Goal: Task Accomplishment & Management: Use online tool/utility

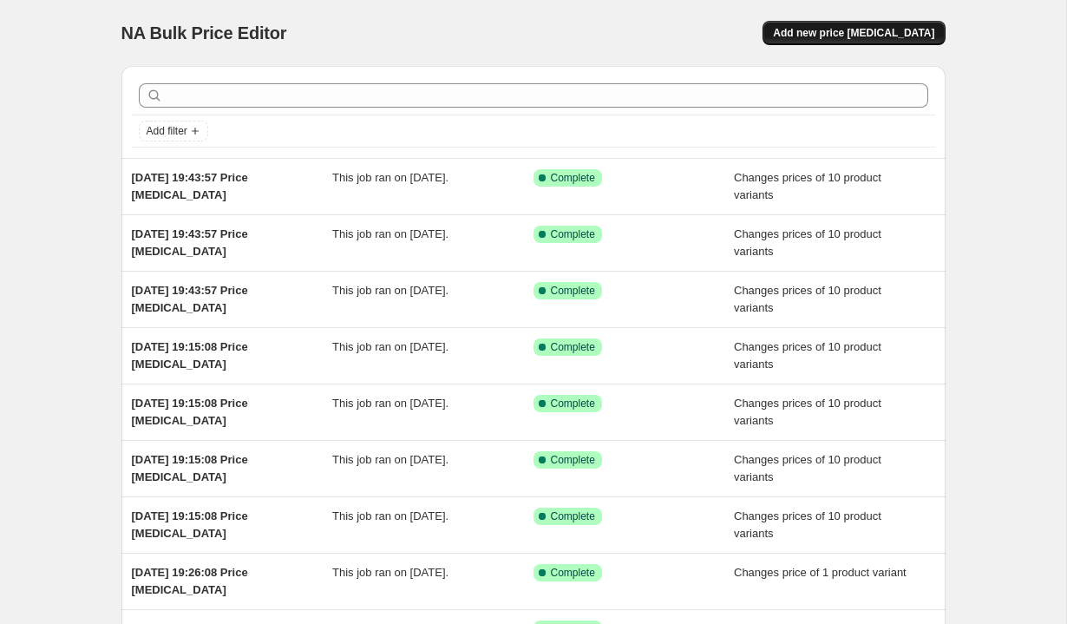
click at [857, 36] on span "Add new price [MEDICAL_DATA]" at bounding box center [853, 33] width 161 height 14
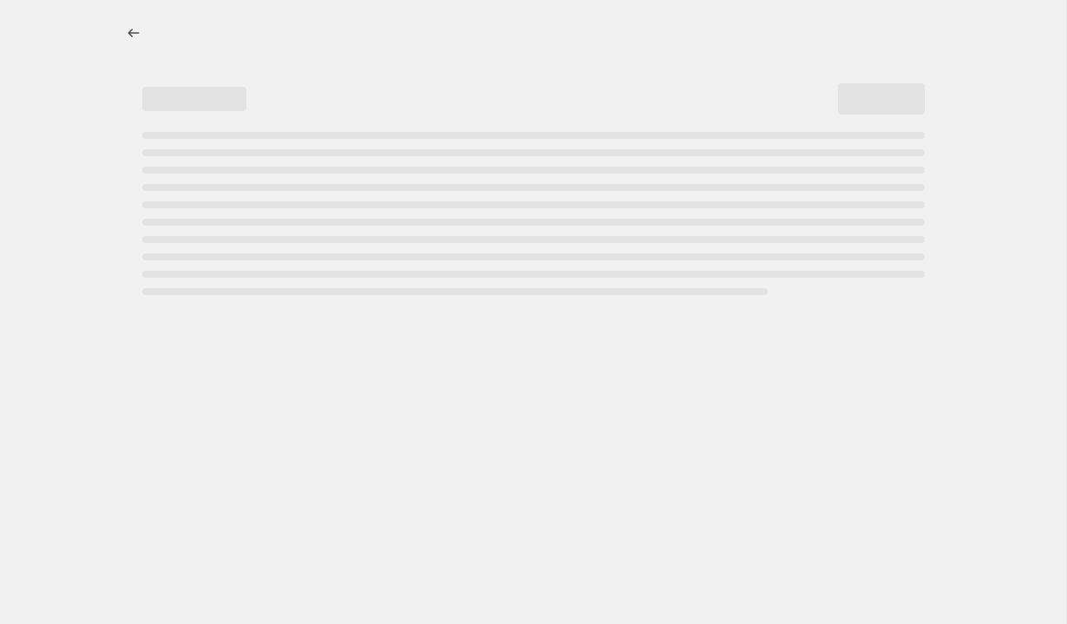
select select "percentage"
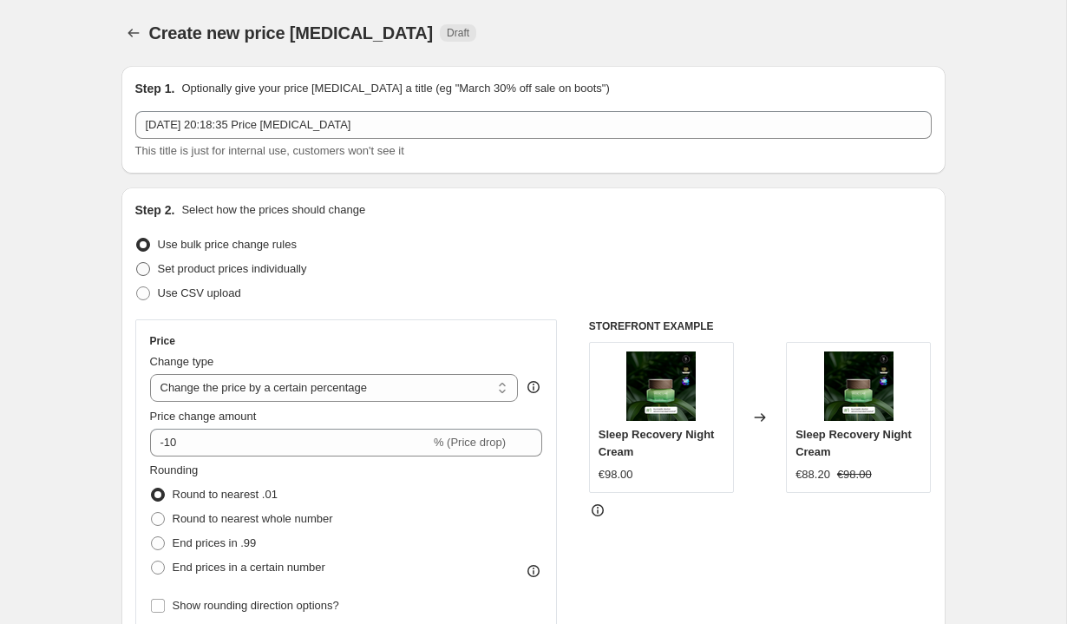
click at [257, 270] on span "Set product prices individually" at bounding box center [232, 268] width 149 height 13
click at [137, 263] on input "Set product prices individually" at bounding box center [136, 262] width 1 height 1
radio input "true"
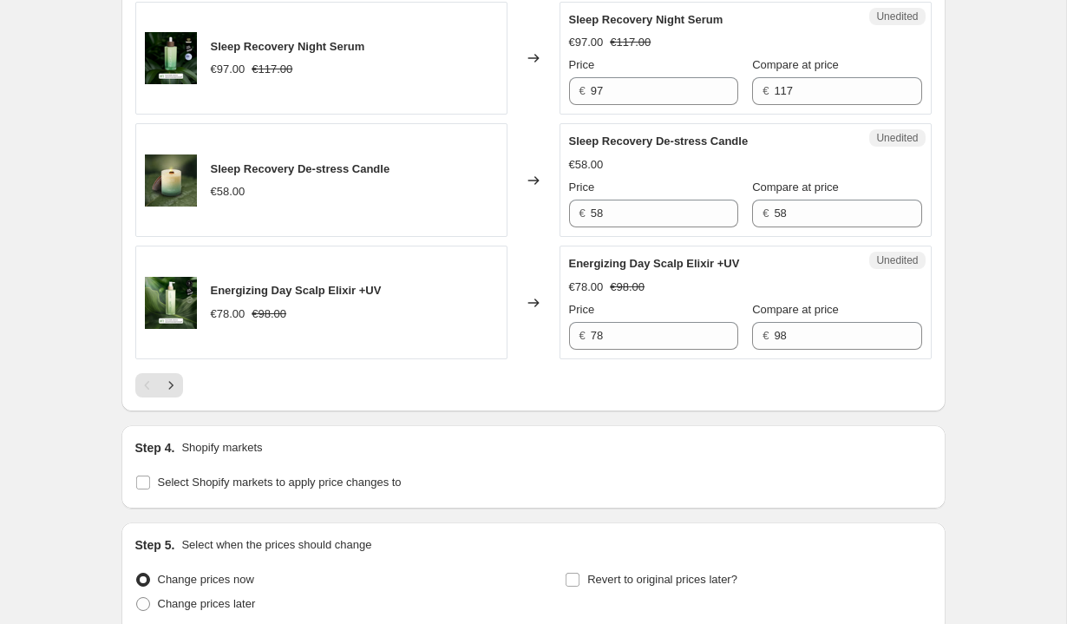
scroll to position [2882, 0]
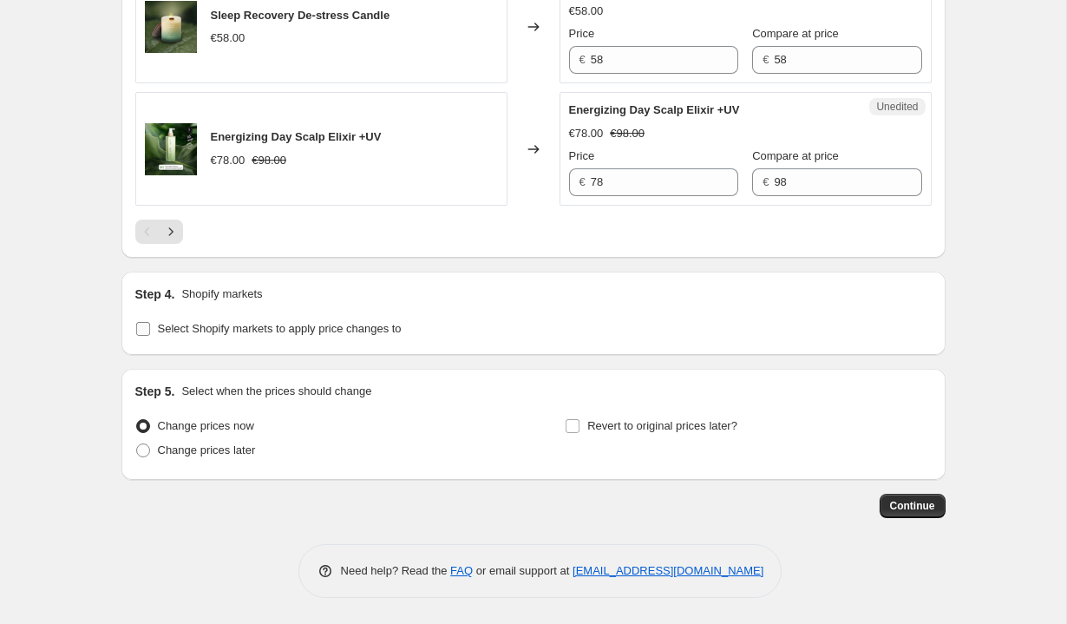
click at [285, 326] on span "Select Shopify markets to apply price changes to" at bounding box center [280, 328] width 244 height 13
click at [150, 326] on input "Select Shopify markets to apply price changes to" at bounding box center [143, 329] width 14 height 14
checkbox input "true"
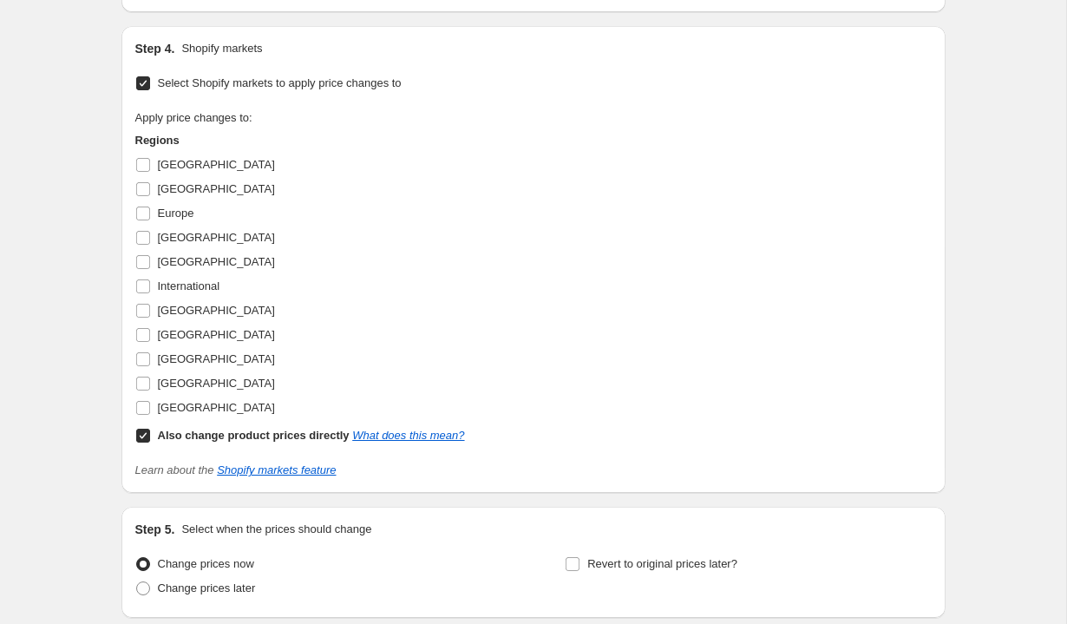
scroll to position [3165, 0]
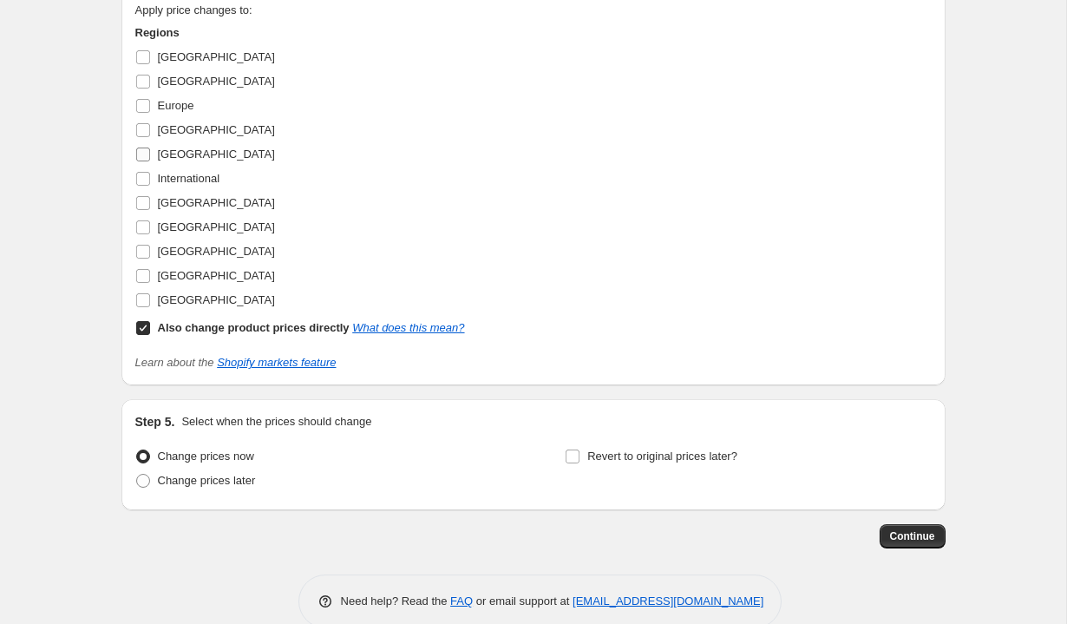
click at [172, 160] on span "[GEOGRAPHIC_DATA]" at bounding box center [216, 153] width 117 height 13
click at [150, 161] on input "[GEOGRAPHIC_DATA]" at bounding box center [143, 154] width 14 height 14
checkbox input "true"
click at [209, 334] on b "Also change product prices directly" at bounding box center [254, 327] width 192 height 13
click at [150, 335] on input "Also change product prices directly What does this mean?" at bounding box center [143, 328] width 14 height 14
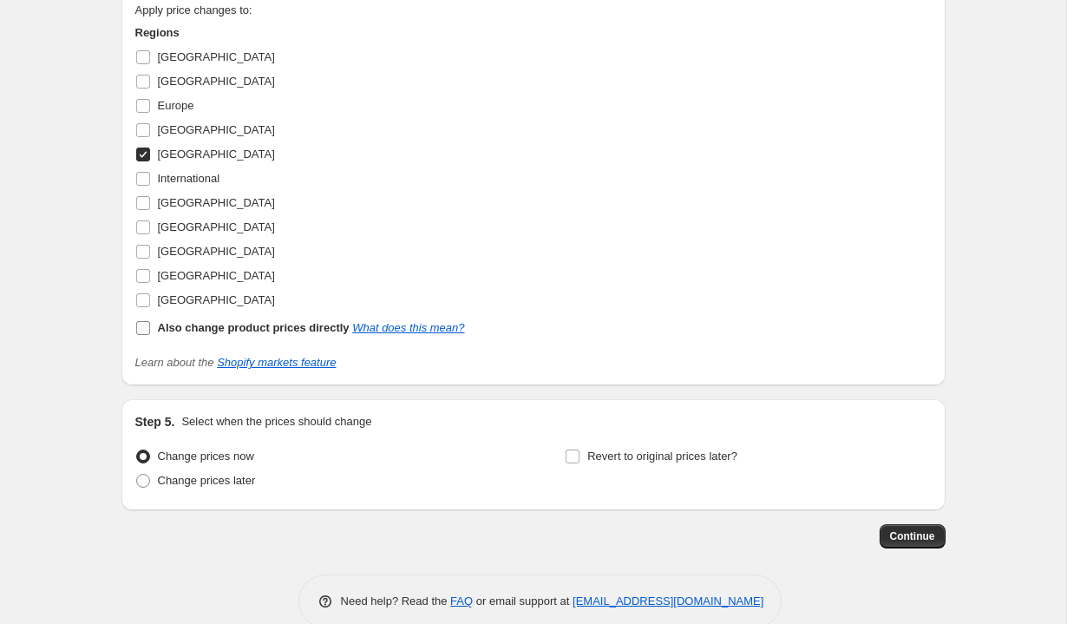
checkbox input "false"
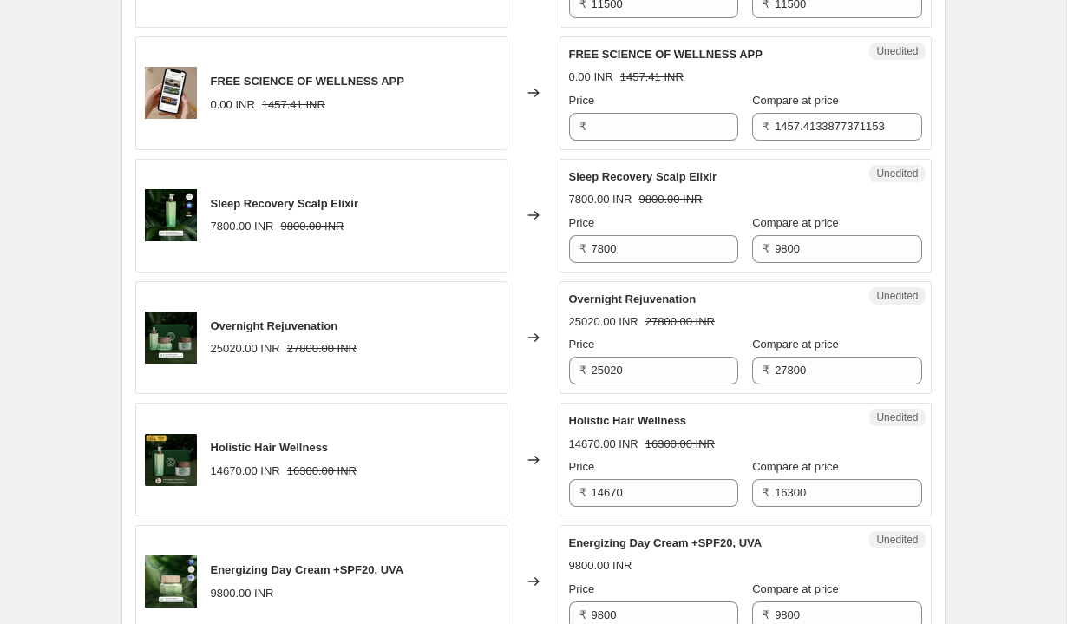
scroll to position [867, 0]
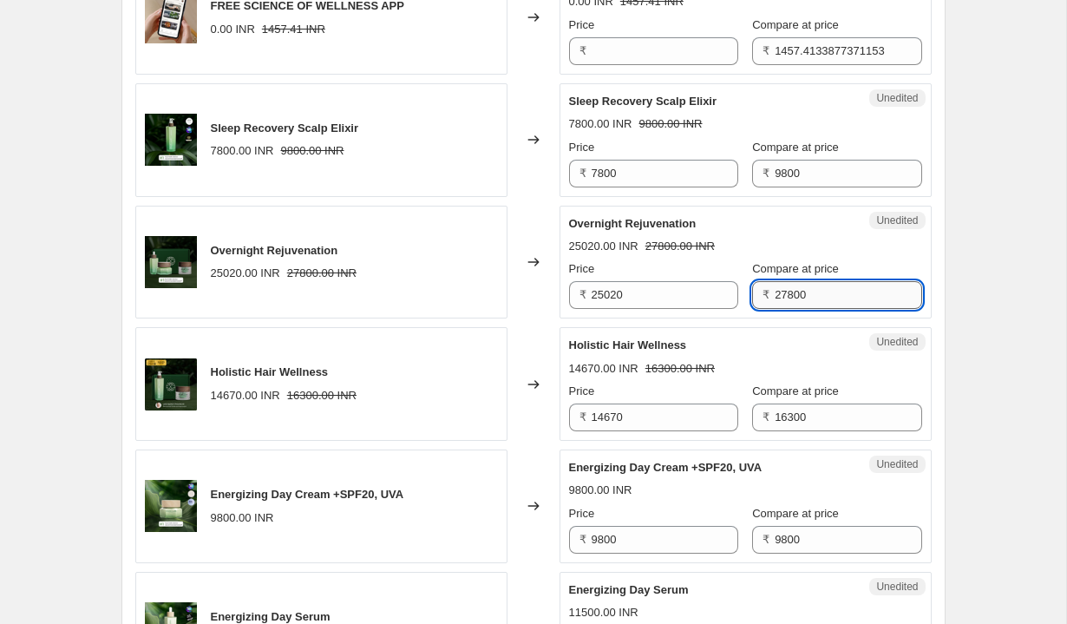
click at [825, 296] on input "27800" at bounding box center [848, 295] width 147 height 28
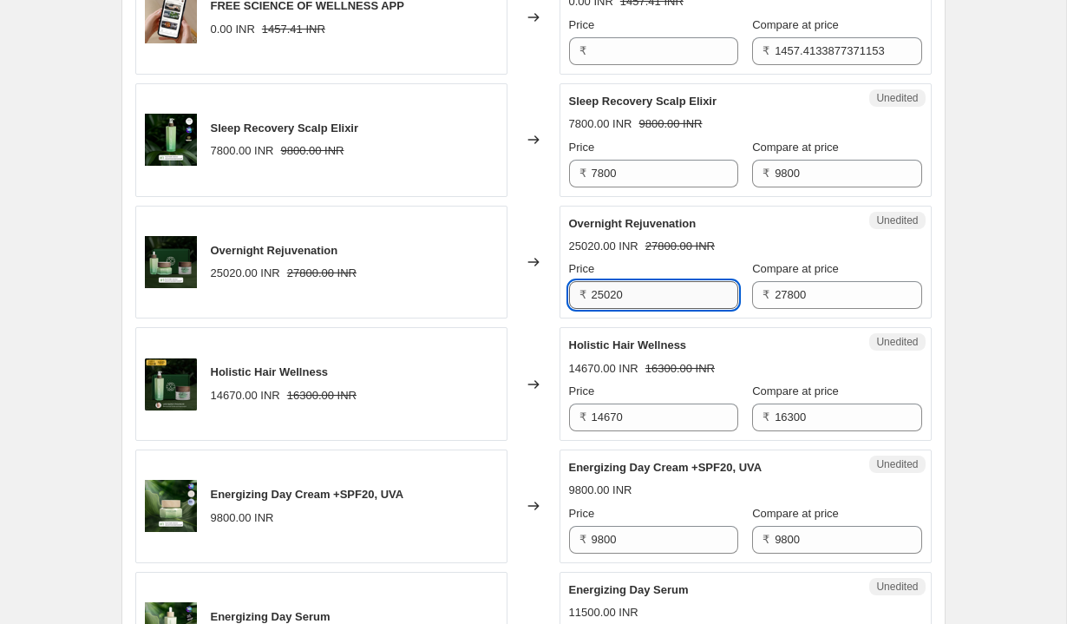
click at [644, 298] on input "25020" at bounding box center [665, 295] width 147 height 28
type input "23630"
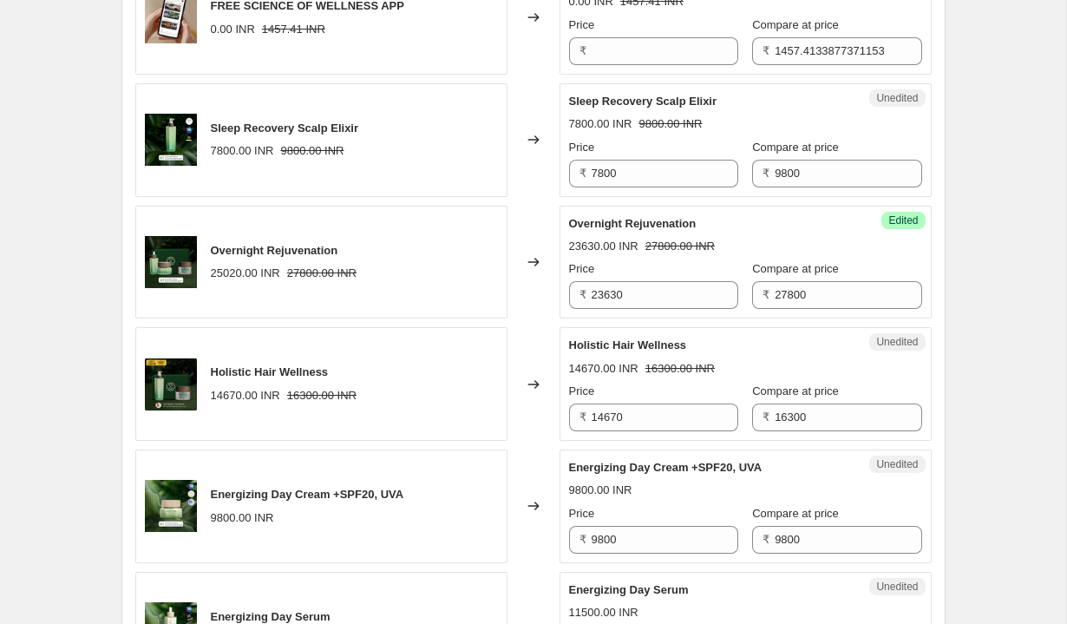
click at [698, 343] on div "Holistic Hair Wellness" at bounding box center [711, 345] width 284 height 17
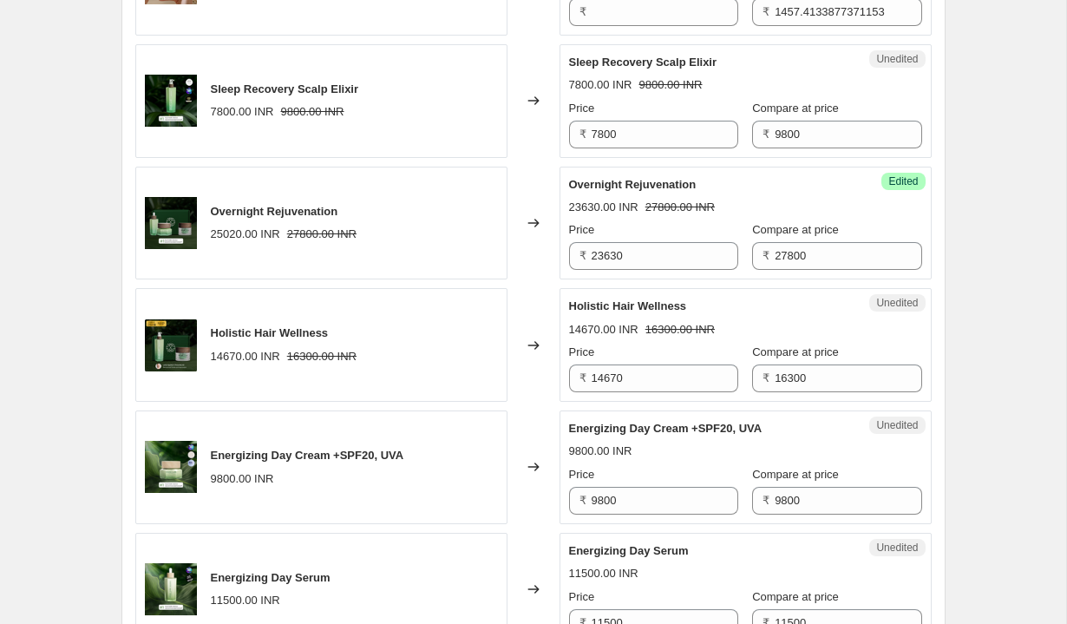
scroll to position [938, 0]
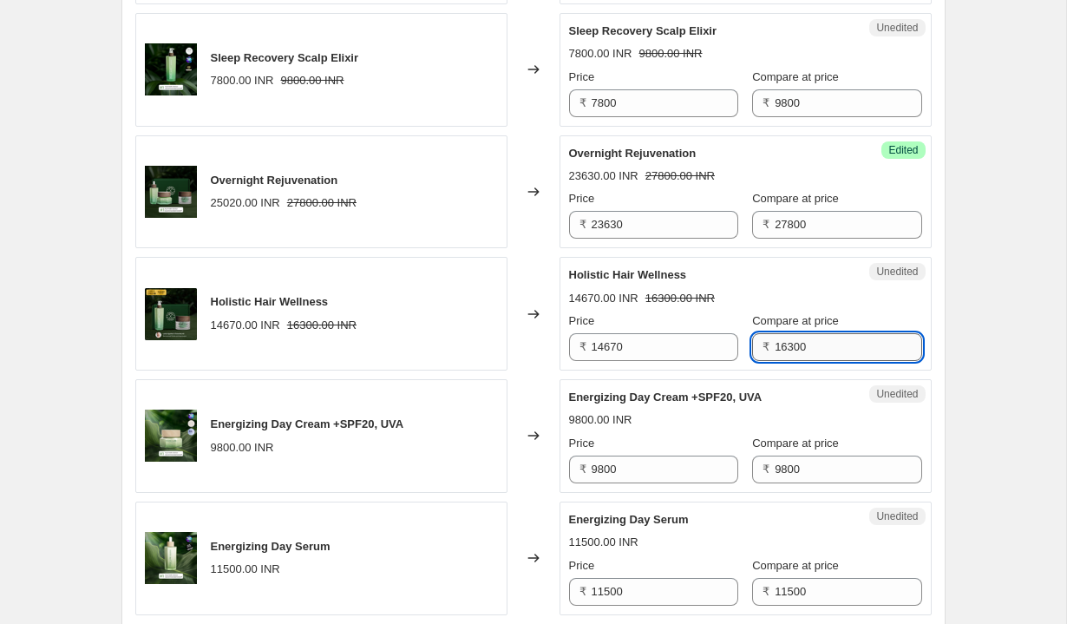
click at [812, 341] on input "16300" at bounding box center [848, 347] width 147 height 28
click at [693, 348] on input "14670" at bounding box center [665, 347] width 147 height 28
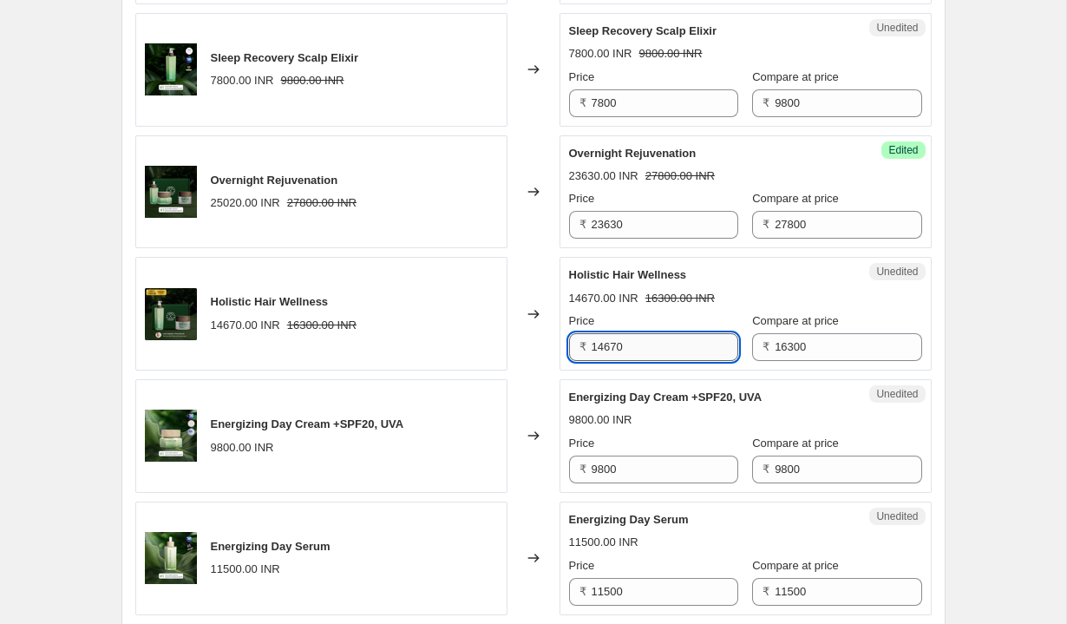
click at [693, 348] on input "14670" at bounding box center [665, 347] width 147 height 28
type input "13040"
click at [727, 390] on div "Energizing Day Cream +SPF20, UVA" at bounding box center [711, 397] width 284 height 17
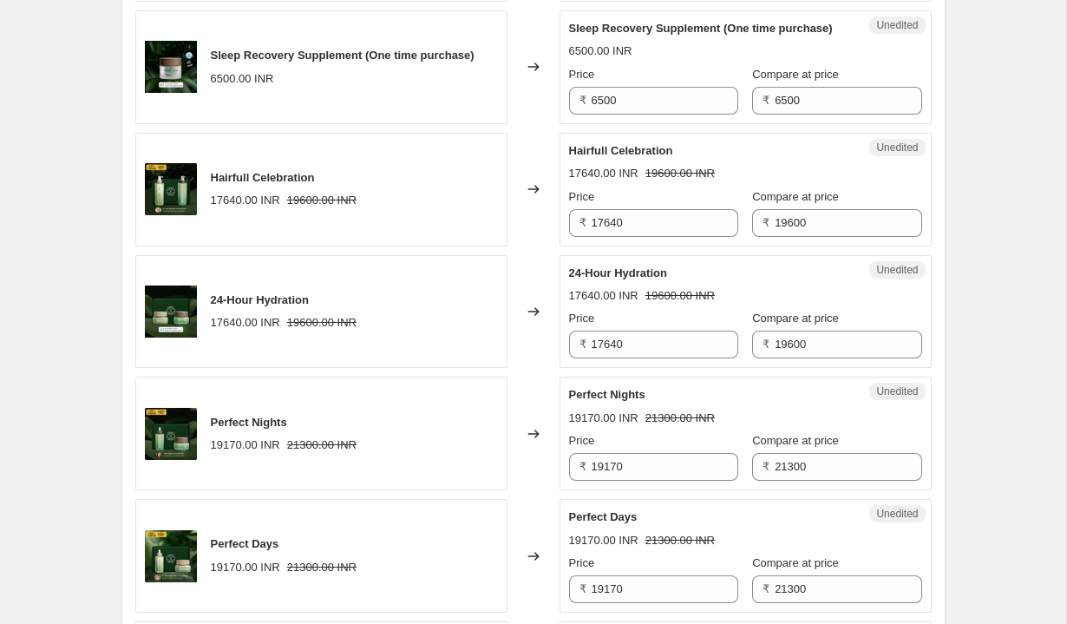
scroll to position [1925, 0]
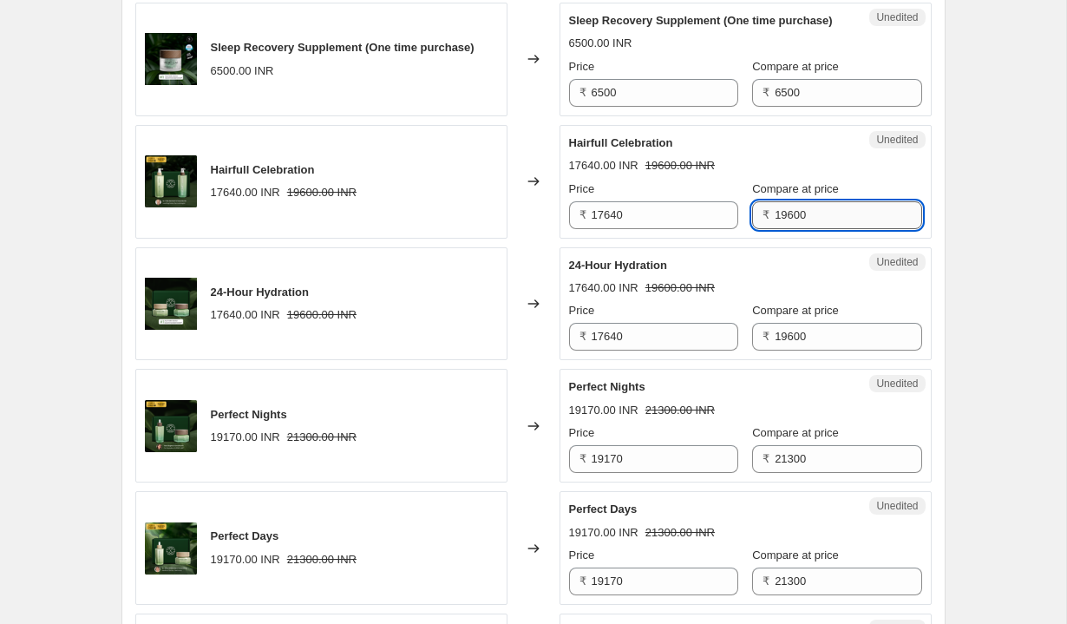
click at [793, 229] on input "19600" at bounding box center [848, 215] width 147 height 28
click at [650, 229] on input "17640" at bounding box center [665, 215] width 147 height 28
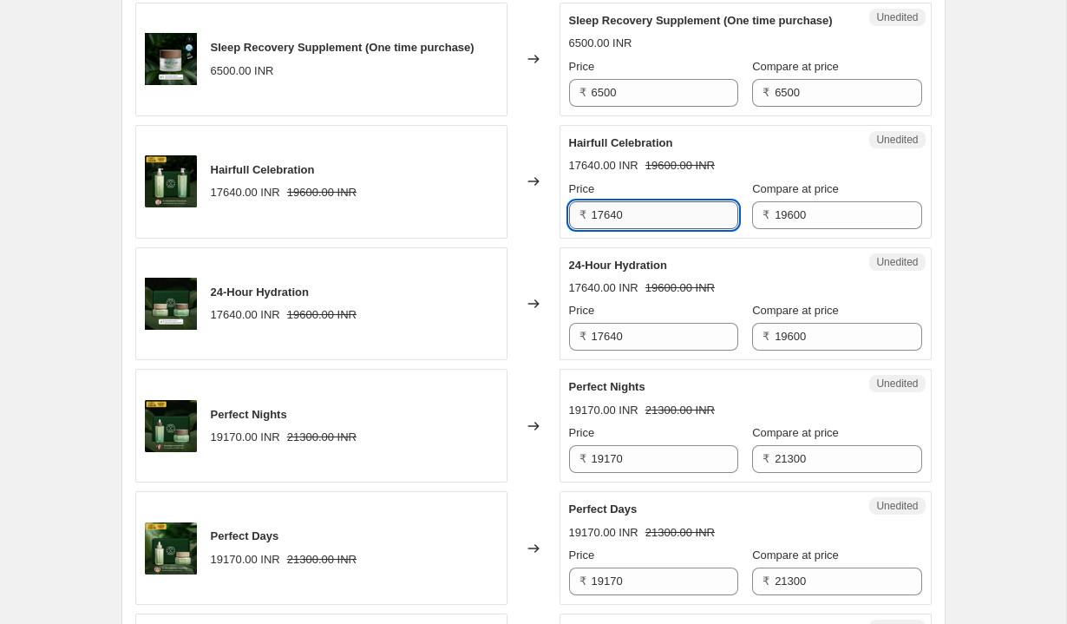
click at [650, 229] on input "17640" at bounding box center [665, 215] width 147 height 28
type input "15680"
click at [736, 174] on div "17640.00 INR 19600.00 INR" at bounding box center [745, 165] width 353 height 17
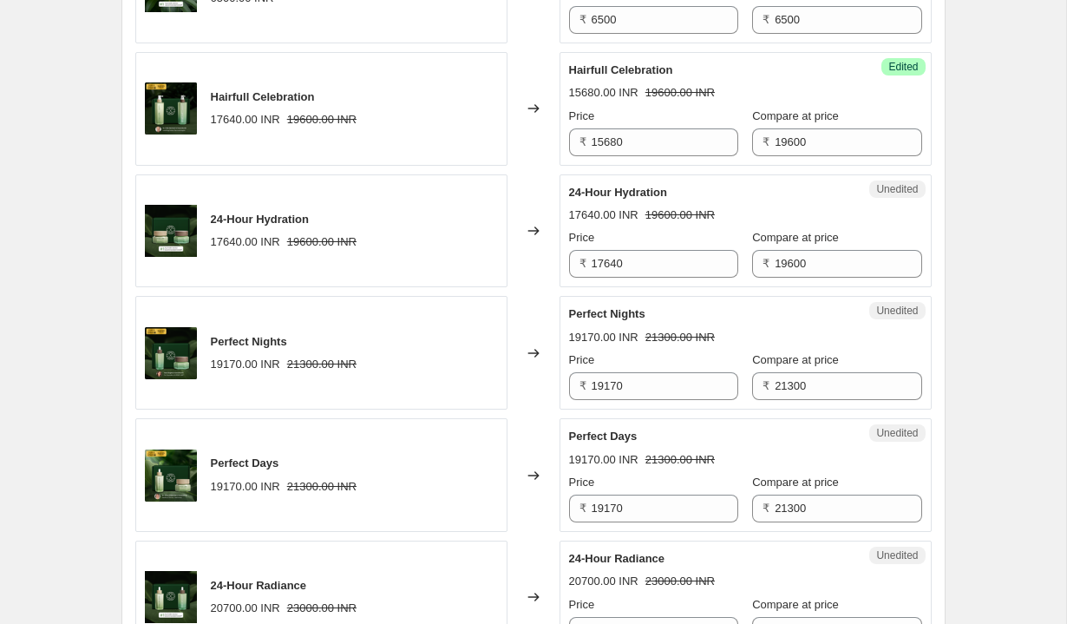
scroll to position [2011, 0]
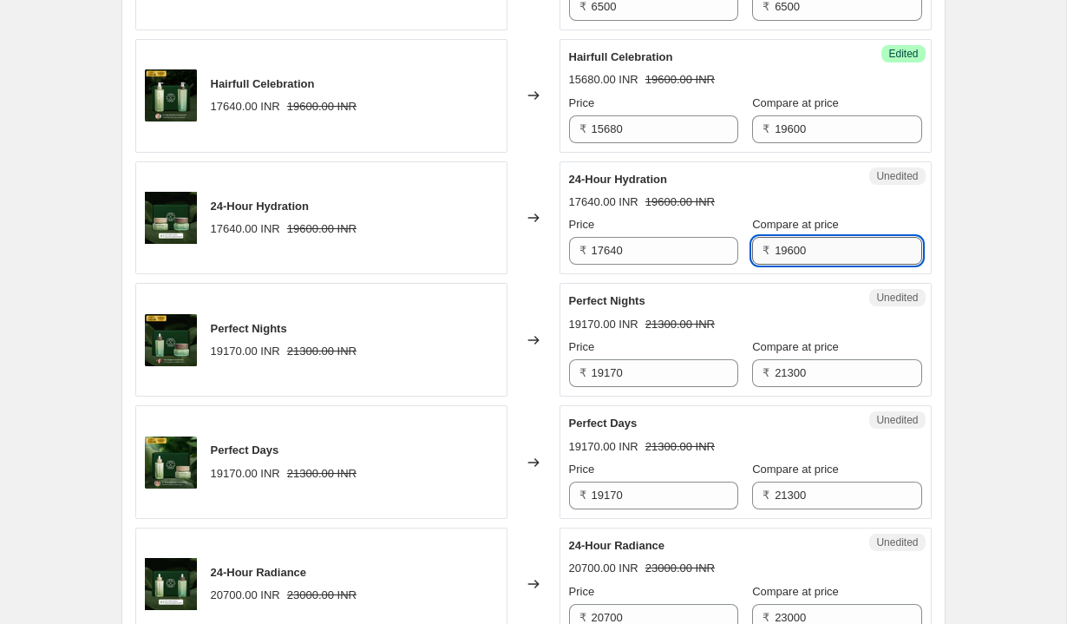
click at [795, 265] on input "19600" at bounding box center [848, 251] width 147 height 28
click at [648, 265] on input "17640" at bounding box center [665, 251] width 147 height 28
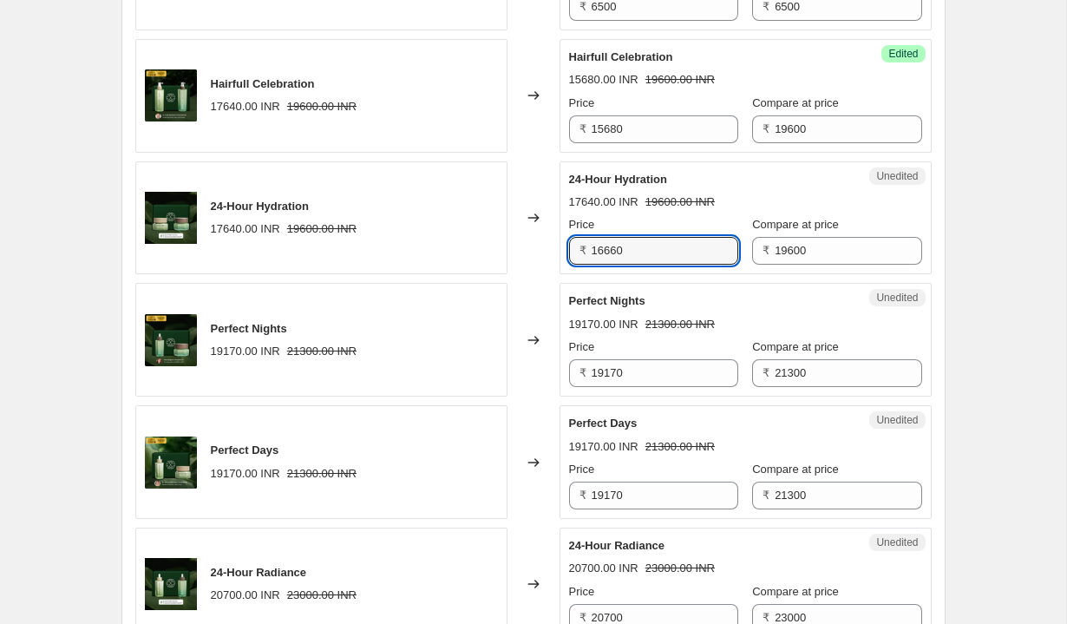
type input "16660"
click at [715, 333] on strike "21300.00 INR" at bounding box center [679, 324] width 69 height 17
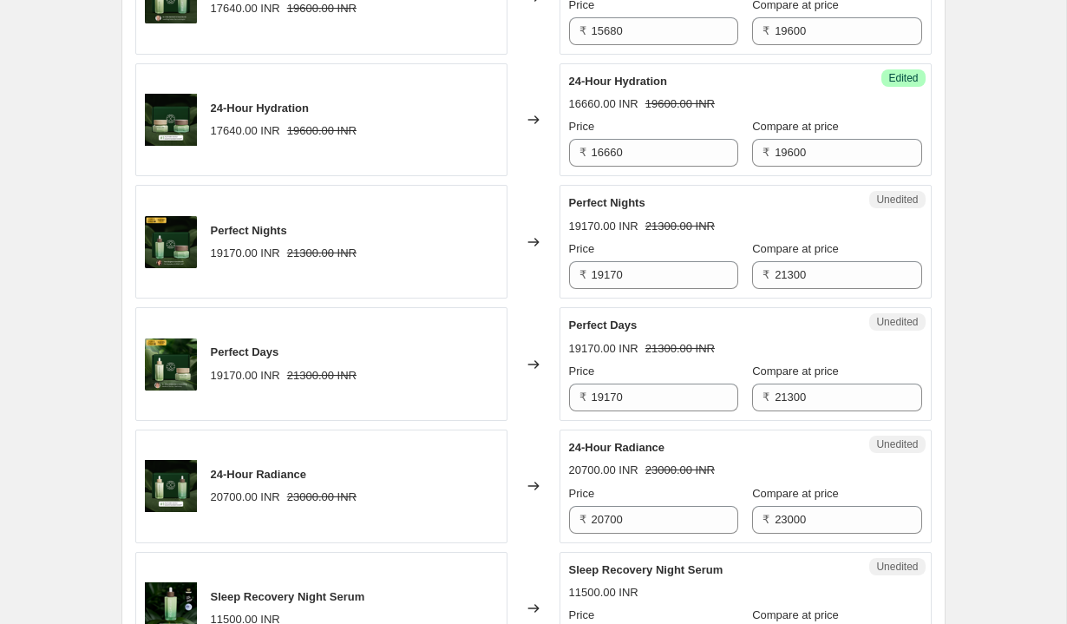
scroll to position [2116, 0]
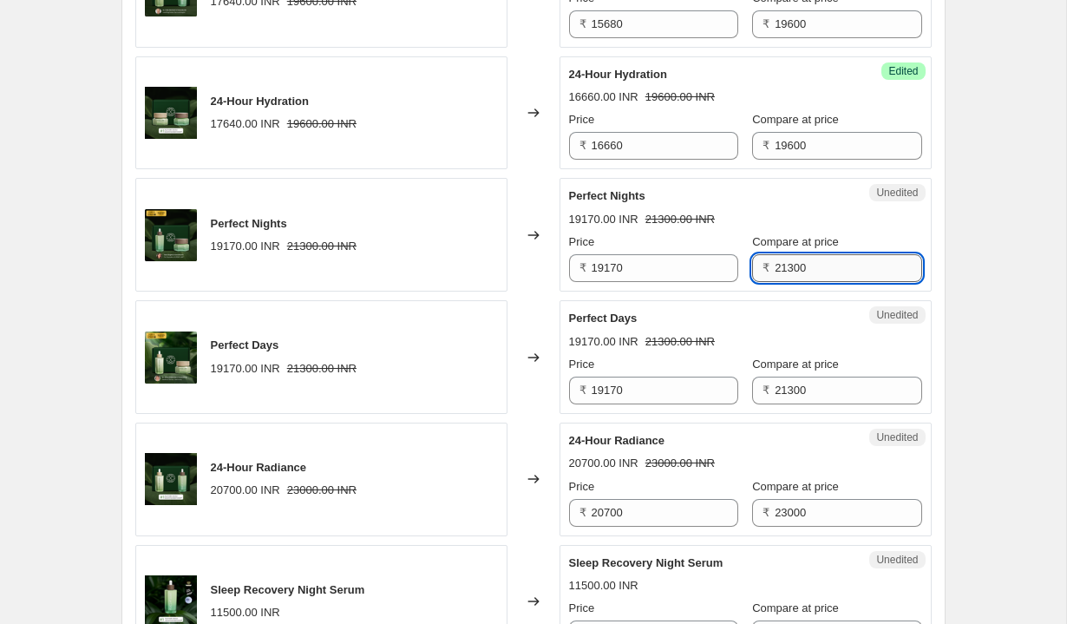
click at [812, 282] on input "21300" at bounding box center [848, 268] width 147 height 28
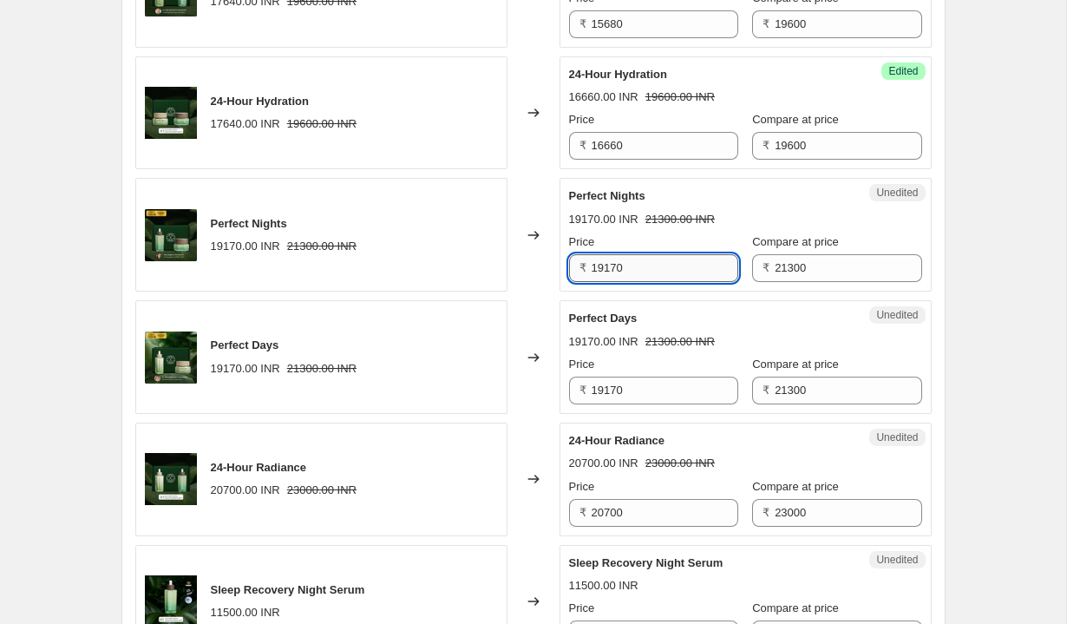
click at [678, 282] on input "19170" at bounding box center [665, 268] width 147 height 28
type input "17040"
click at [638, 404] on input "19170" at bounding box center [665, 390] width 147 height 28
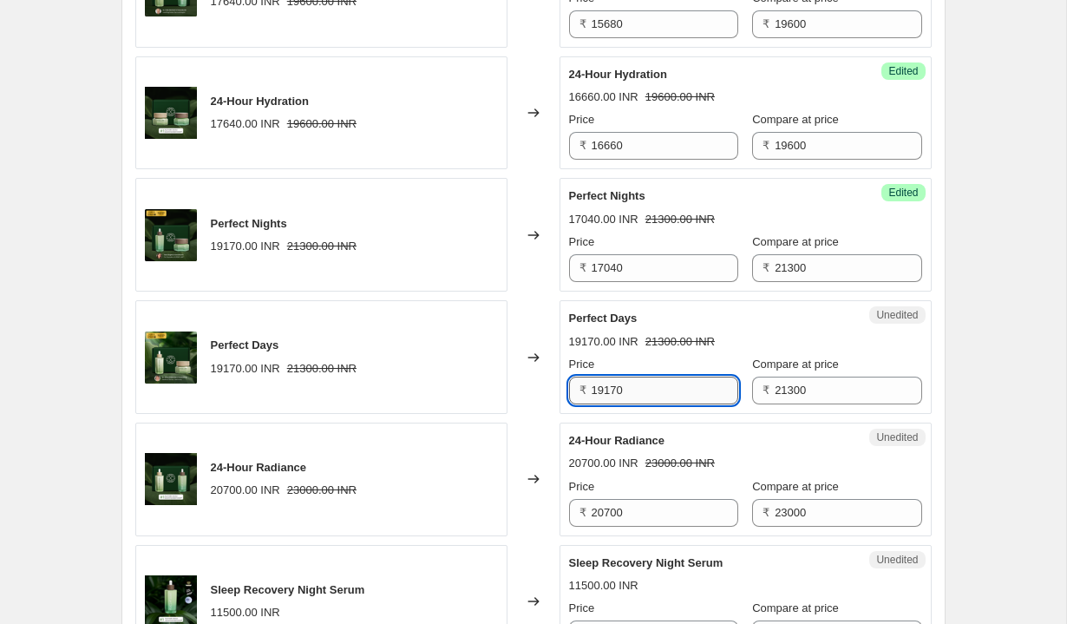
paste input "704"
type input "17040"
click at [656, 350] on strike "21300.00 INR" at bounding box center [679, 341] width 69 height 17
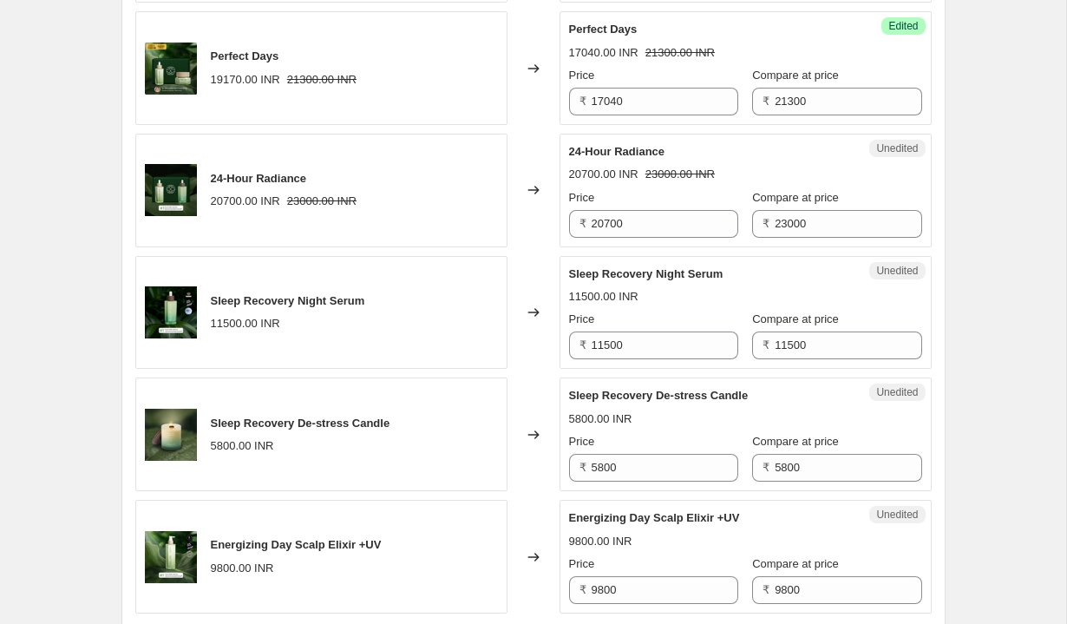
scroll to position [2416, 0]
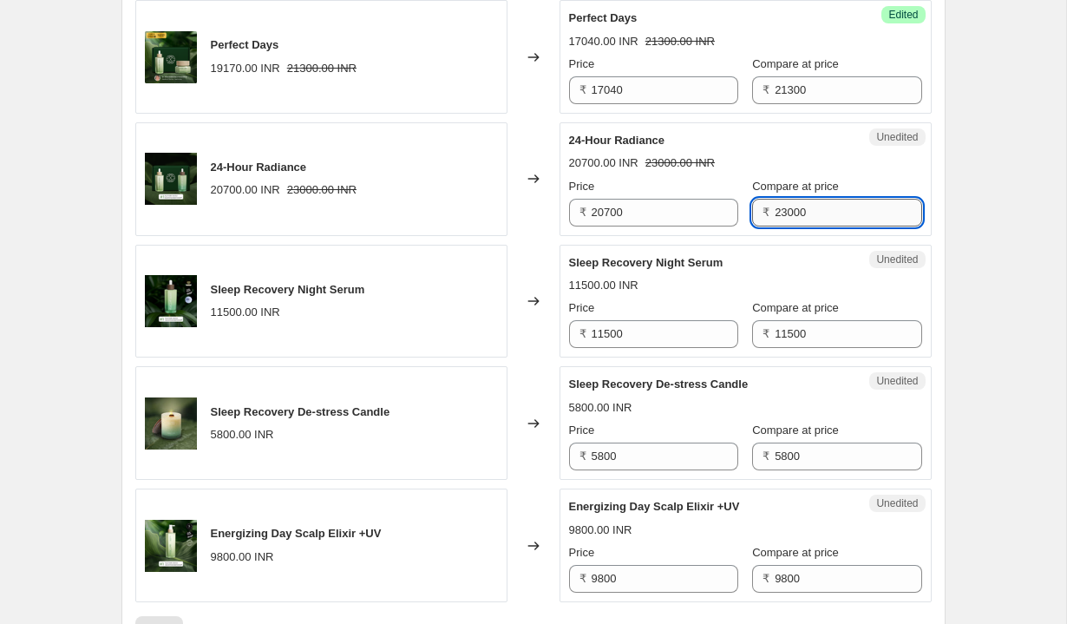
click at [810, 226] on input "23000" at bounding box center [848, 213] width 147 height 28
click at [618, 226] on input "20700" at bounding box center [665, 213] width 147 height 28
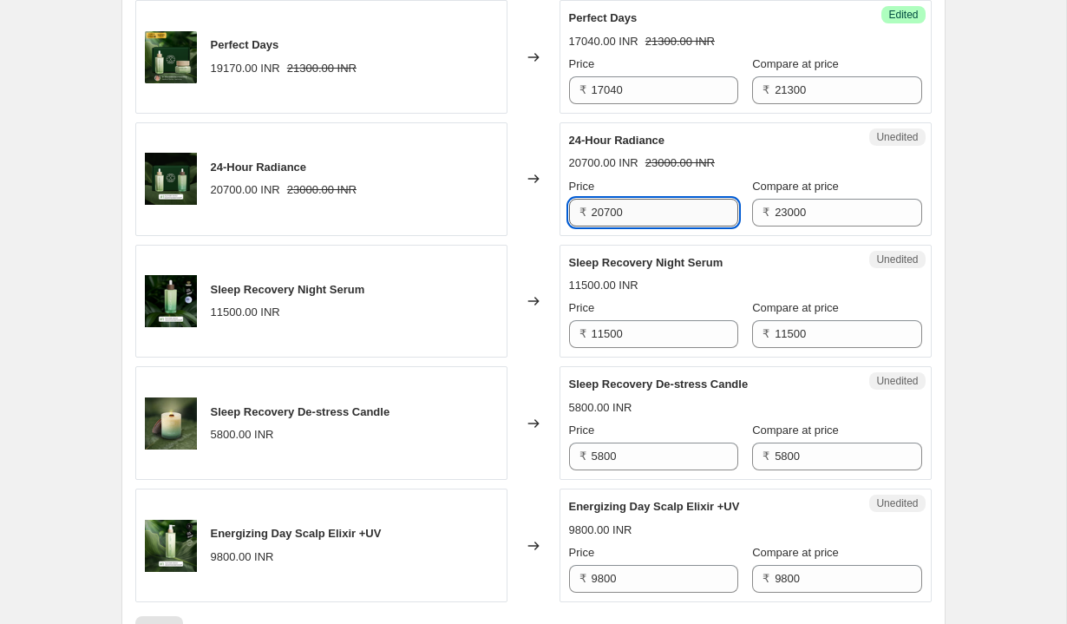
click at [618, 226] on input "20700" at bounding box center [665, 213] width 147 height 28
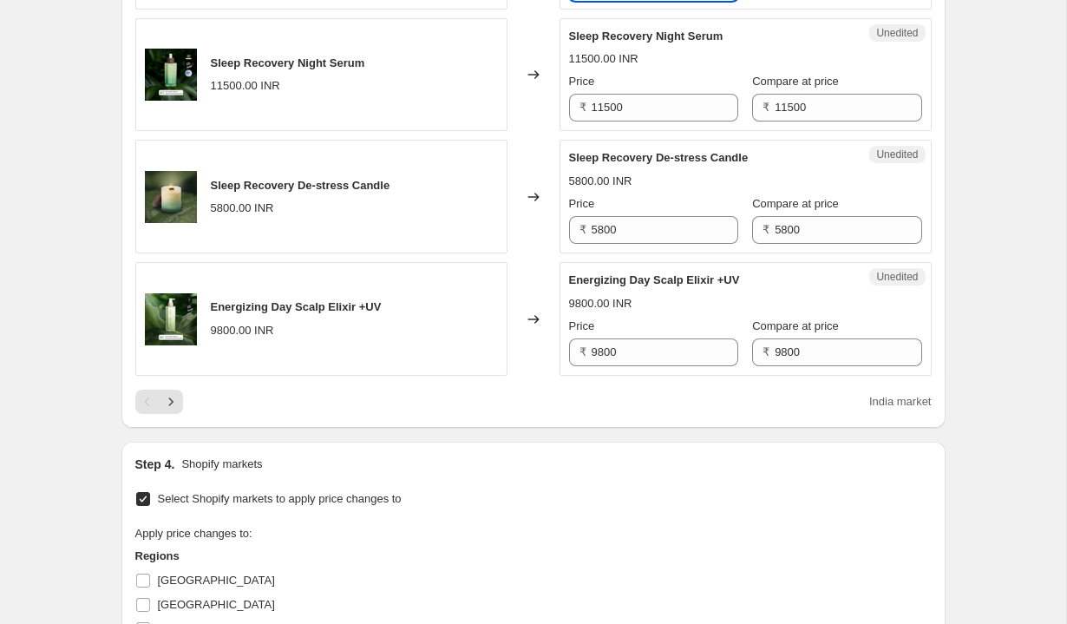
scroll to position [2661, 0]
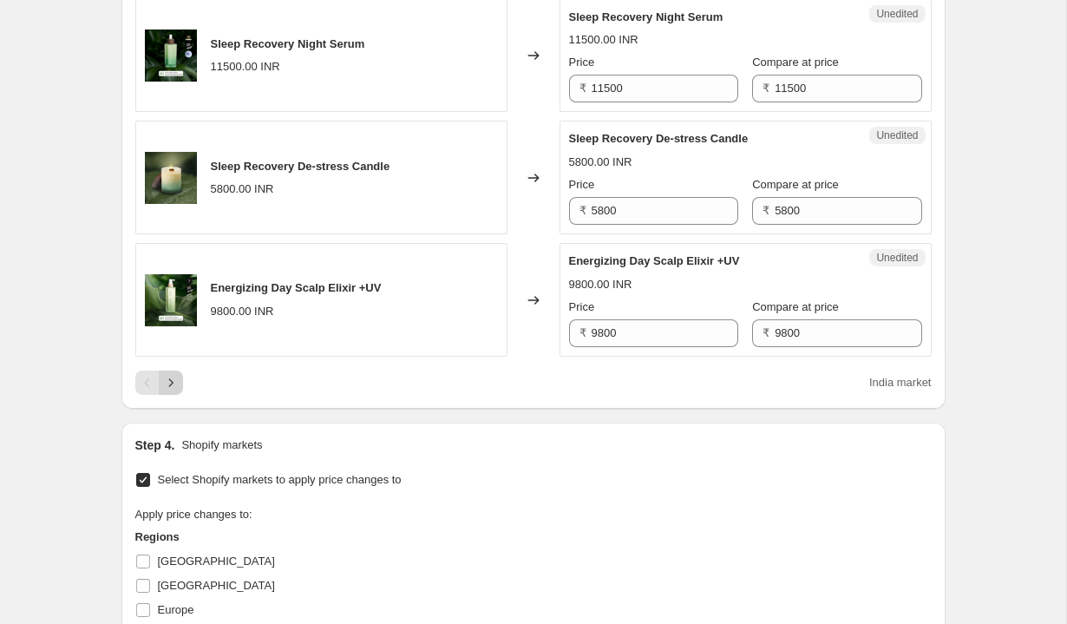
type input "19550"
click at [172, 391] on icon "Next" at bounding box center [170, 382] width 17 height 17
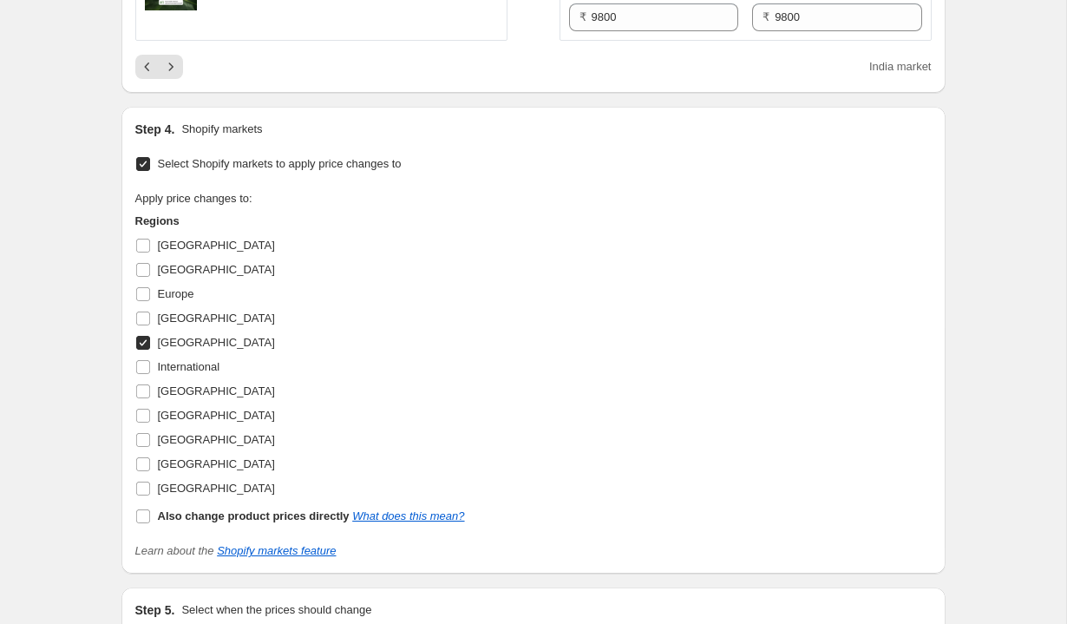
scroll to position [3152, 0]
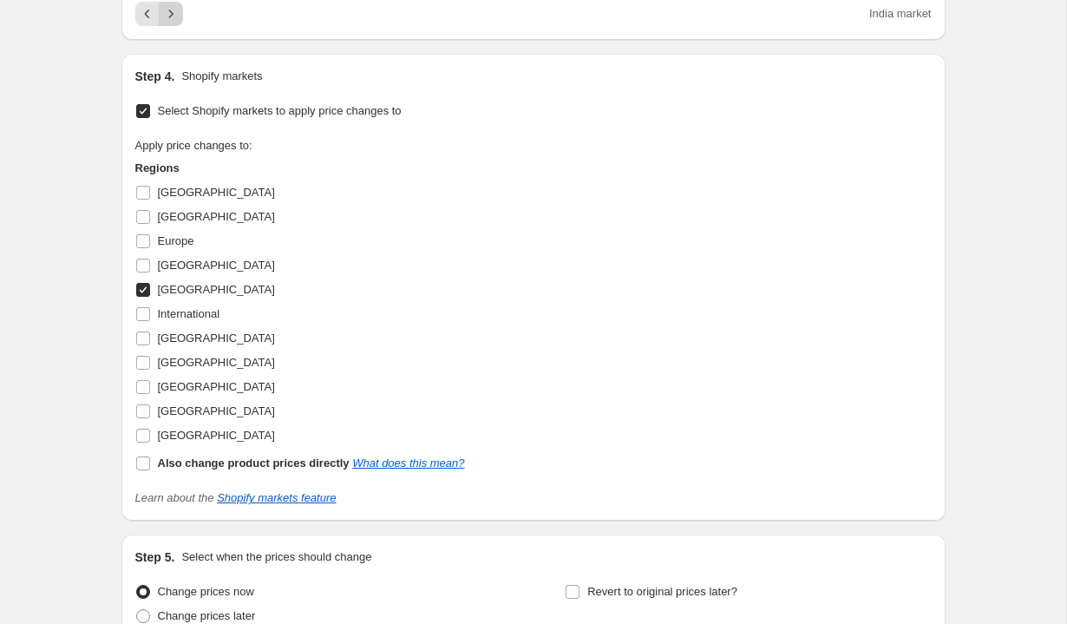
click at [179, 23] on icon "Next" at bounding box center [170, 13] width 17 height 17
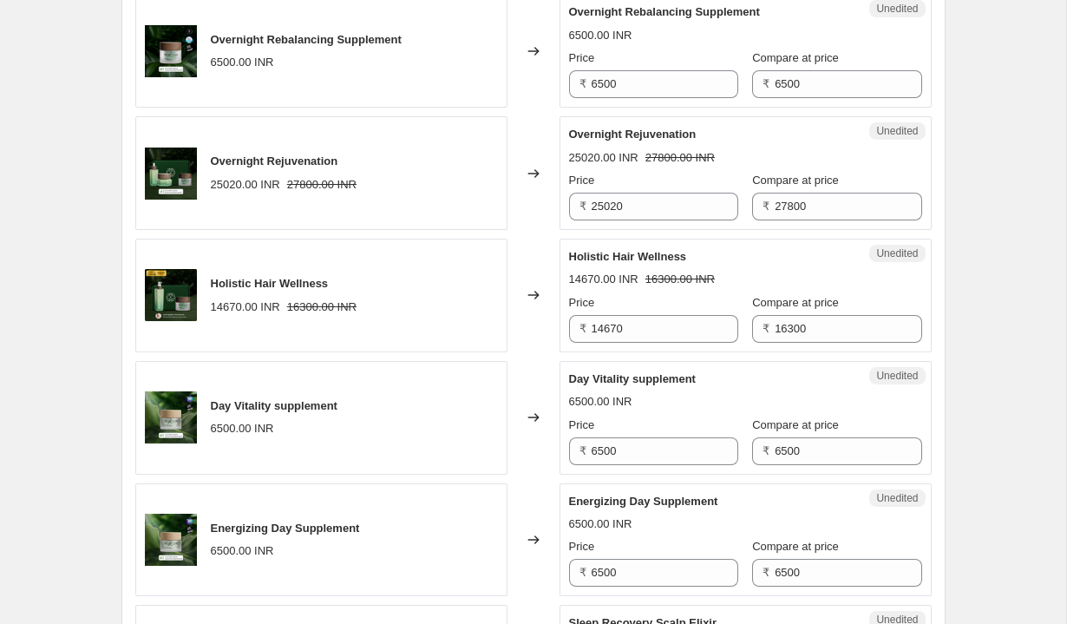
scroll to position [1680, 0]
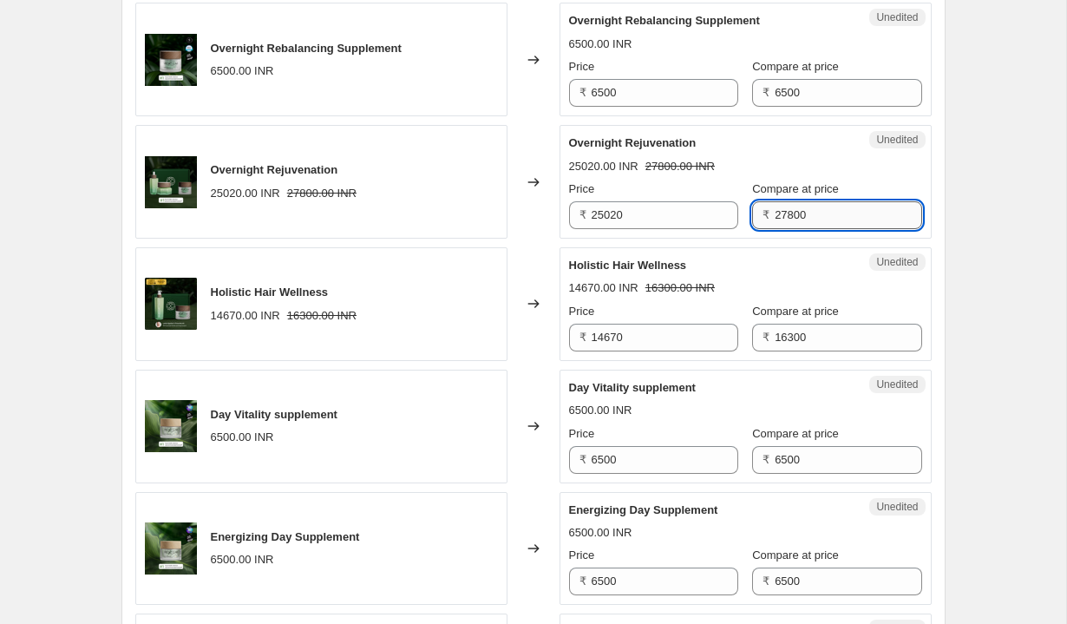
click at [801, 229] on input "27800" at bounding box center [848, 215] width 147 height 28
click at [671, 229] on input "25020" at bounding box center [665, 215] width 147 height 28
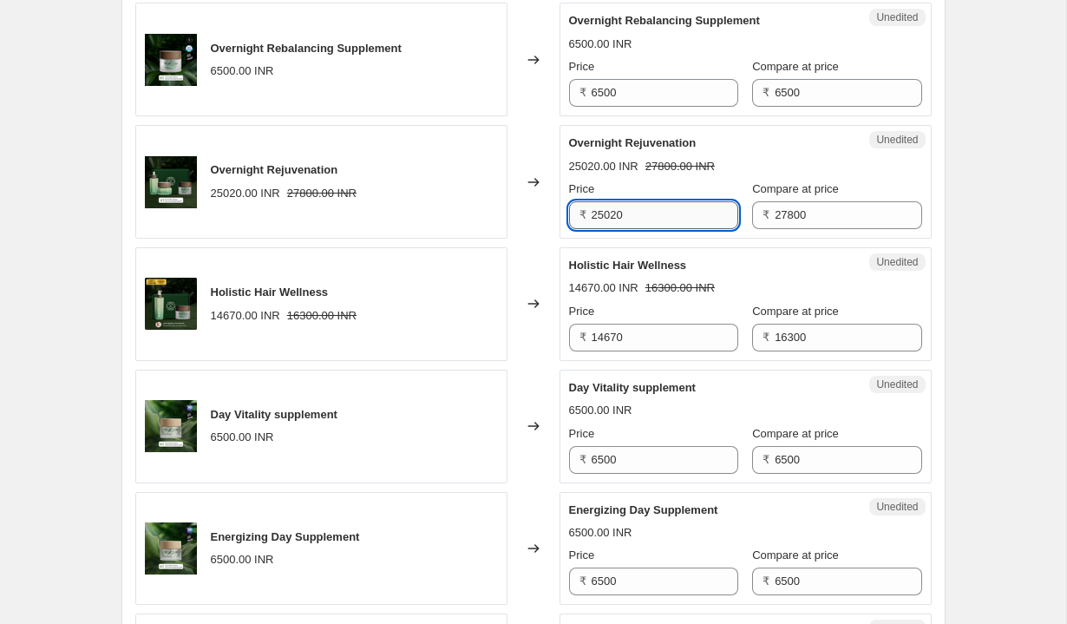
click at [671, 229] on input "25020" at bounding box center [665, 215] width 147 height 28
type input "23630"
click at [723, 274] on div "Holistic Hair Wellness" at bounding box center [711, 265] width 284 height 17
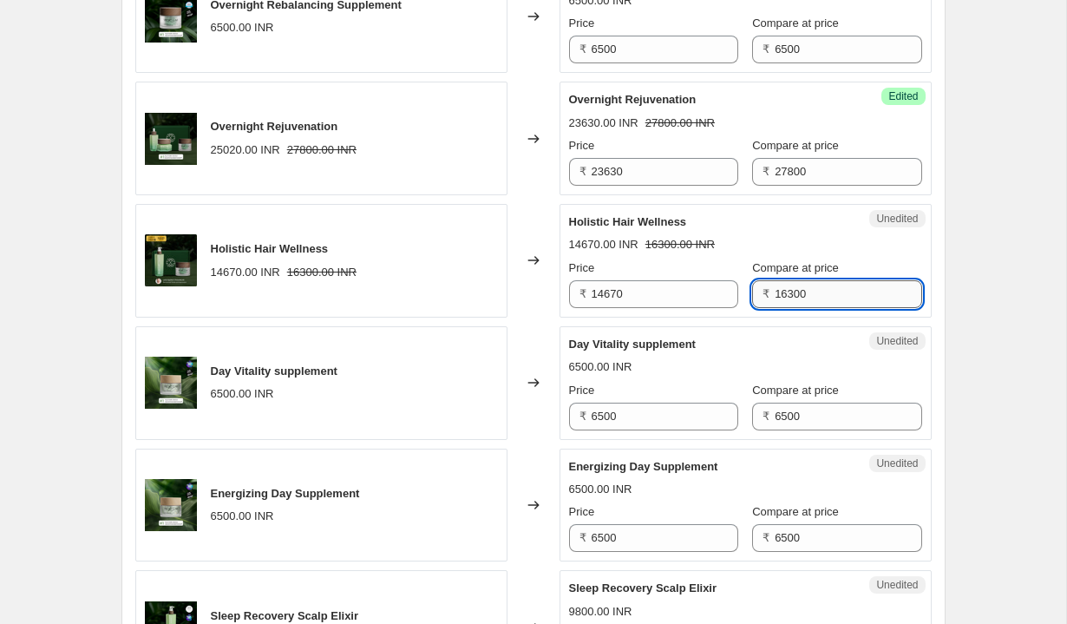
click at [825, 308] on input "16300" at bounding box center [848, 294] width 147 height 28
click at [656, 308] on input "14670" at bounding box center [665, 294] width 147 height 28
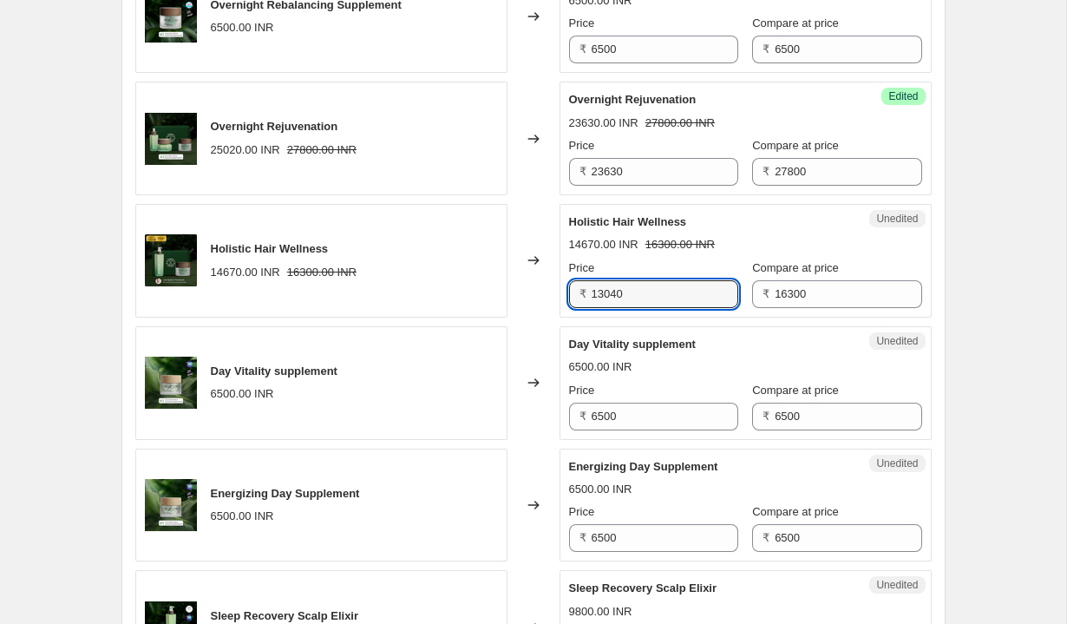
type input "13040"
click at [710, 253] on strike "16300.00 INR" at bounding box center [679, 244] width 69 height 17
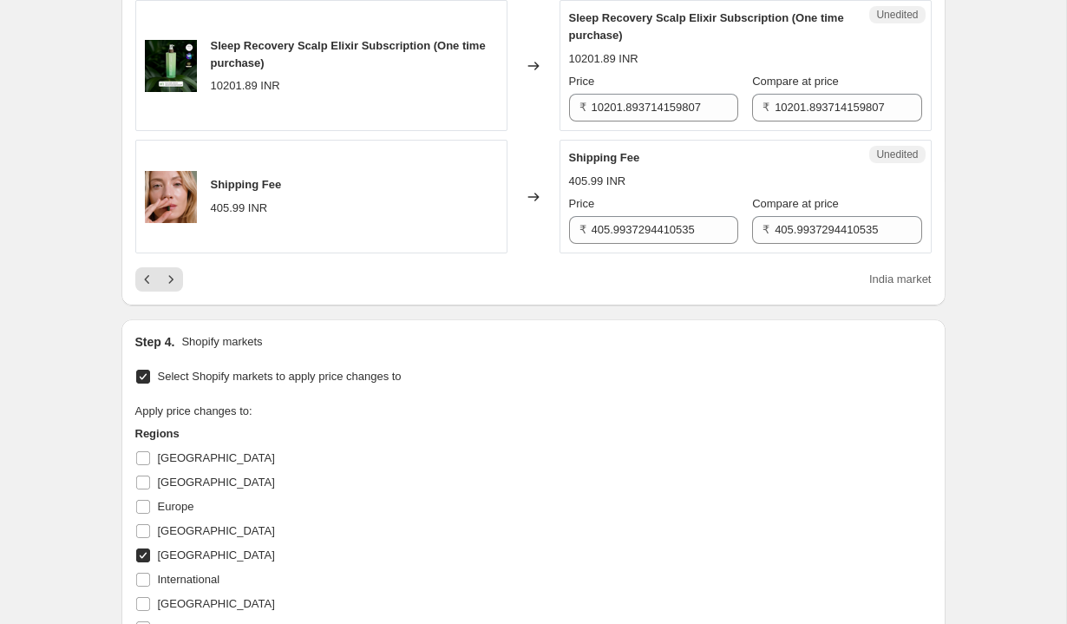
scroll to position [2953, 0]
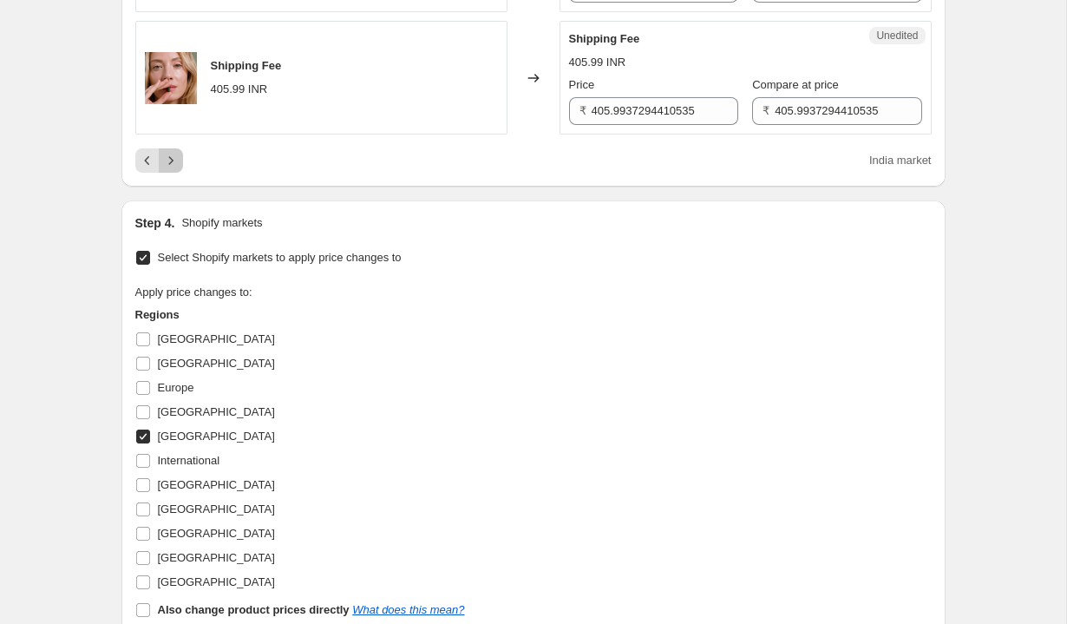
click at [175, 169] on icon "Next" at bounding box center [170, 160] width 17 height 17
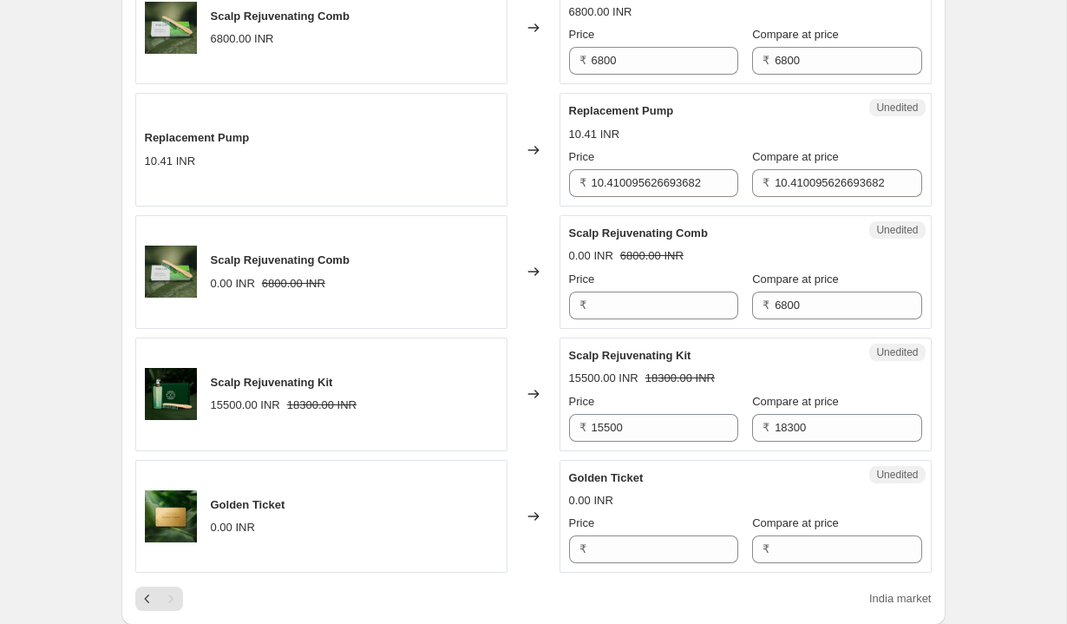
scroll to position [1715, 0]
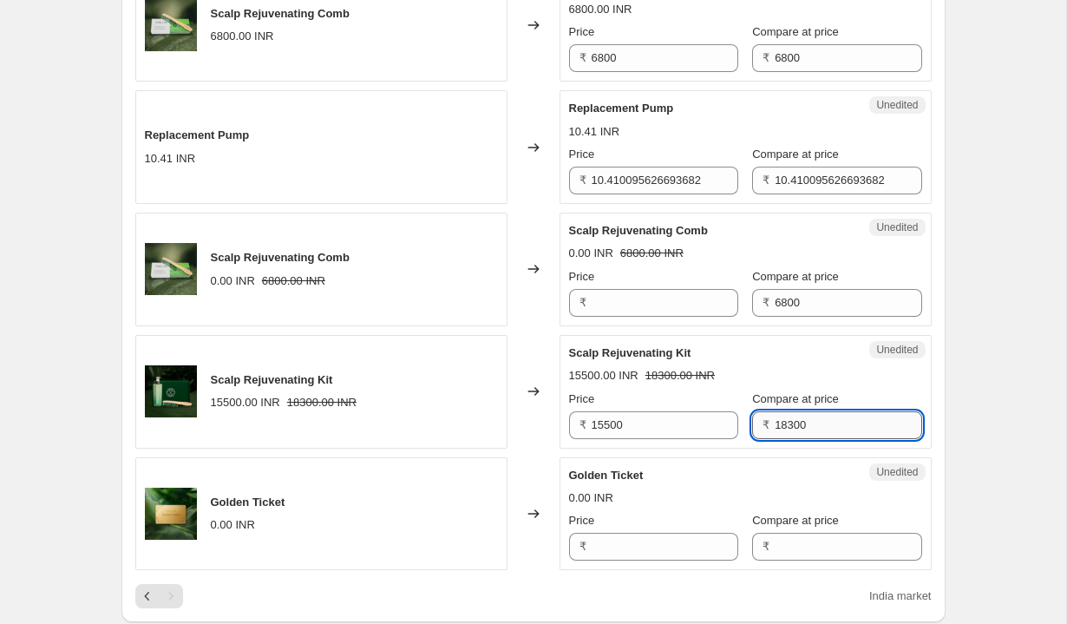
click at [818, 425] on input "18300" at bounding box center [848, 425] width 147 height 28
click at [666, 416] on input "15500" at bounding box center [665, 425] width 147 height 28
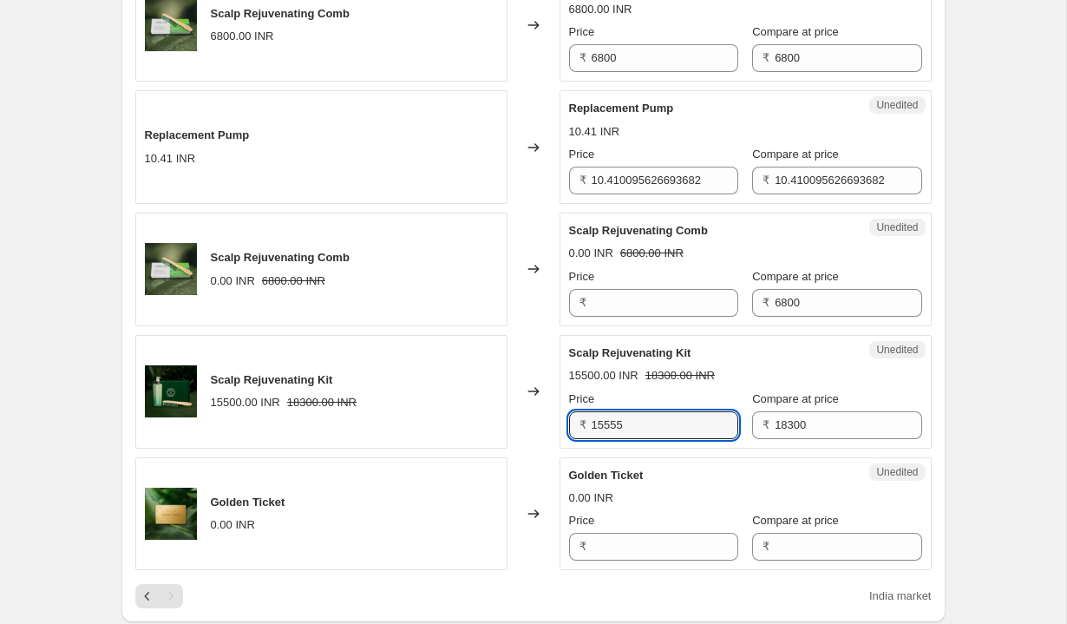
type input "15555"
click at [795, 339] on div "Unedited Scalp Rejuvenating Kit 15500.00 INR 18300.00 INR Price ₹ 15555 Compare…" at bounding box center [746, 392] width 372 height 114
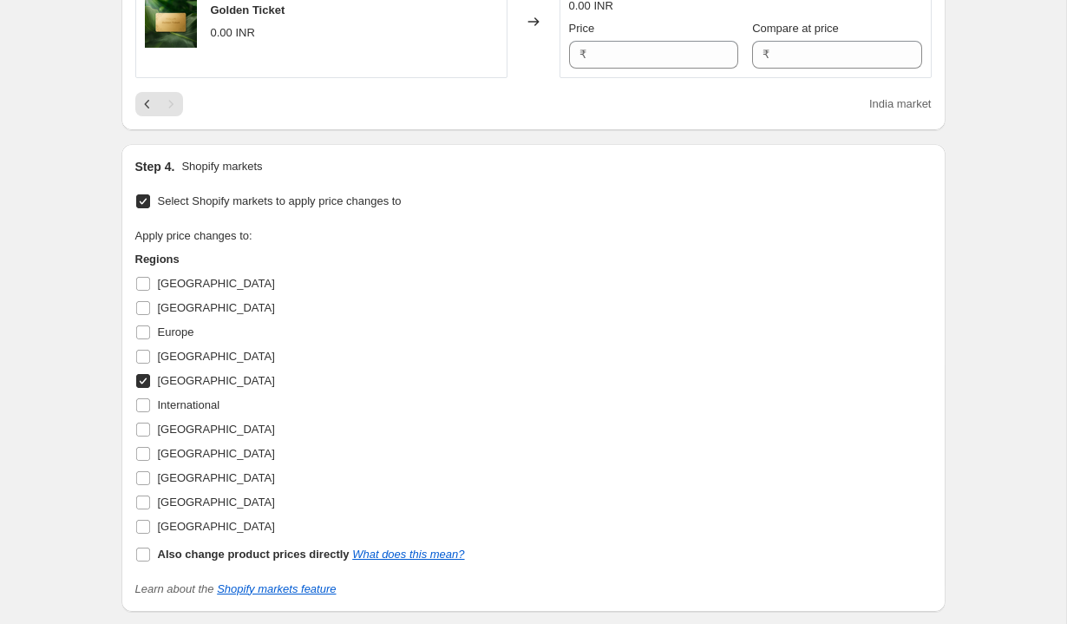
scroll to position [2464, 0]
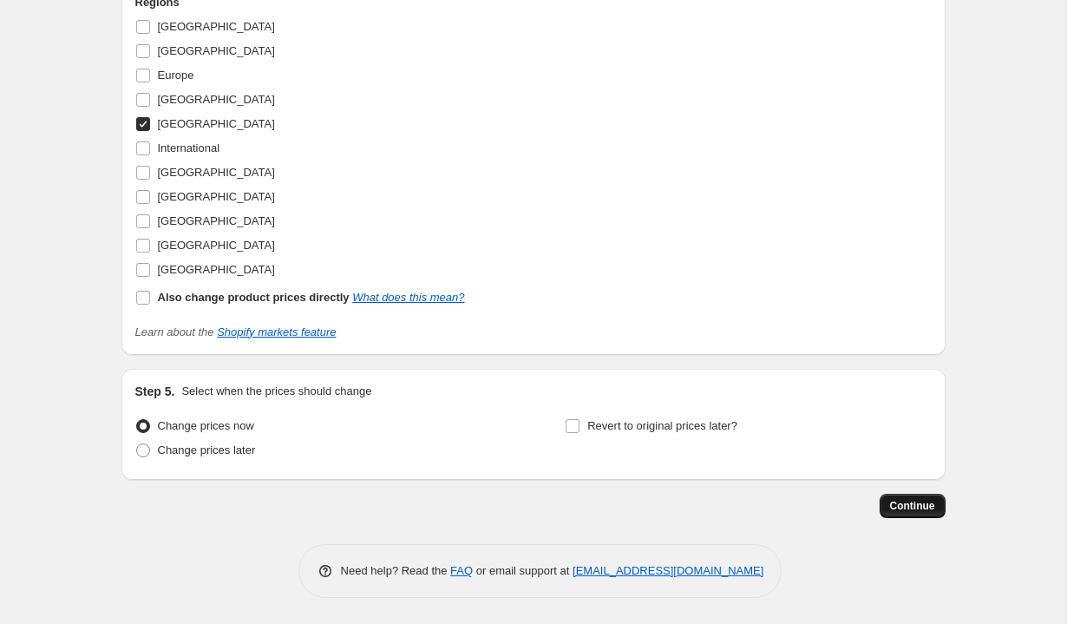
click at [907, 501] on span "Continue" at bounding box center [912, 506] width 45 height 14
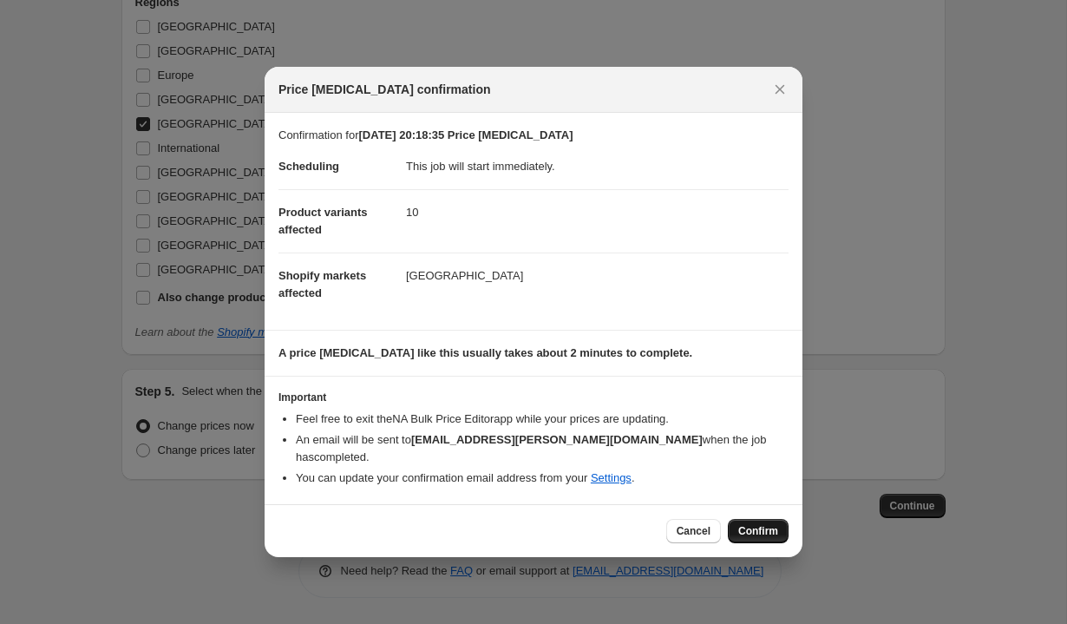
click at [752, 525] on span "Confirm" at bounding box center [758, 531] width 40 height 14
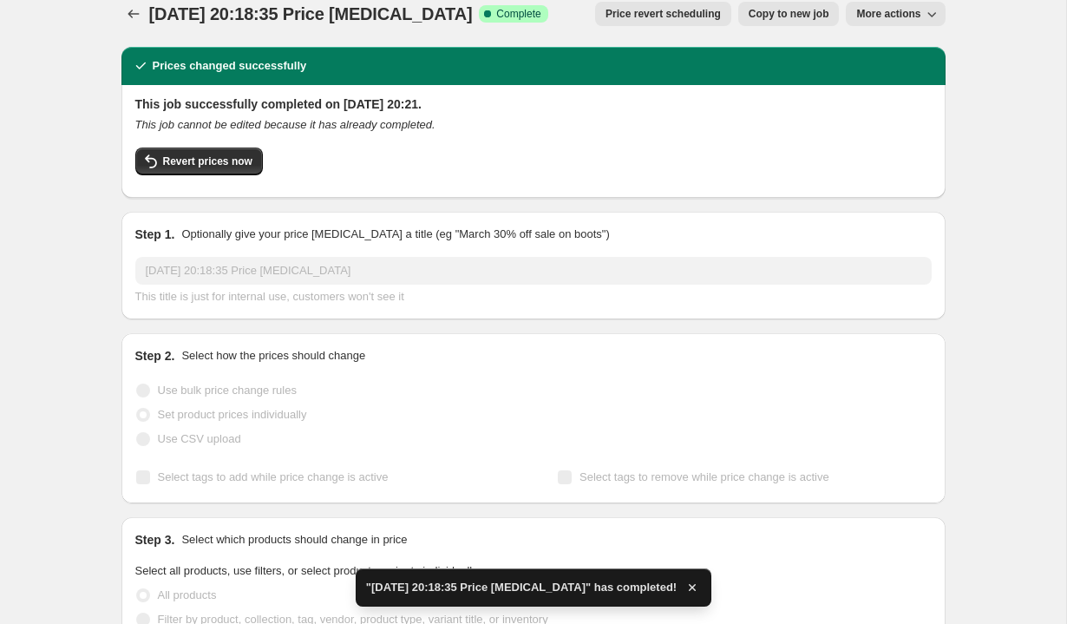
scroll to position [21, 0]
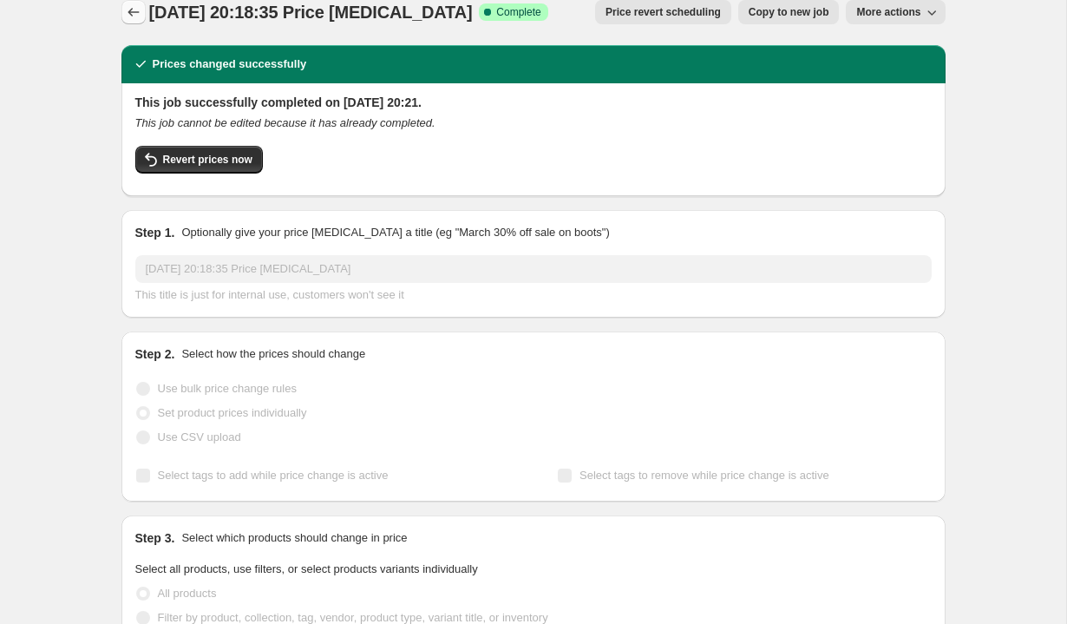
click at [135, 14] on icon "Price change jobs" at bounding box center [133, 11] width 17 height 17
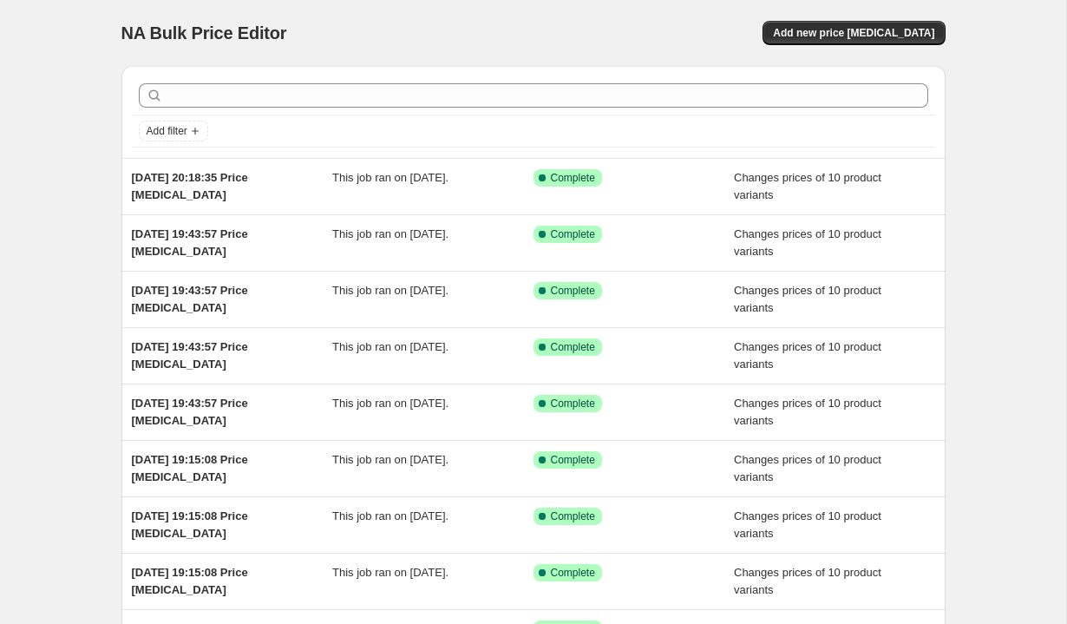
click at [392, 26] on div "NA Bulk Price Editor" at bounding box center [319, 33] width 396 height 24
click at [890, 28] on span "Add new price [MEDICAL_DATA]" at bounding box center [853, 33] width 161 height 14
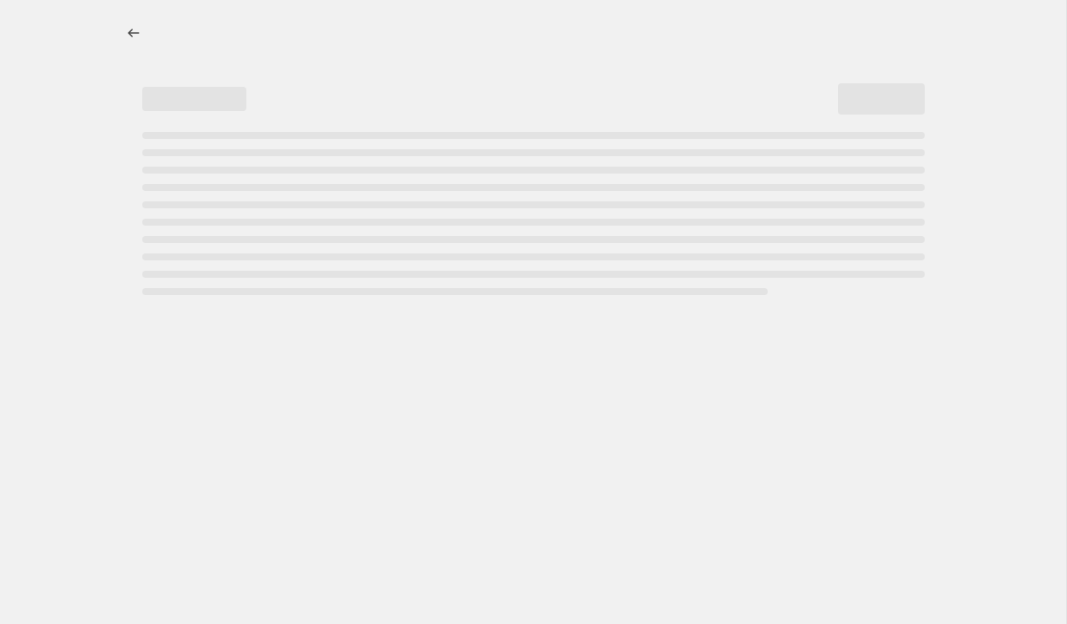
select select "percentage"
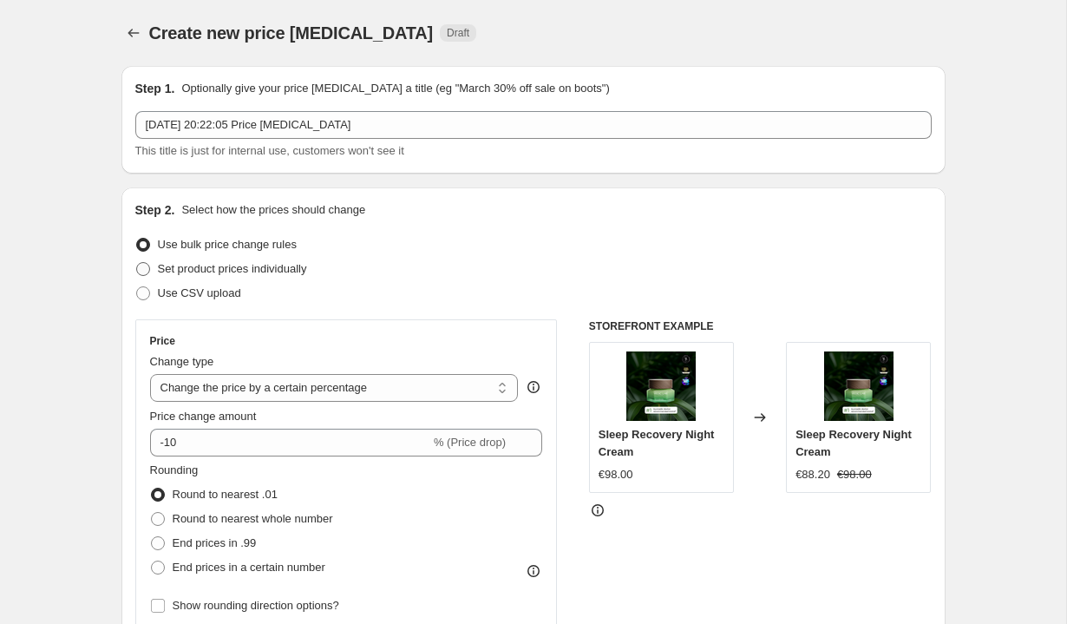
click at [301, 271] on span "Set product prices individually" at bounding box center [232, 268] width 149 height 13
click at [137, 263] on input "Set product prices individually" at bounding box center [136, 262] width 1 height 1
radio input "true"
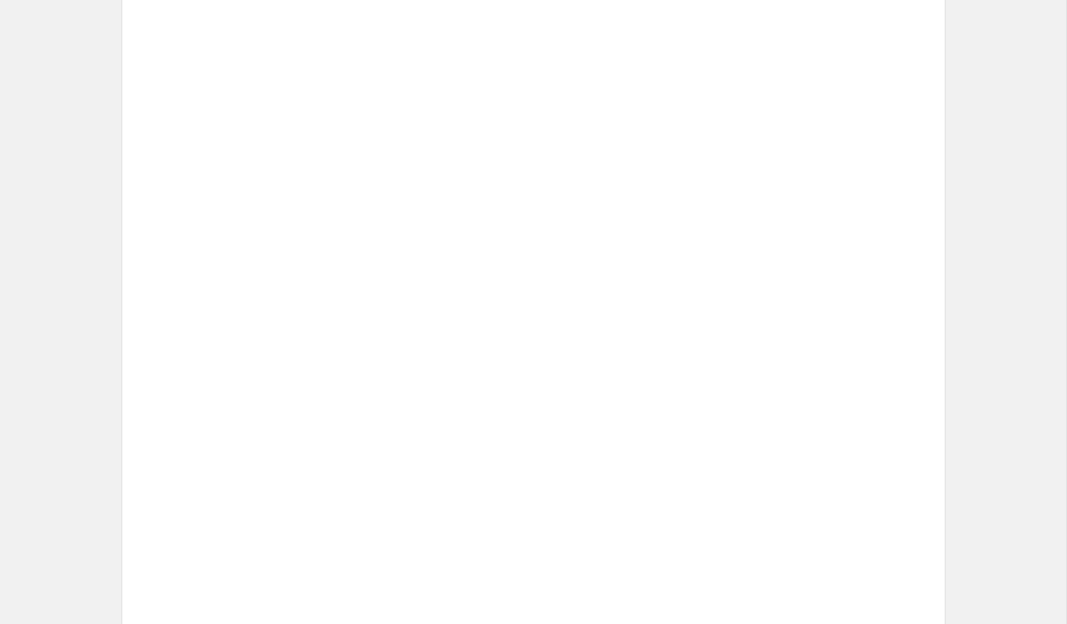
scroll to position [2882, 0]
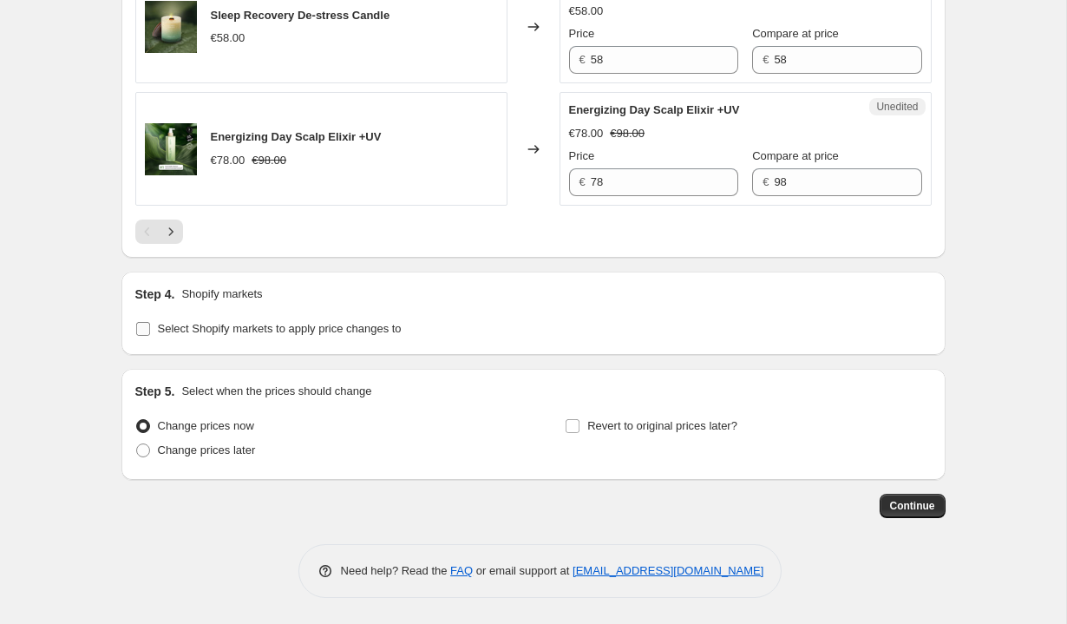
click at [274, 323] on span "Select Shopify markets to apply price changes to" at bounding box center [280, 328] width 244 height 13
click at [150, 323] on input "Select Shopify markets to apply price changes to" at bounding box center [143, 329] width 14 height 14
checkbox input "true"
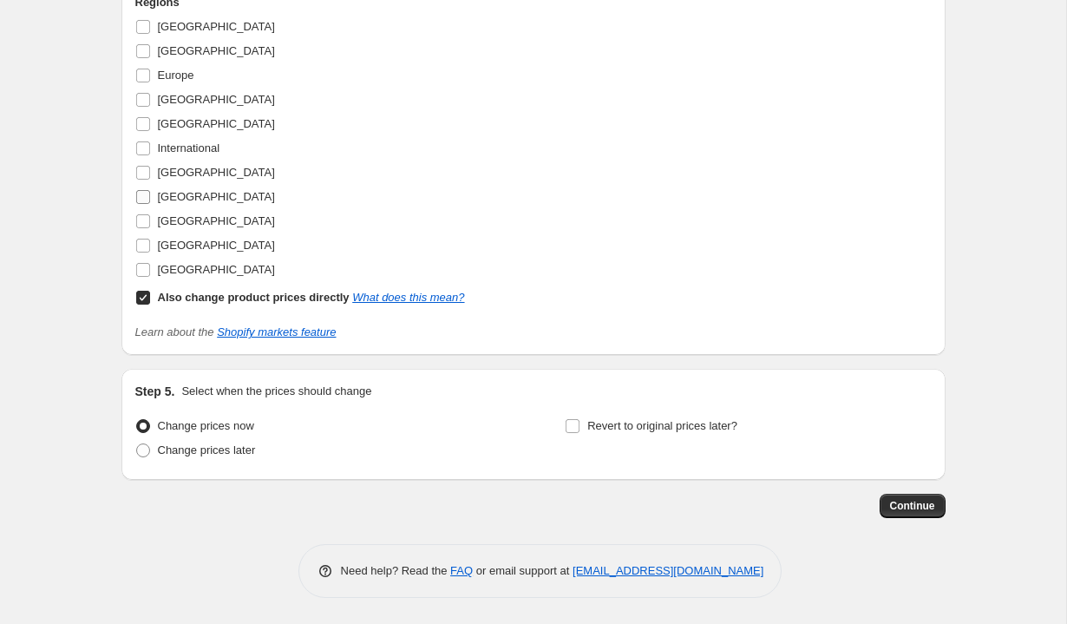
click at [199, 202] on span "[GEOGRAPHIC_DATA]" at bounding box center [216, 196] width 117 height 13
click at [150, 202] on input "[GEOGRAPHIC_DATA]" at bounding box center [143, 197] width 14 height 14
checkbox input "true"
click at [207, 298] on b "Also change product prices directly" at bounding box center [254, 297] width 192 height 13
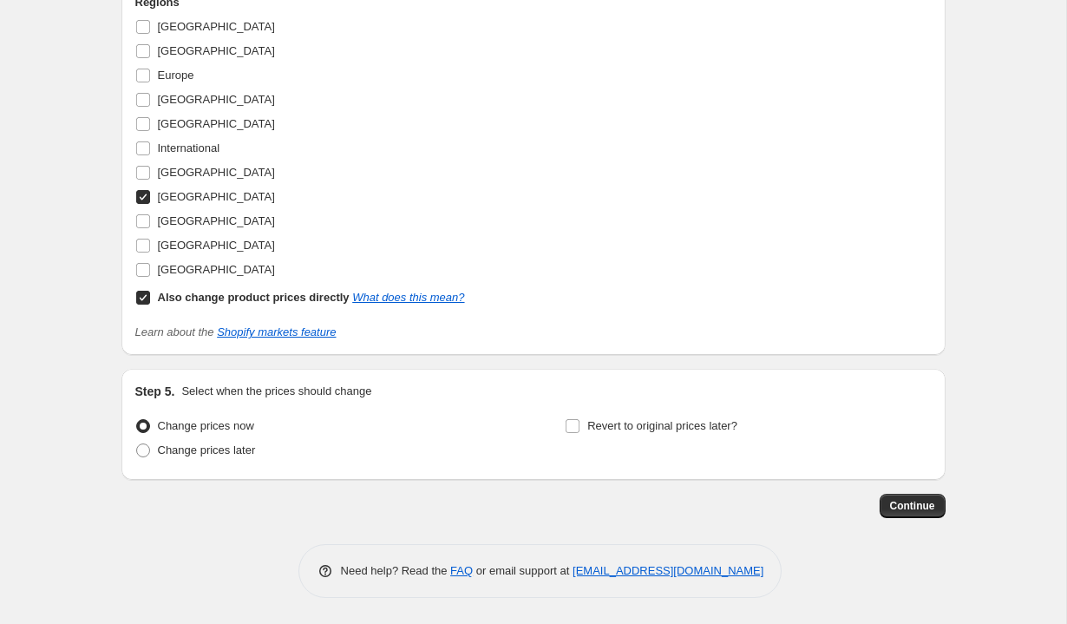
click at [150, 298] on input "Also change product prices directly What does this mean?" at bounding box center [143, 298] width 14 height 14
checkbox input "false"
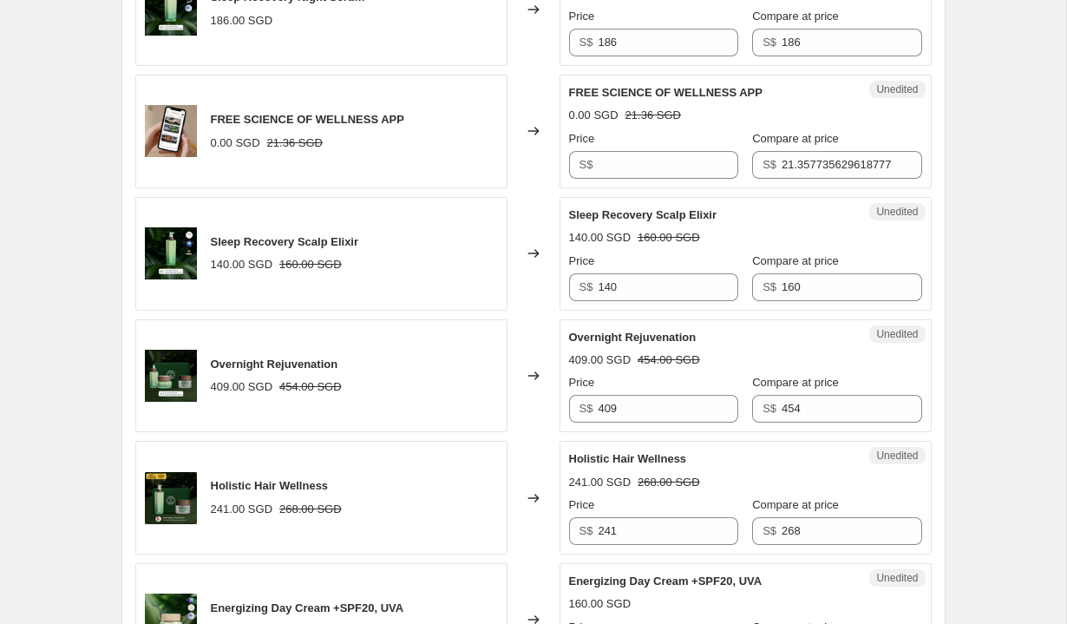
scroll to position [811, 0]
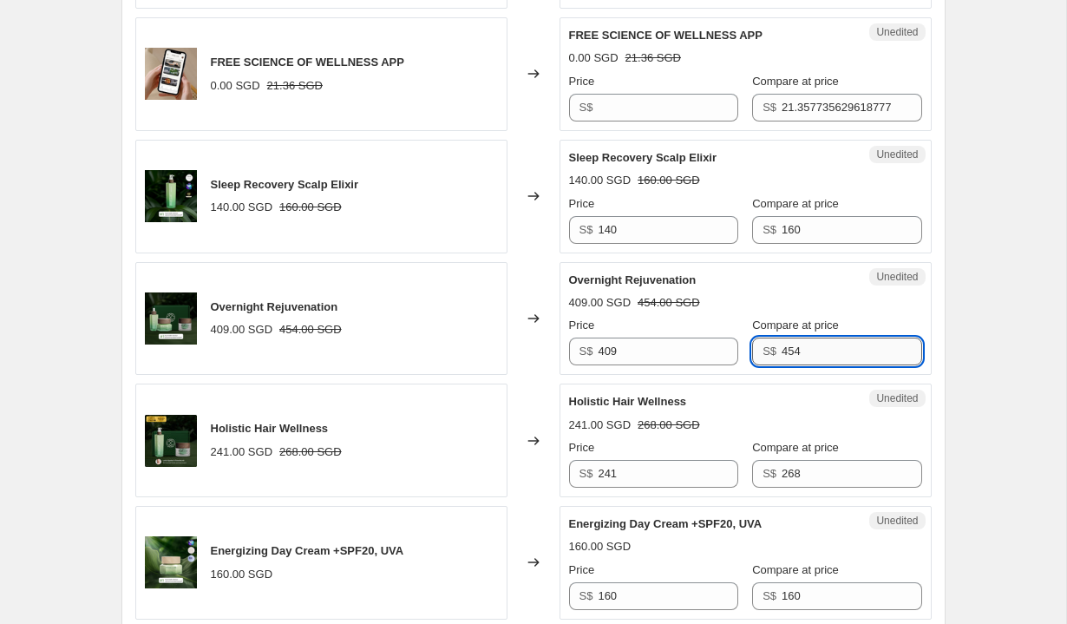
click at [839, 358] on input "454" at bounding box center [852, 351] width 140 height 28
click at [677, 342] on input "409" at bounding box center [668, 351] width 140 height 28
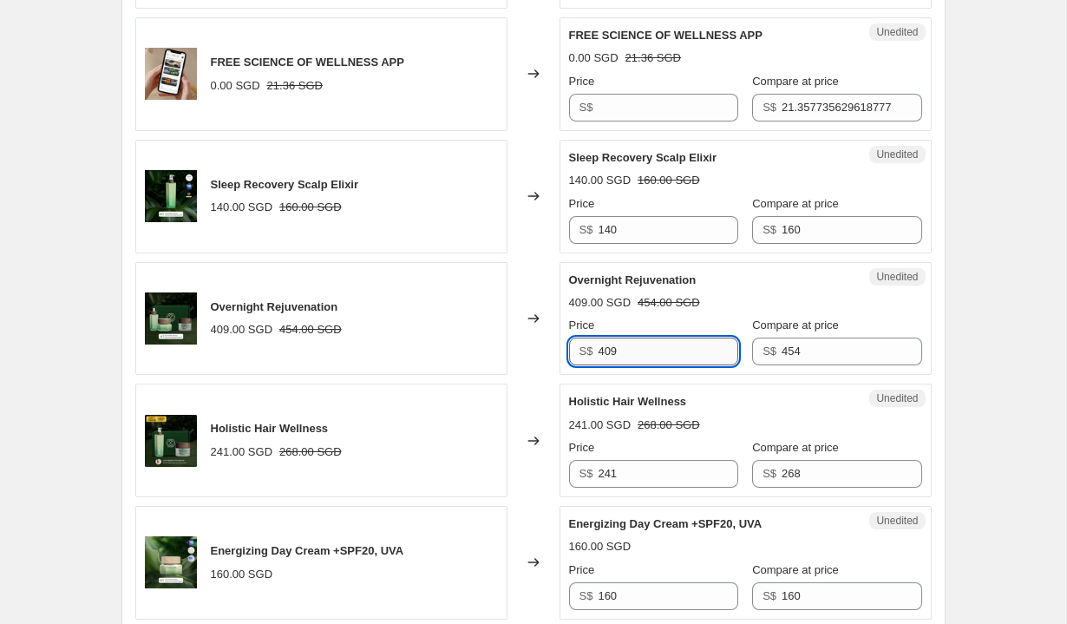
click at [677, 342] on input "409" at bounding box center [668, 351] width 140 height 28
type input "386"
click at [821, 468] on input "268" at bounding box center [852, 474] width 140 height 28
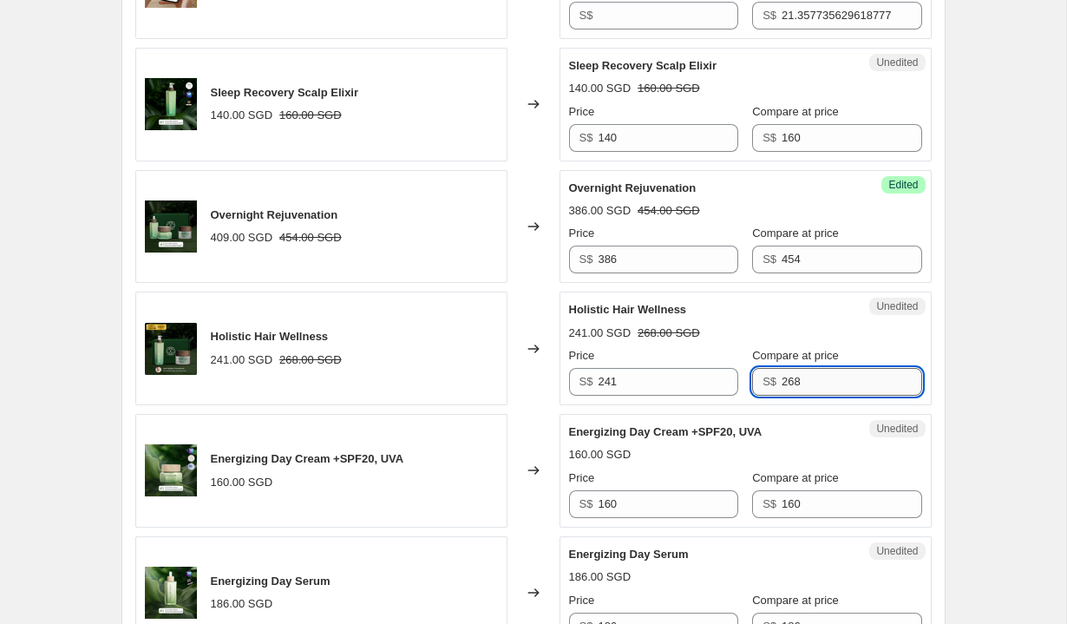
scroll to position [937, 0]
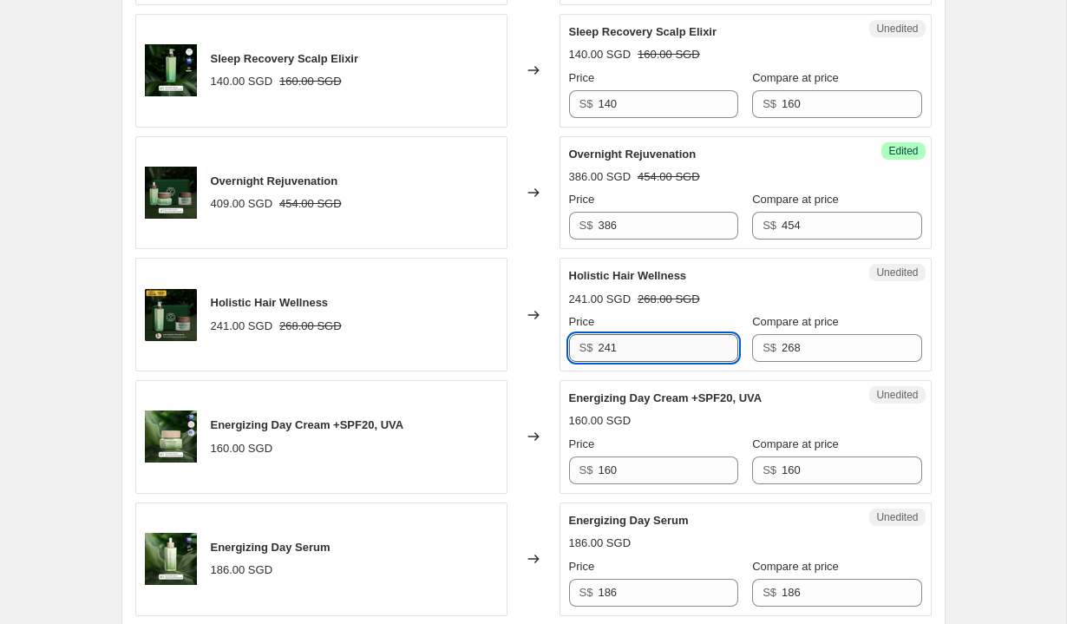
click at [632, 350] on input "241" at bounding box center [668, 348] width 140 height 28
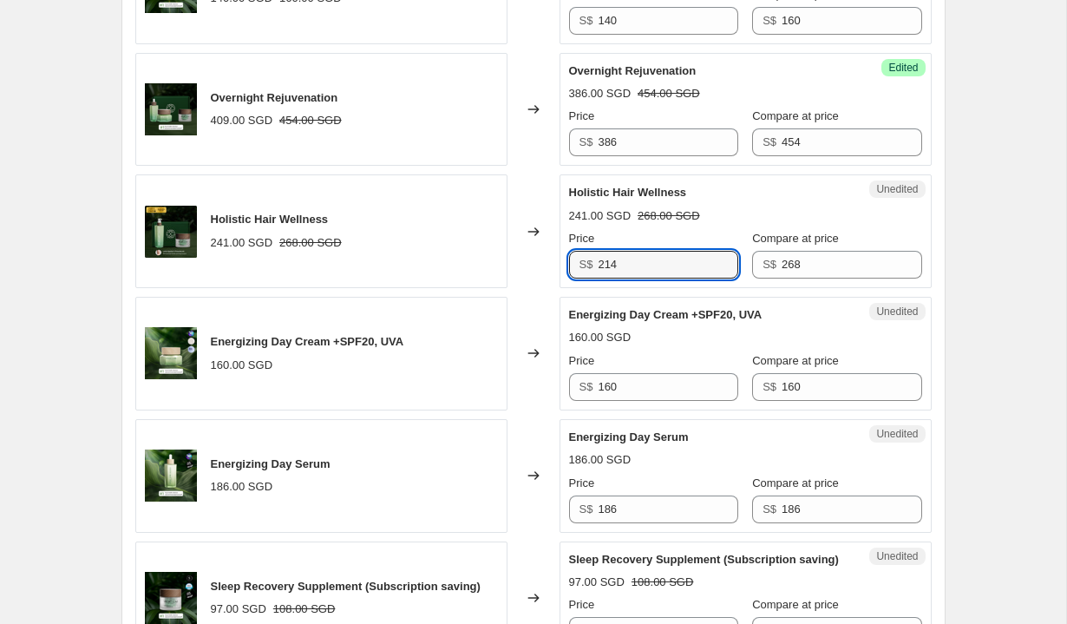
scroll to position [1022, 0]
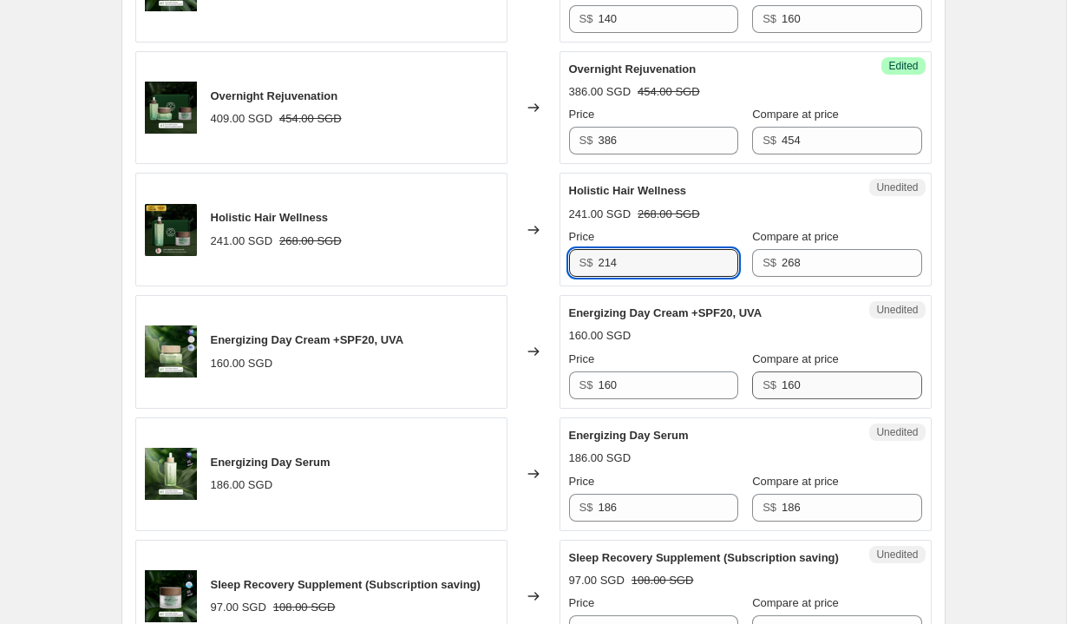
type input "214"
click at [815, 385] on input "160" at bounding box center [852, 385] width 140 height 28
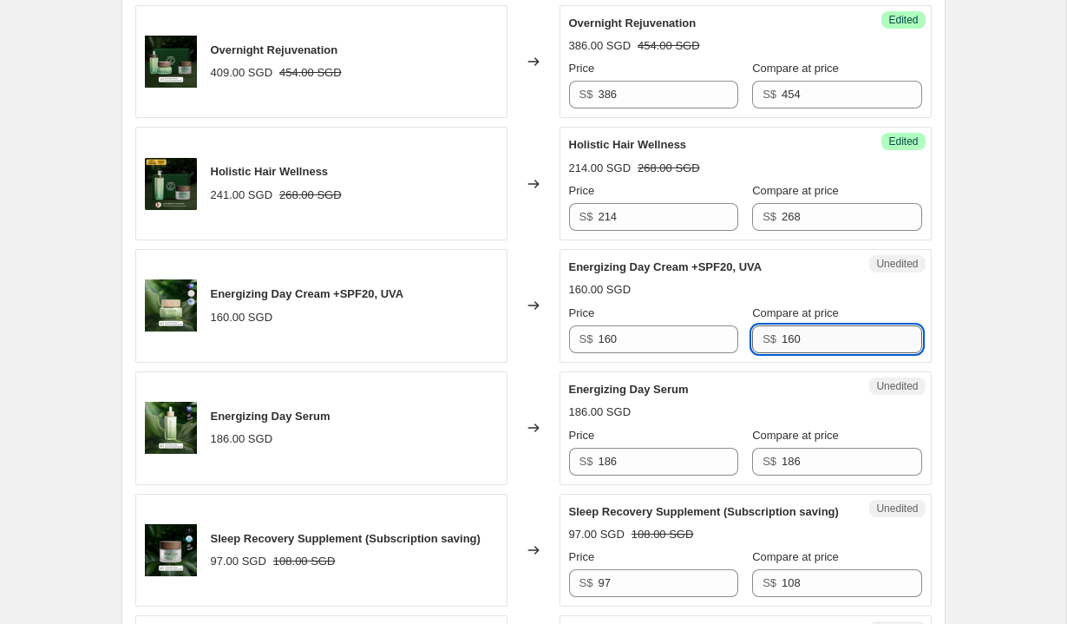
scroll to position [1073, 0]
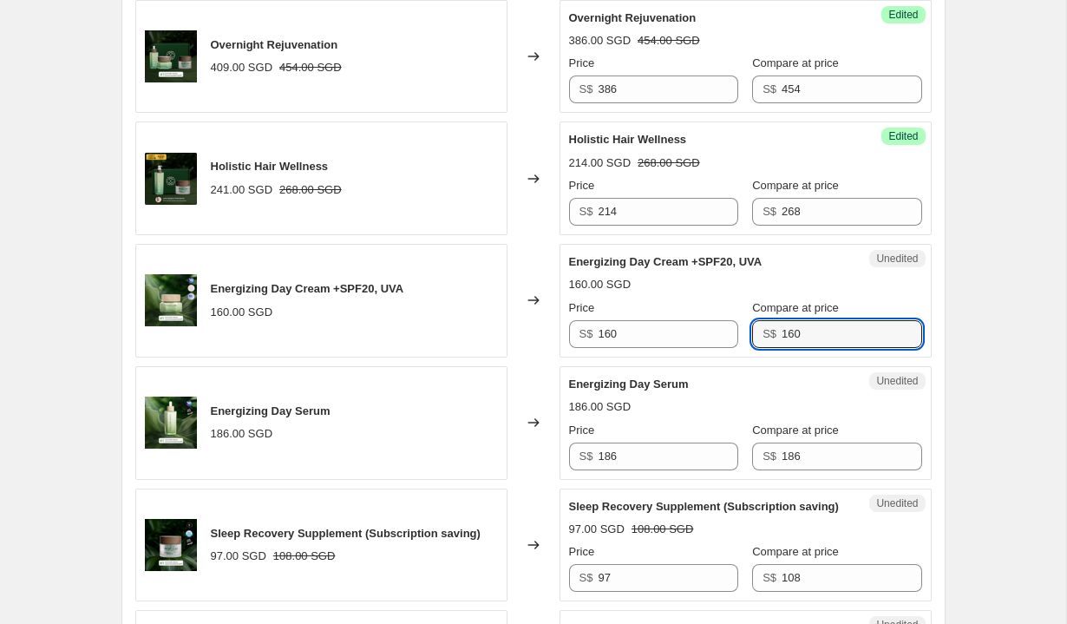
click at [818, 266] on div "Energizing Day Cream +SPF20, UVA" at bounding box center [711, 261] width 284 height 17
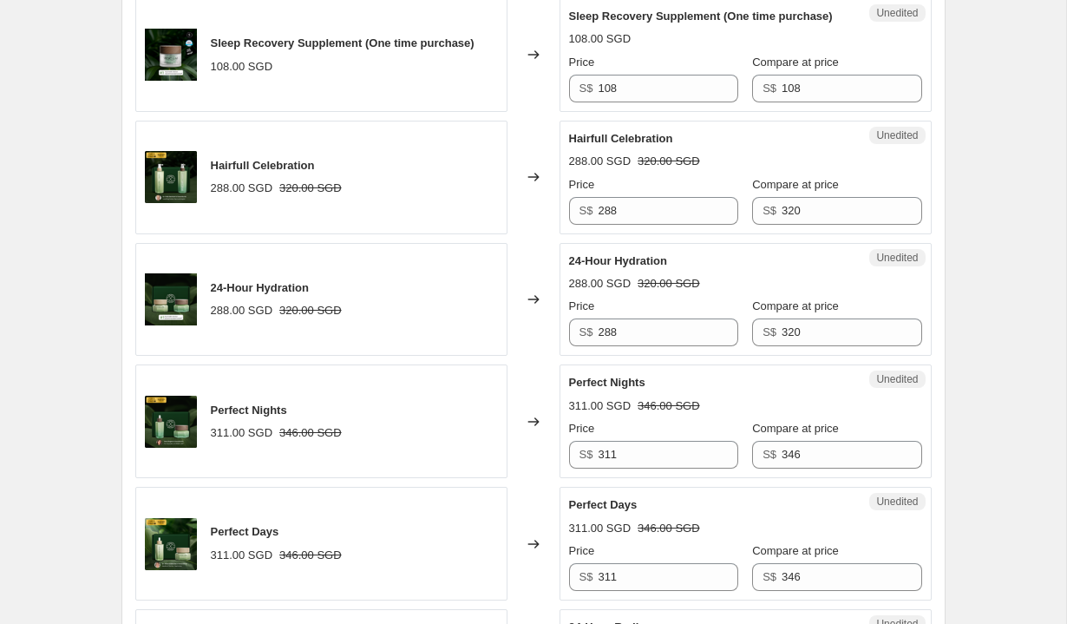
scroll to position [1936, 0]
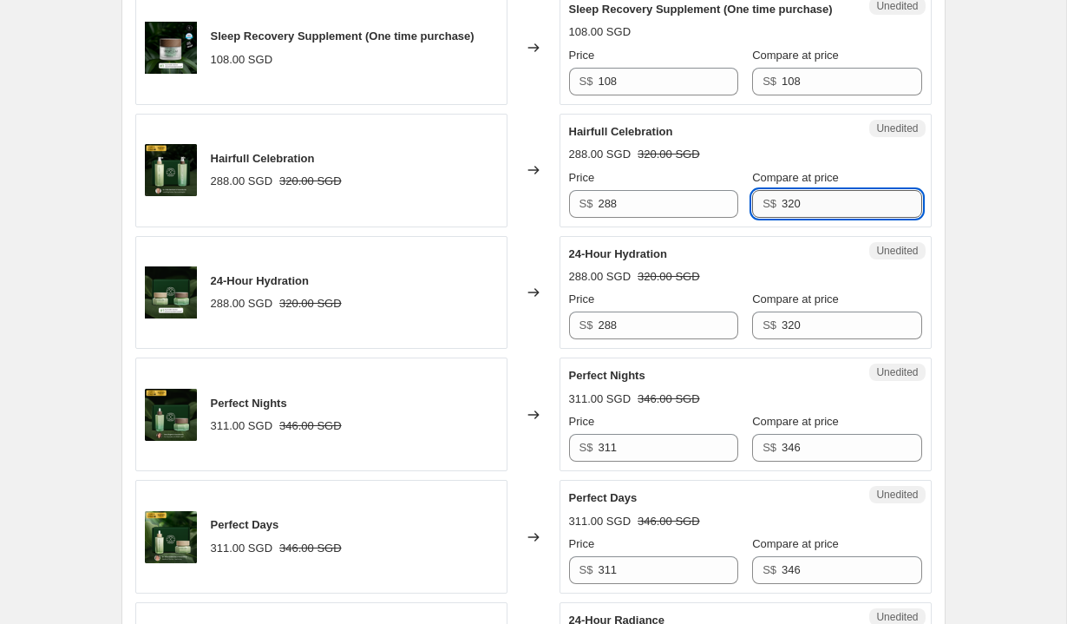
click at [817, 218] on input "320" at bounding box center [852, 204] width 140 height 28
click at [658, 218] on input "288" at bounding box center [668, 204] width 140 height 28
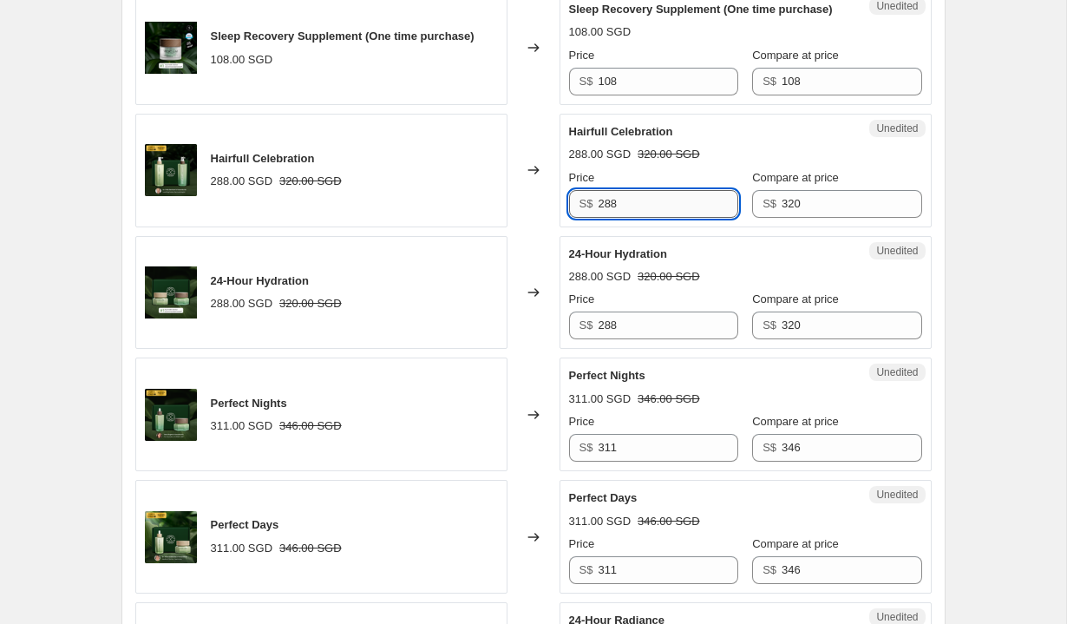
click at [658, 218] on input "288" at bounding box center [668, 204] width 140 height 28
type input "272"
click at [725, 263] on div "24-Hour Hydration" at bounding box center [711, 253] width 284 height 17
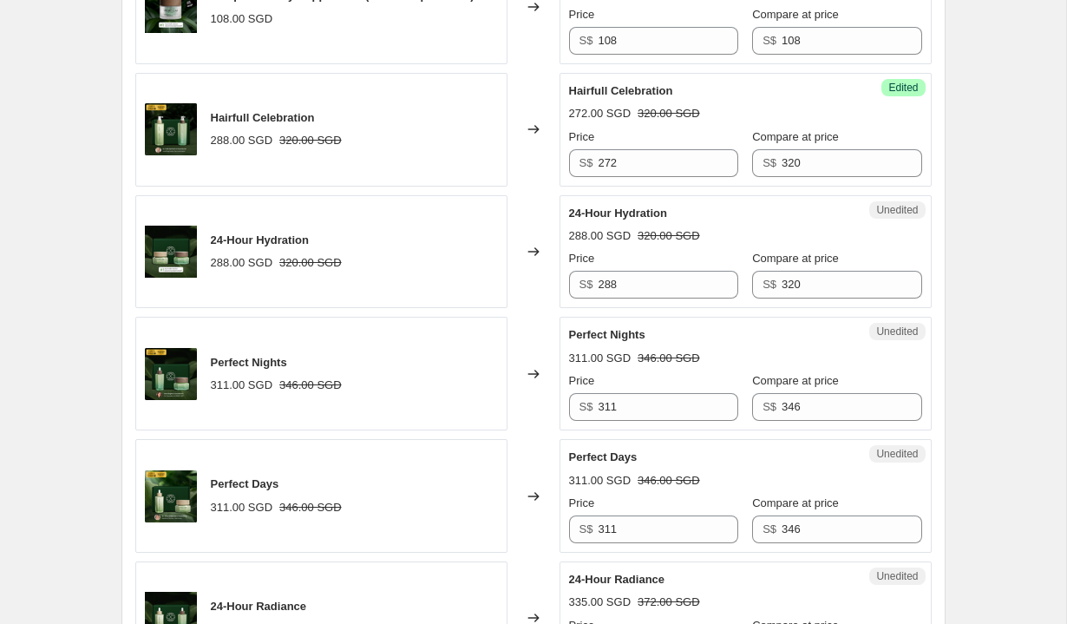
scroll to position [1983, 0]
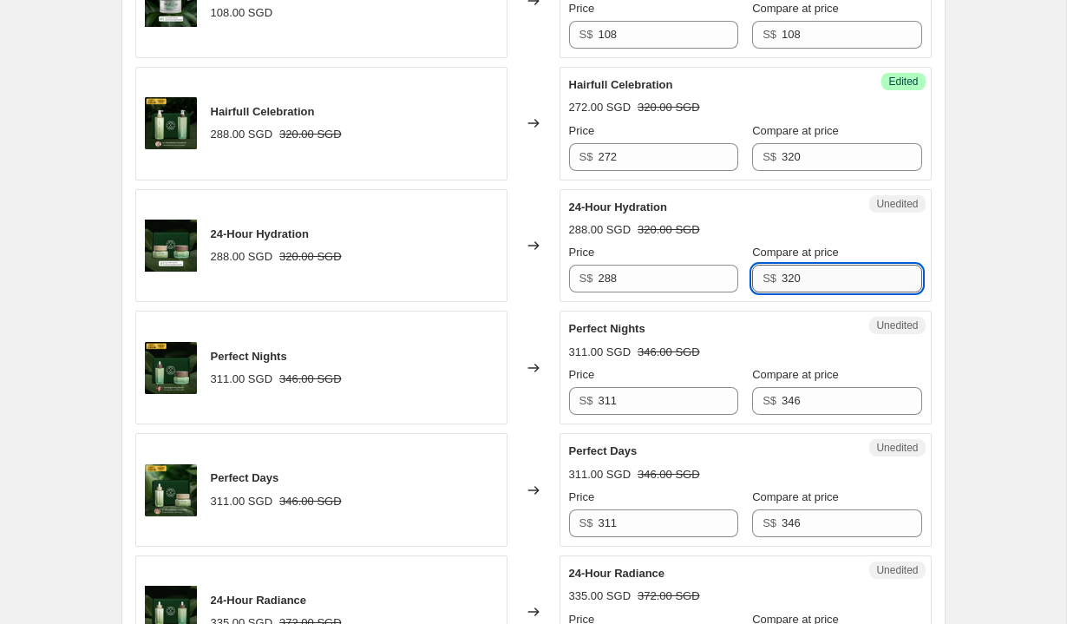
click at [824, 292] on input "320" at bounding box center [852, 279] width 140 height 28
click at [640, 171] on input "272" at bounding box center [668, 157] width 140 height 28
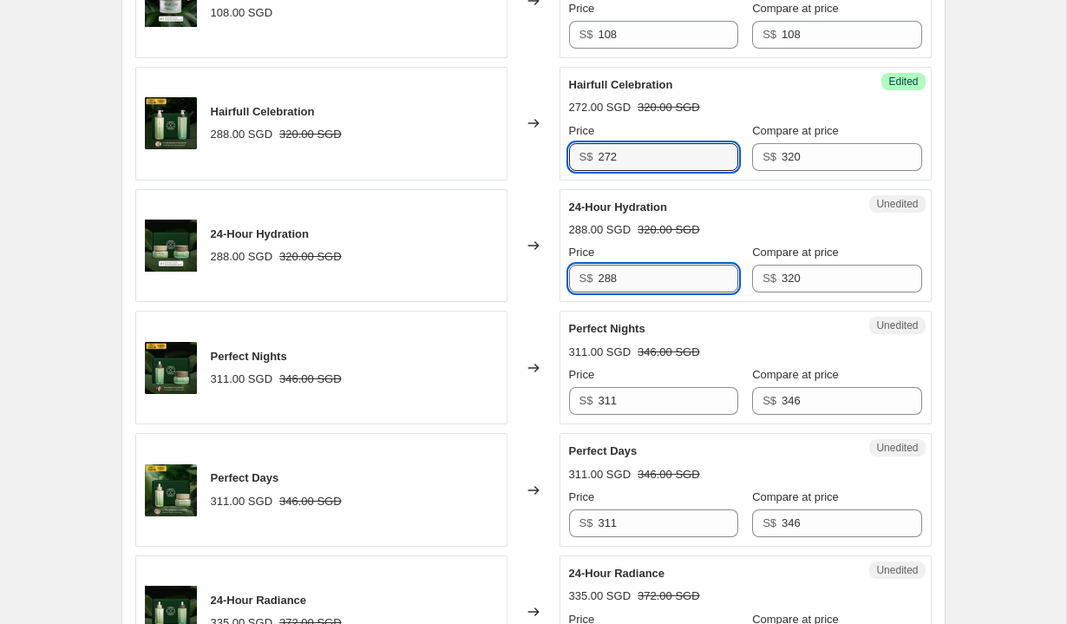
click at [647, 292] on input "288" at bounding box center [668, 279] width 140 height 28
paste input "72"
type input "272"
click at [651, 171] on input "272" at bounding box center [668, 157] width 140 height 28
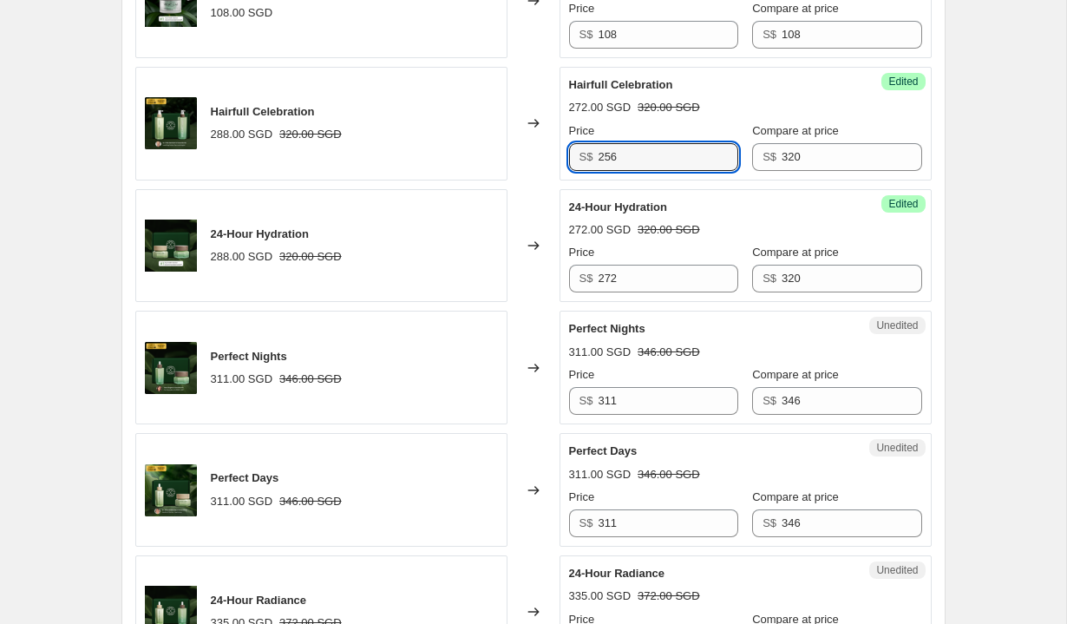
type input "256"
click at [710, 264] on div "Success Edited 24-Hour Hydration 272.00 SGD 320.00 SGD Price S$ 272 Compare at …" at bounding box center [746, 246] width 372 height 114
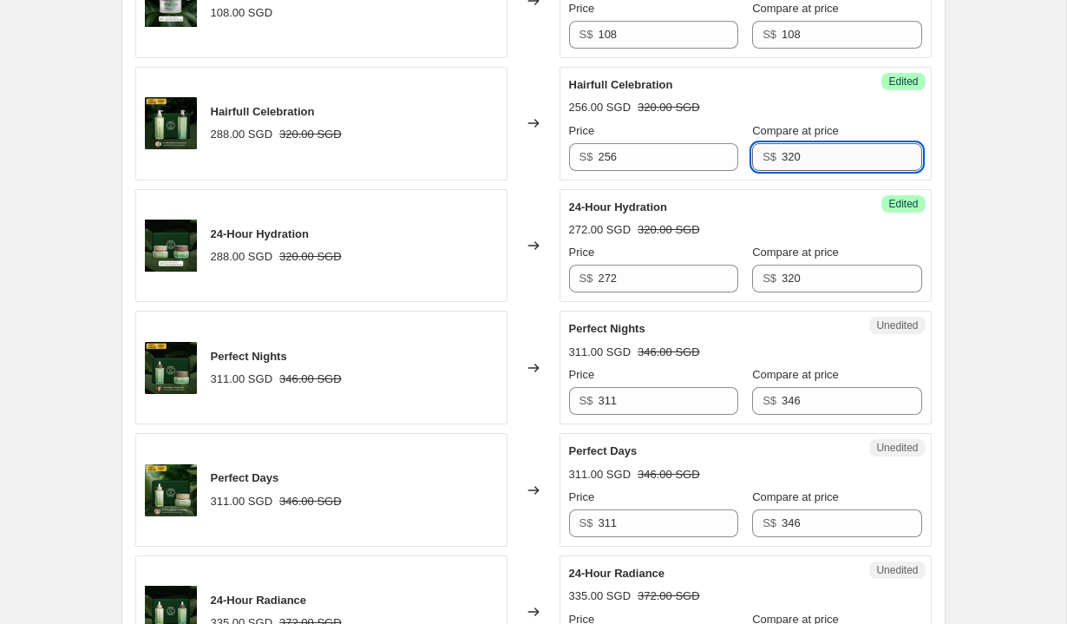
click at [809, 171] on input "320" at bounding box center [852, 157] width 140 height 28
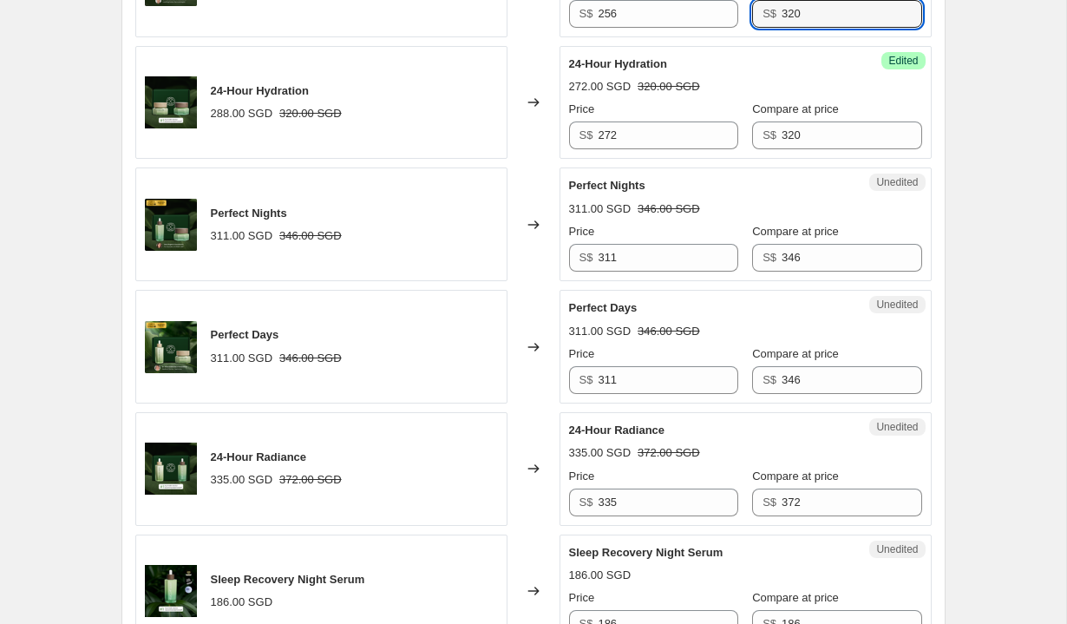
scroll to position [2128, 0]
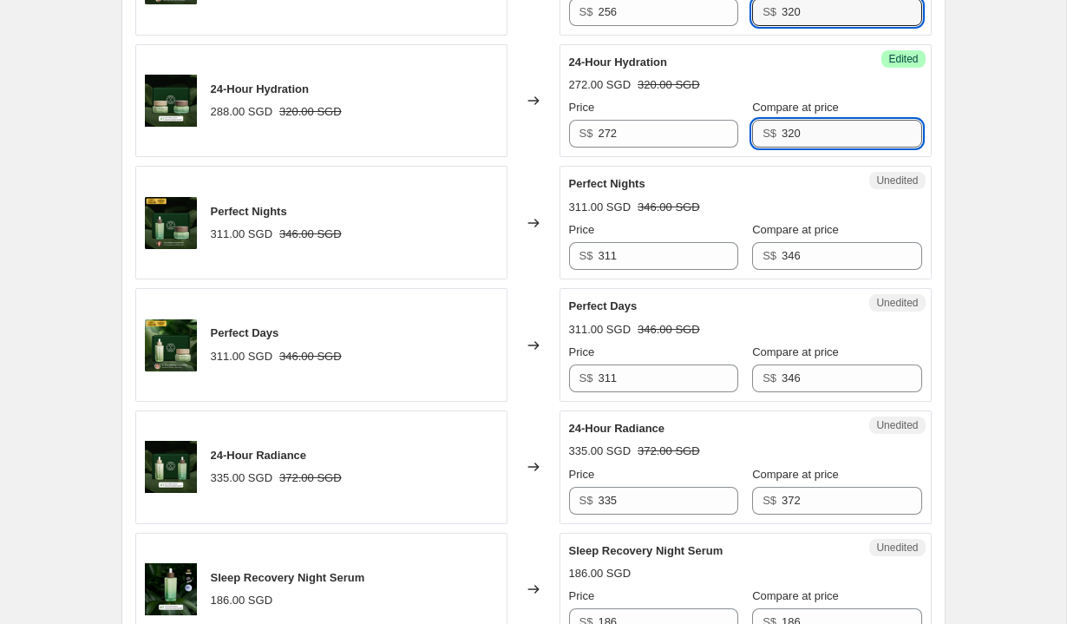
click at [802, 147] on input "320" at bounding box center [852, 134] width 140 height 28
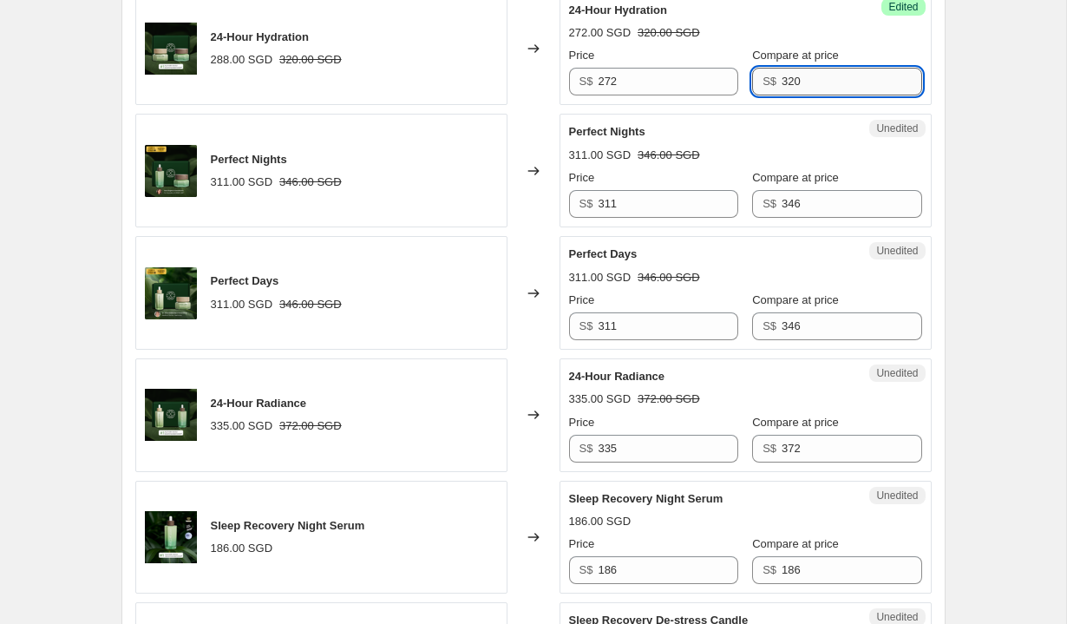
scroll to position [2196, 0]
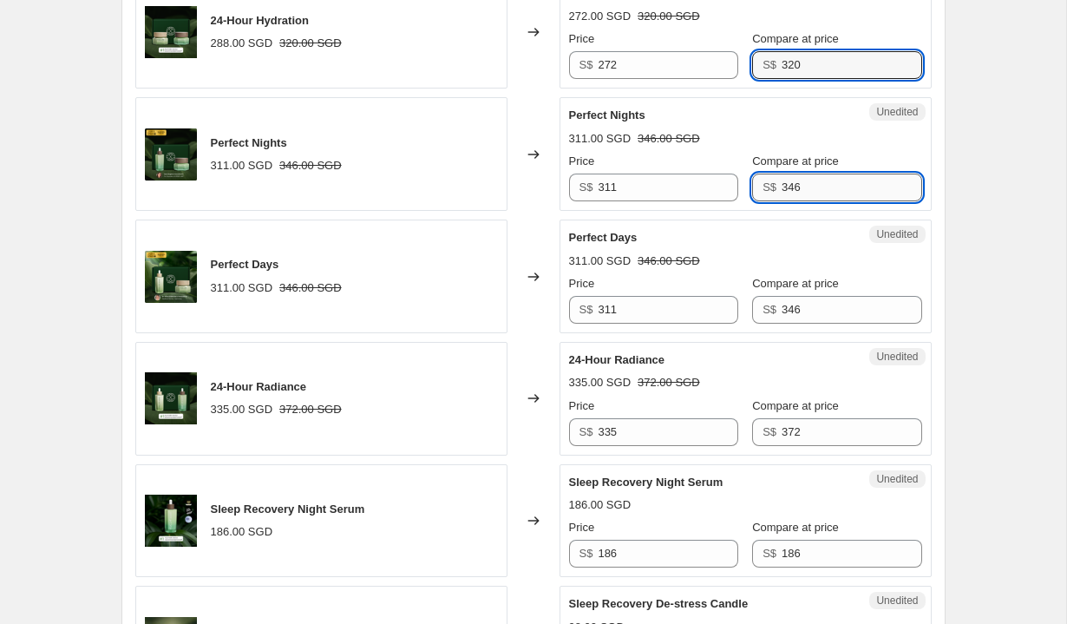
click at [822, 201] on input "346" at bounding box center [852, 187] width 140 height 28
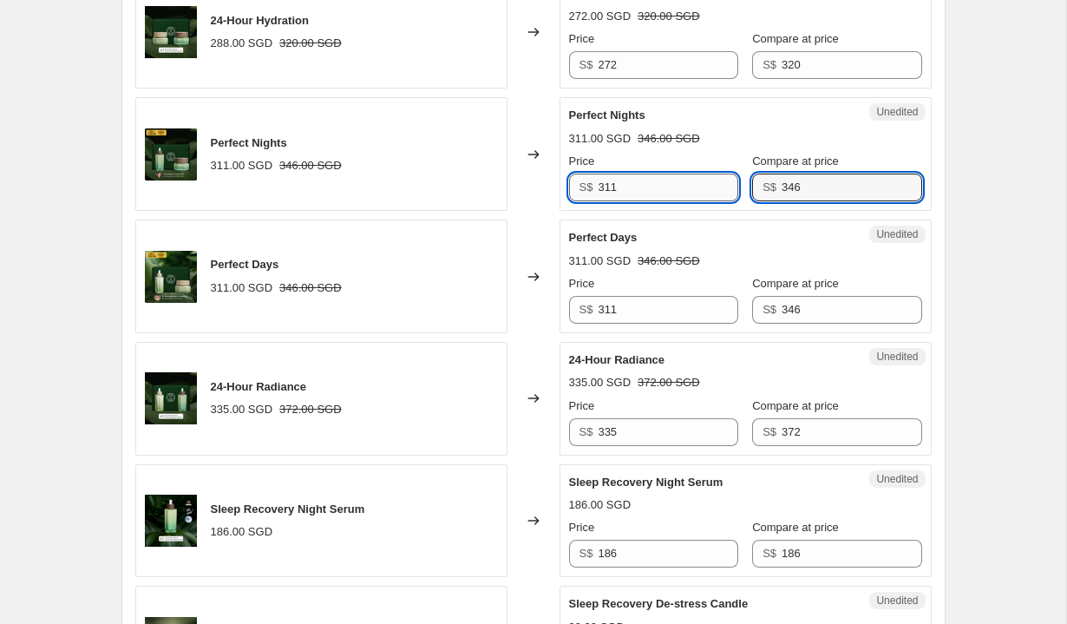
click at [644, 201] on input "311" at bounding box center [668, 187] width 140 height 28
type input "277"
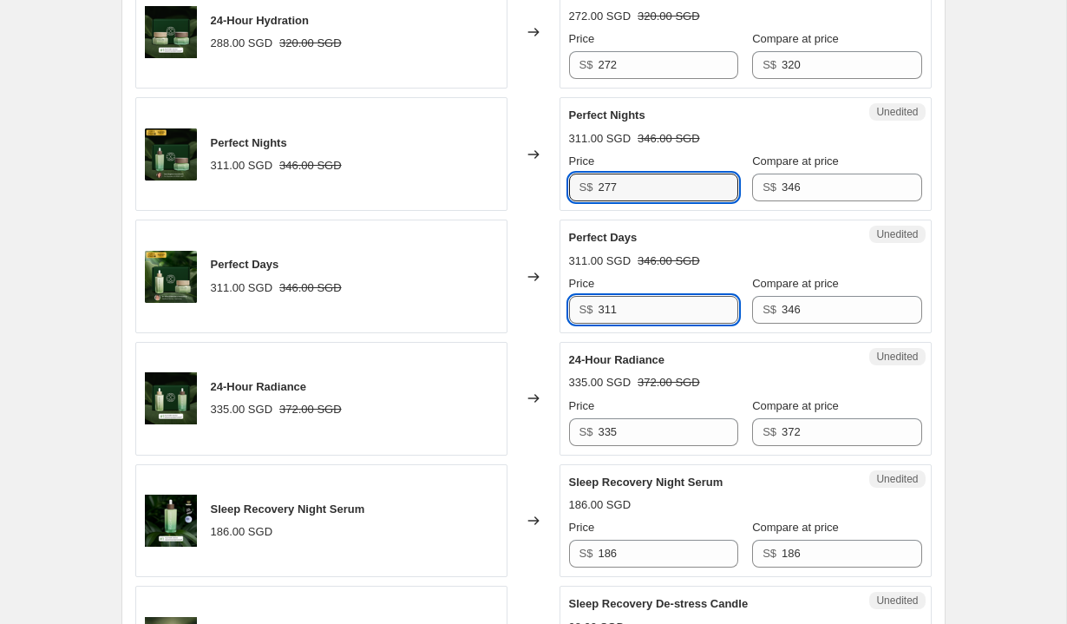
click at [675, 324] on input "311" at bounding box center [668, 310] width 140 height 28
paste input "277"
type input "277"
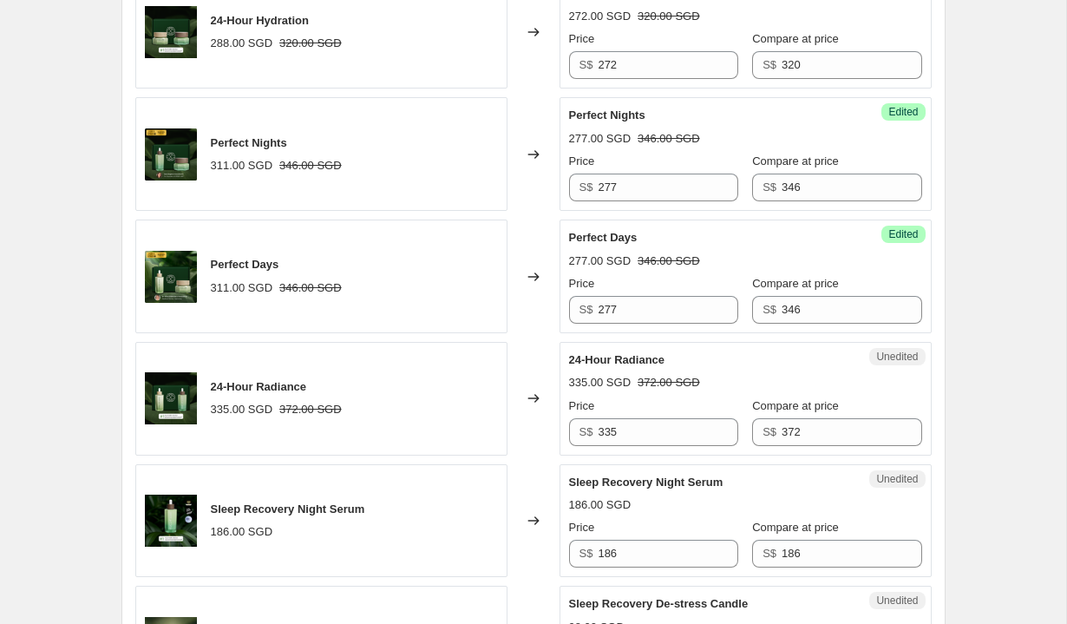
click at [697, 246] on div "Perfect Days" at bounding box center [711, 237] width 284 height 17
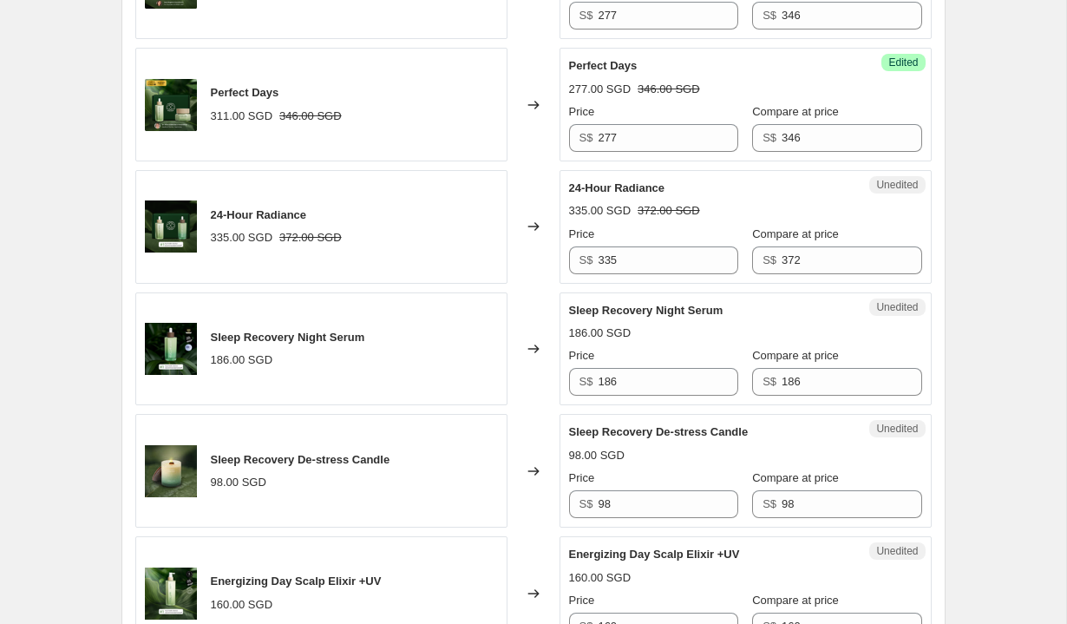
scroll to position [2372, 0]
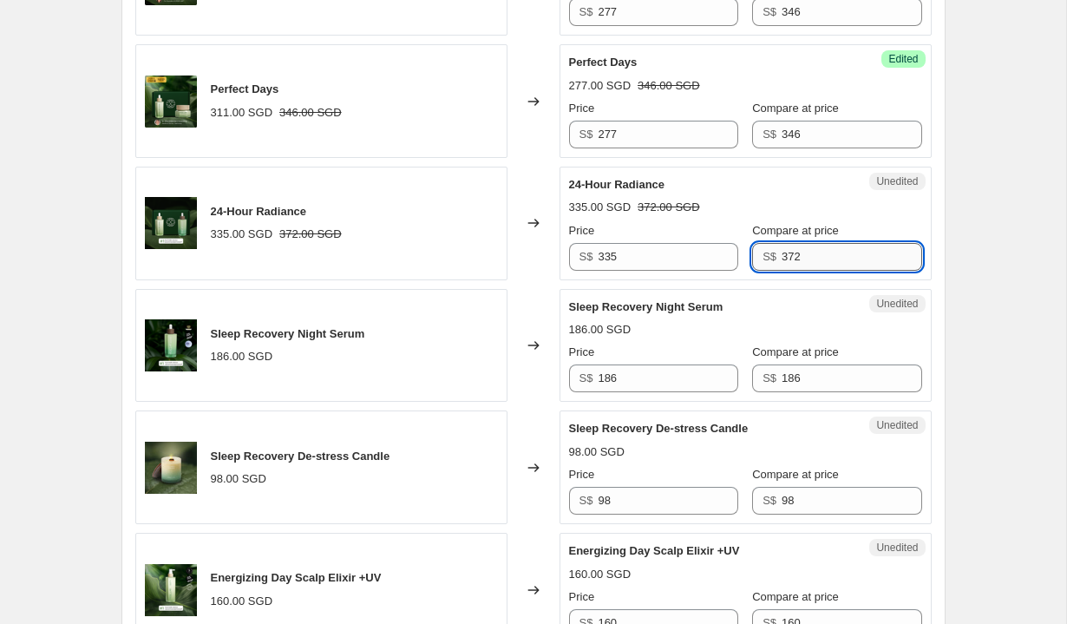
click at [808, 271] on input "372" at bounding box center [852, 257] width 140 height 28
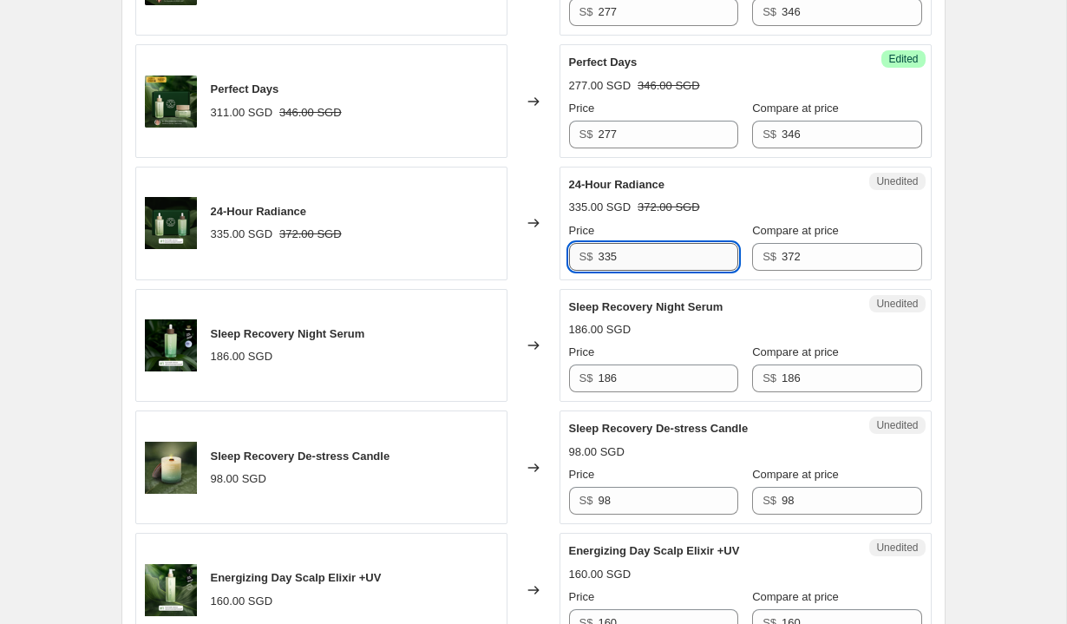
click at [636, 271] on input "335" at bounding box center [668, 257] width 140 height 28
type input "316"
click at [722, 216] on div "335.00 SGD 372.00 SGD" at bounding box center [745, 207] width 353 height 17
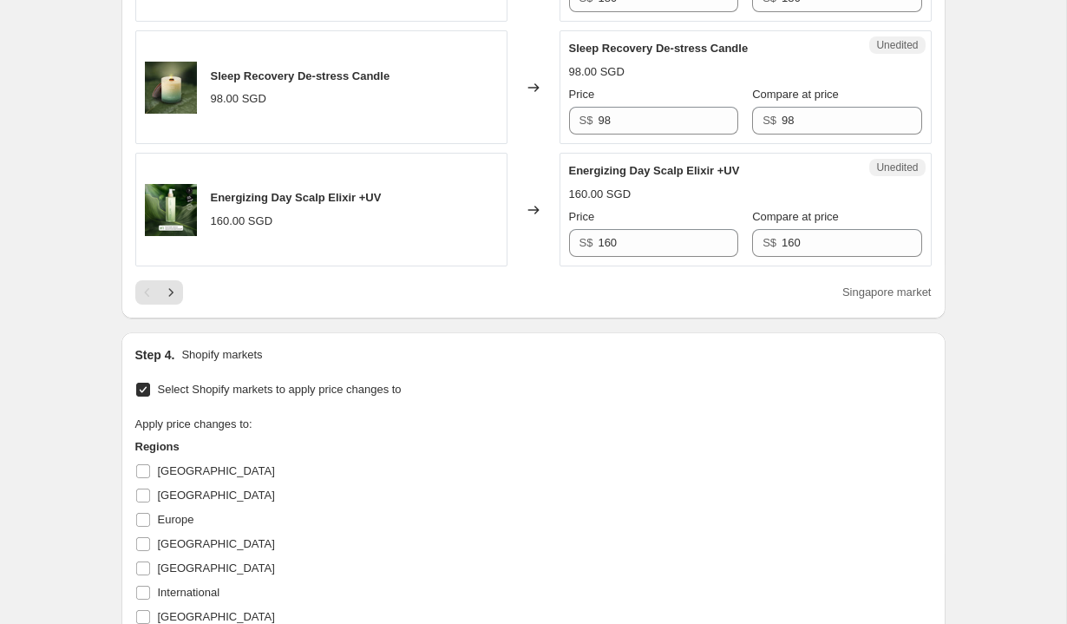
scroll to position [2779, 0]
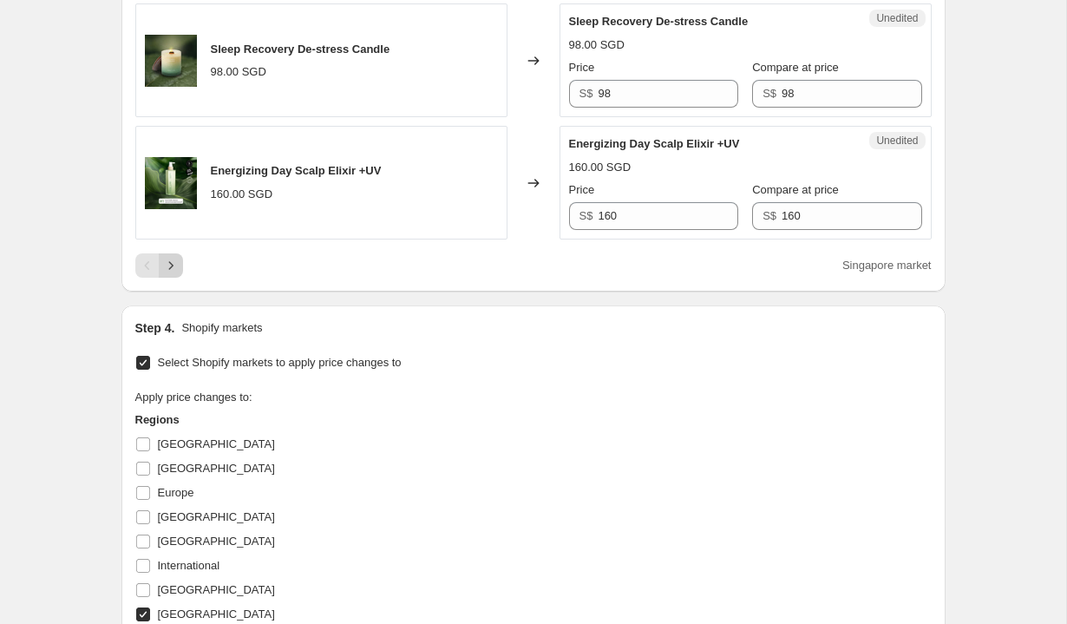
click at [170, 274] on icon "Next" at bounding box center [170, 265] width 17 height 17
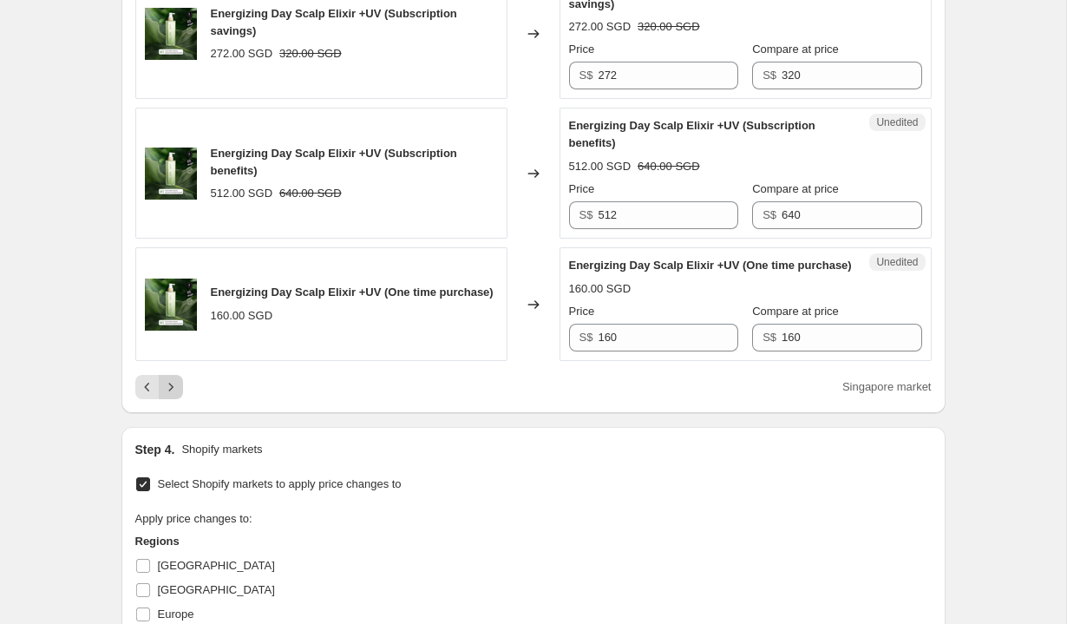
click at [173, 396] on icon "Next" at bounding box center [170, 386] width 17 height 17
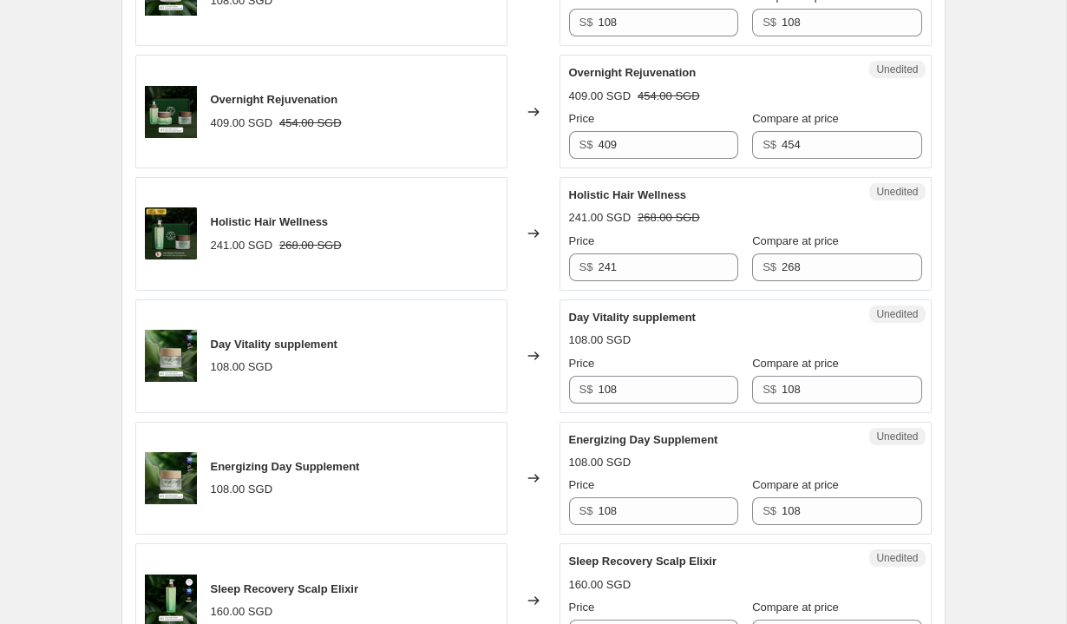
scroll to position [1729, 0]
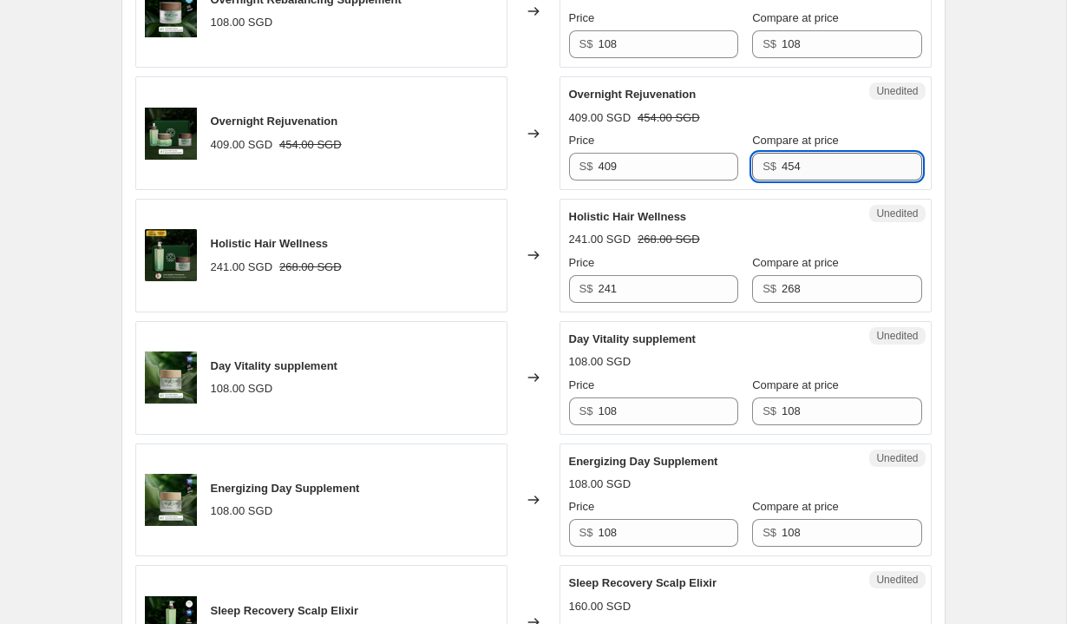
click at [825, 180] on input "454" at bounding box center [852, 167] width 140 height 28
click at [661, 180] on input "409" at bounding box center [668, 167] width 140 height 28
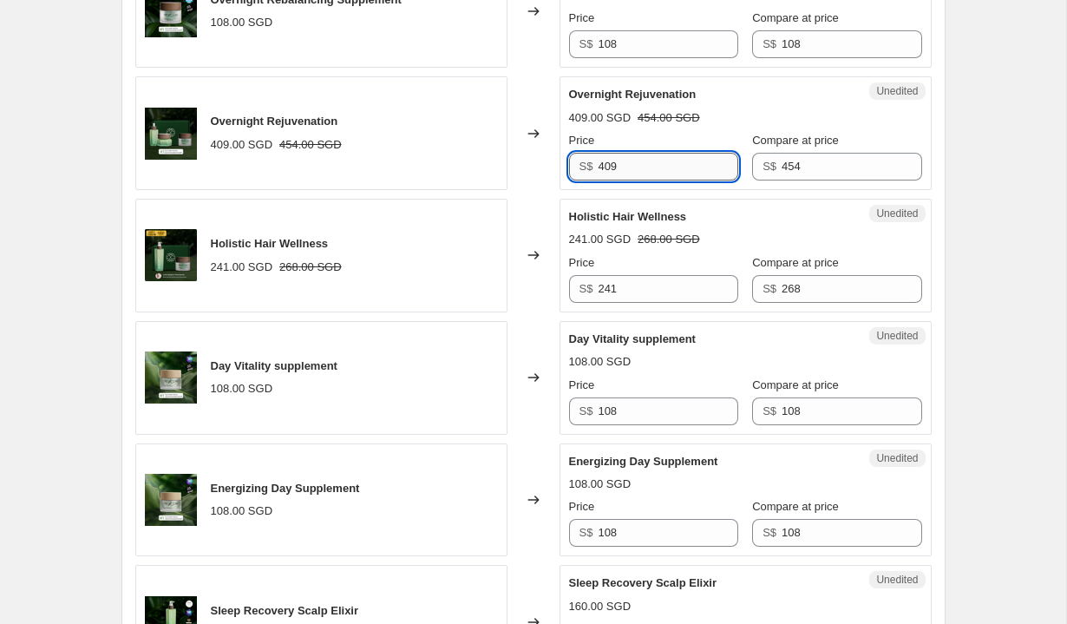
click at [661, 180] on input "409" at bounding box center [668, 167] width 140 height 28
type input "386"
click at [704, 180] on div "Overnight Rejuvenation 386.00 SGD 454.00 SGD Price S$ 386 Compare at price S$ 4…" at bounding box center [745, 133] width 353 height 95
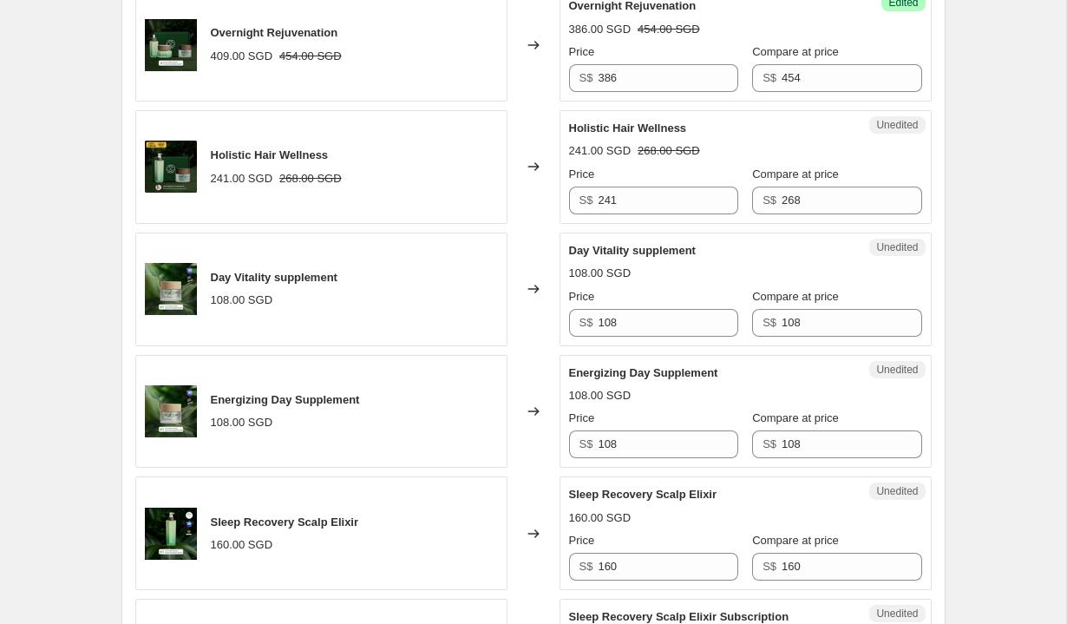
scroll to position [1818, 0]
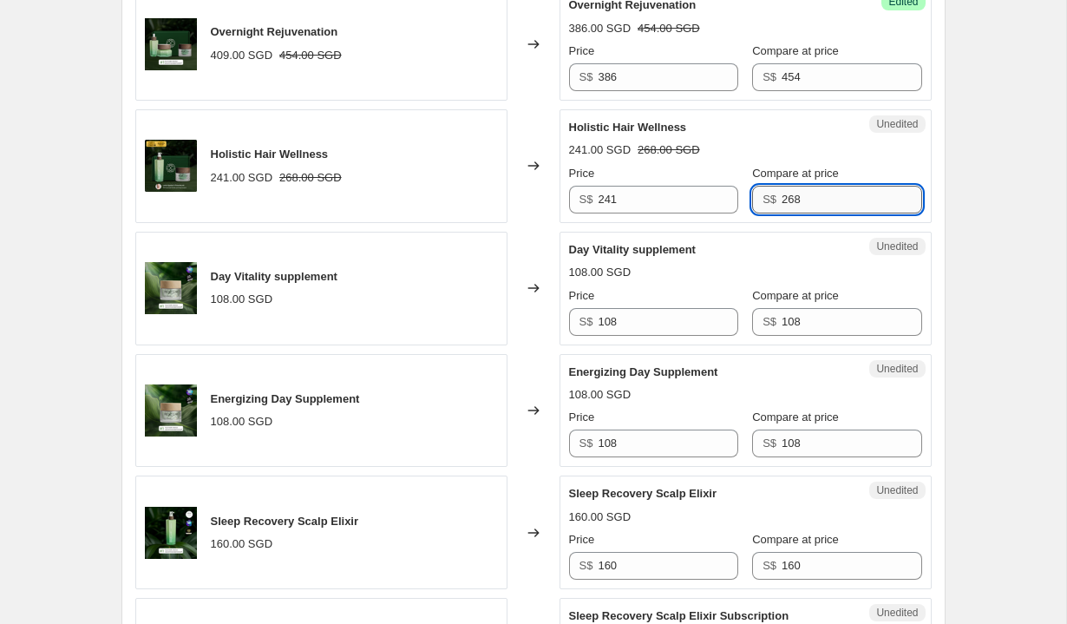
click at [811, 213] on input "268" at bounding box center [852, 200] width 140 height 28
click at [645, 213] on input "241" at bounding box center [668, 200] width 140 height 28
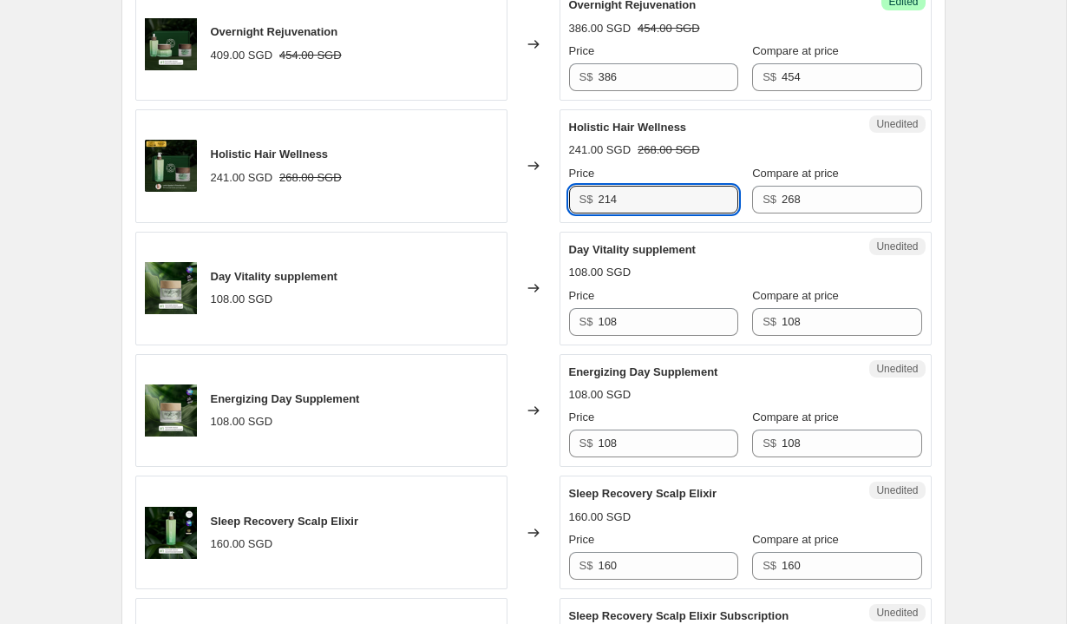
type input "214"
click at [655, 159] on strike "268.00 SGD" at bounding box center [669, 149] width 62 height 17
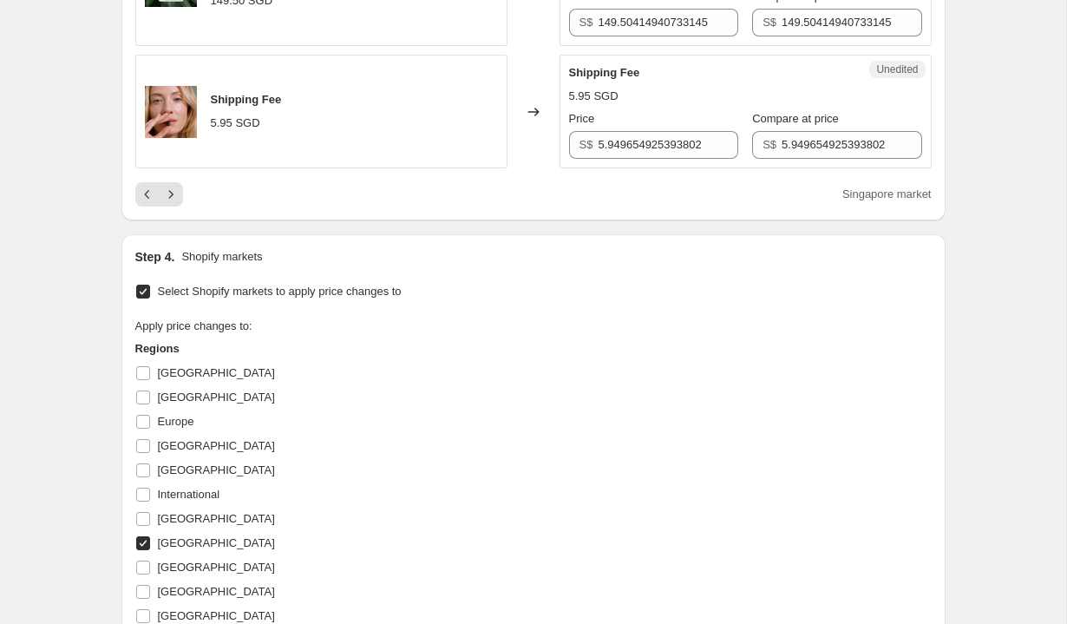
scroll to position [2960, 0]
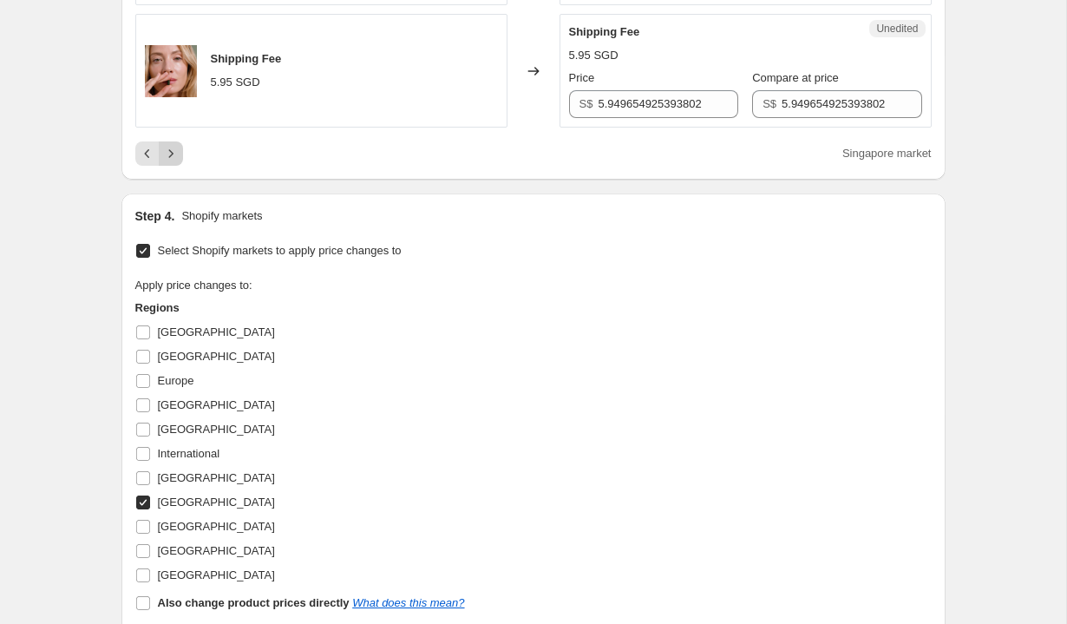
click at [175, 162] on icon "Next" at bounding box center [170, 153] width 17 height 17
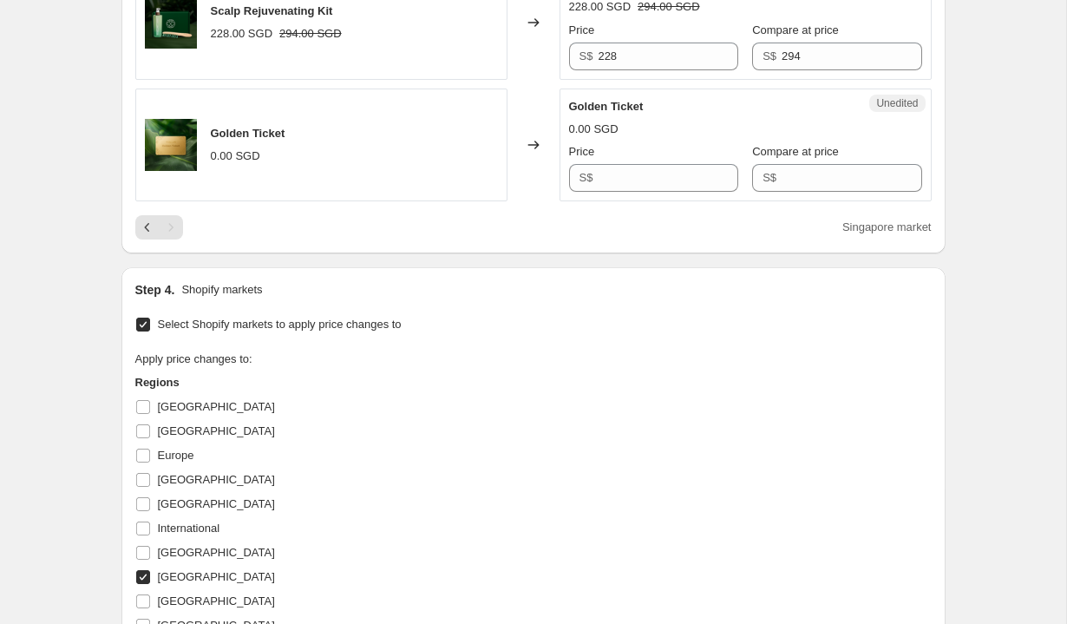
scroll to position [1814, 0]
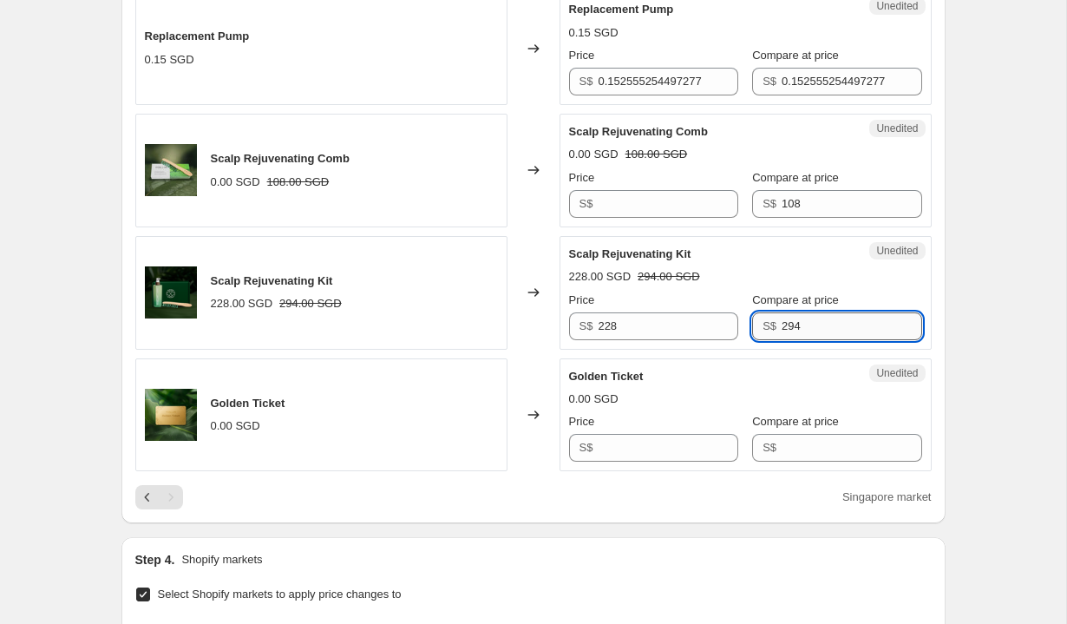
click at [800, 323] on input "294" at bounding box center [852, 326] width 140 height 28
click at [676, 337] on input "228" at bounding box center [668, 326] width 140 height 28
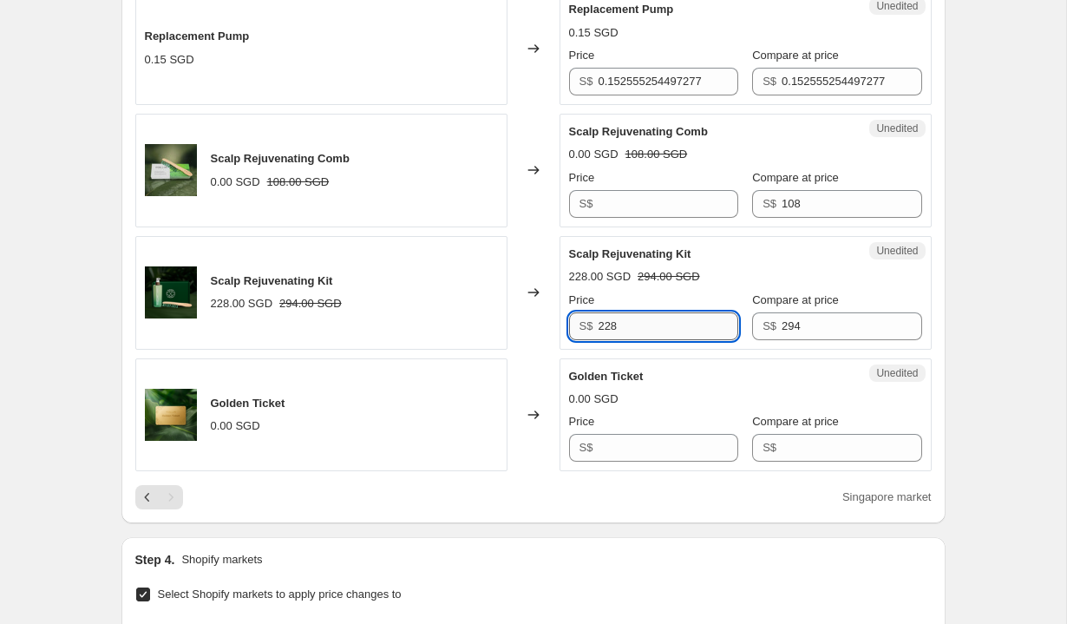
click at [676, 337] on input "228" at bounding box center [668, 326] width 140 height 28
type input "250"
click at [149, 499] on icon "Previous" at bounding box center [147, 496] width 17 height 17
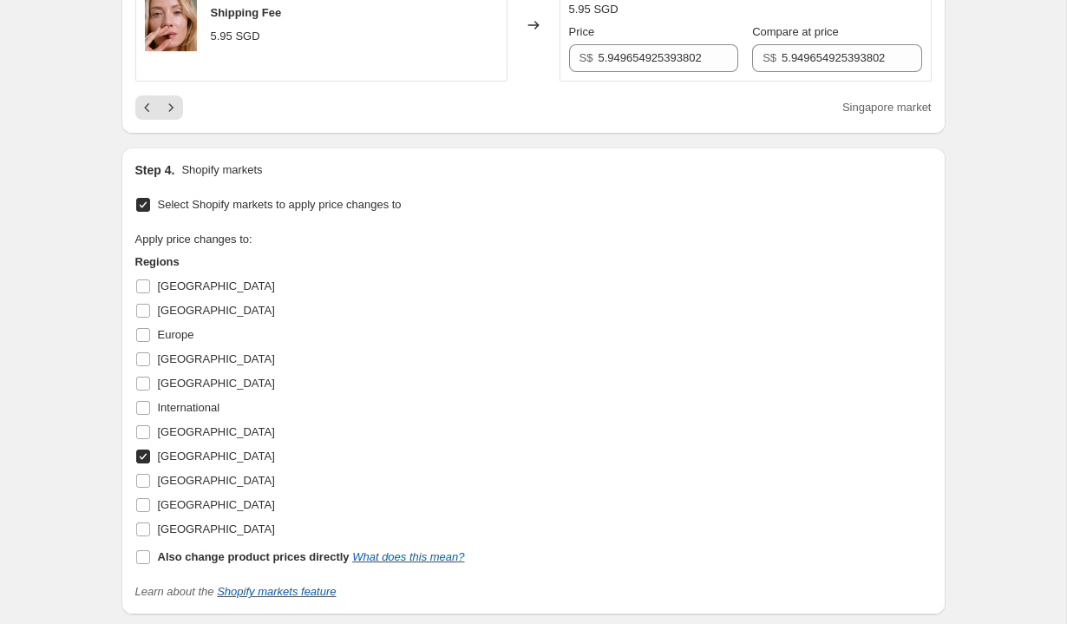
scroll to position [3189, 0]
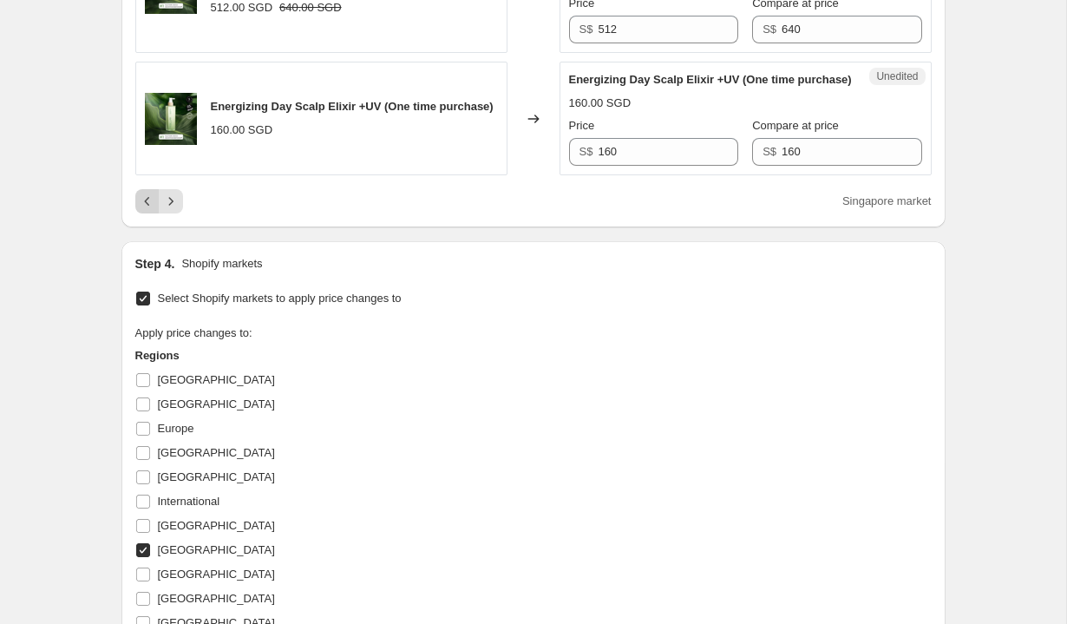
scroll to position [2957, 0]
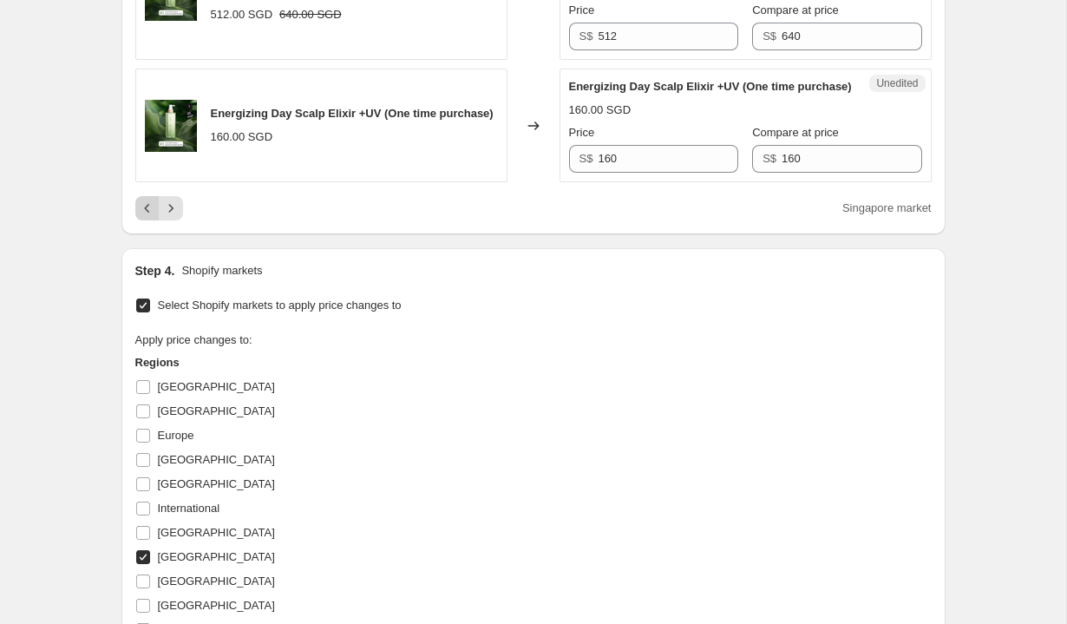
click at [148, 217] on icon "Previous" at bounding box center [147, 208] width 17 height 17
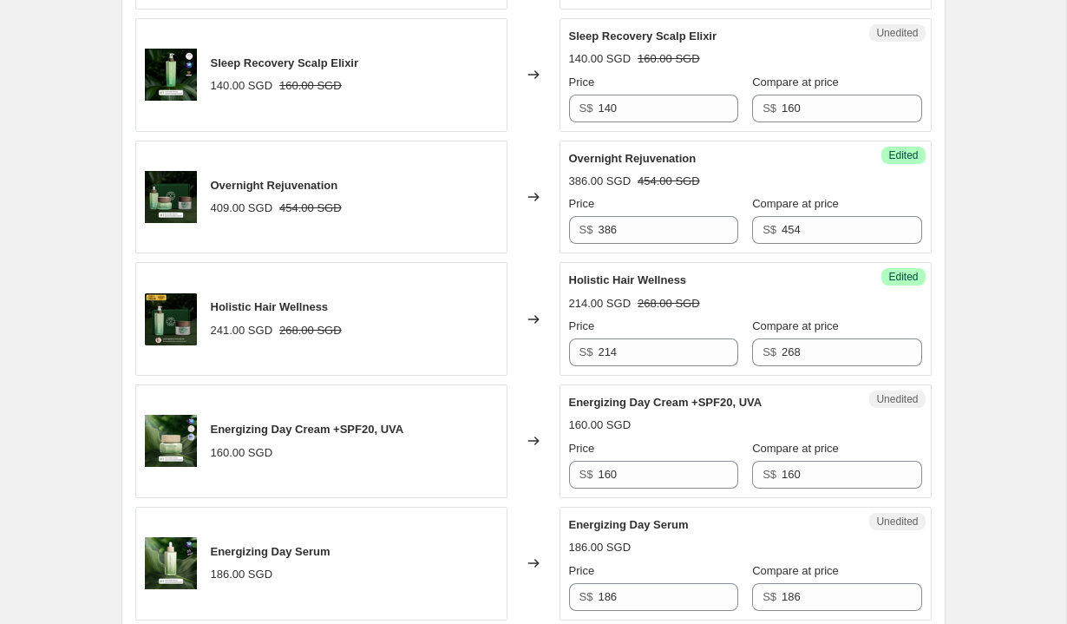
scroll to position [3265, 0]
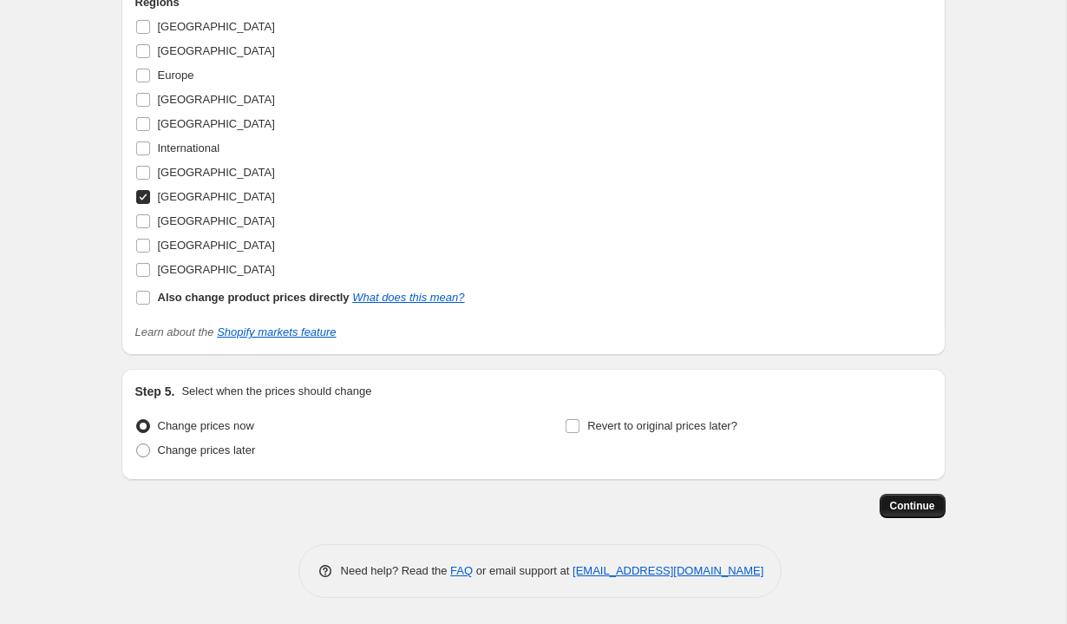
click at [901, 507] on span "Continue" at bounding box center [912, 506] width 45 height 14
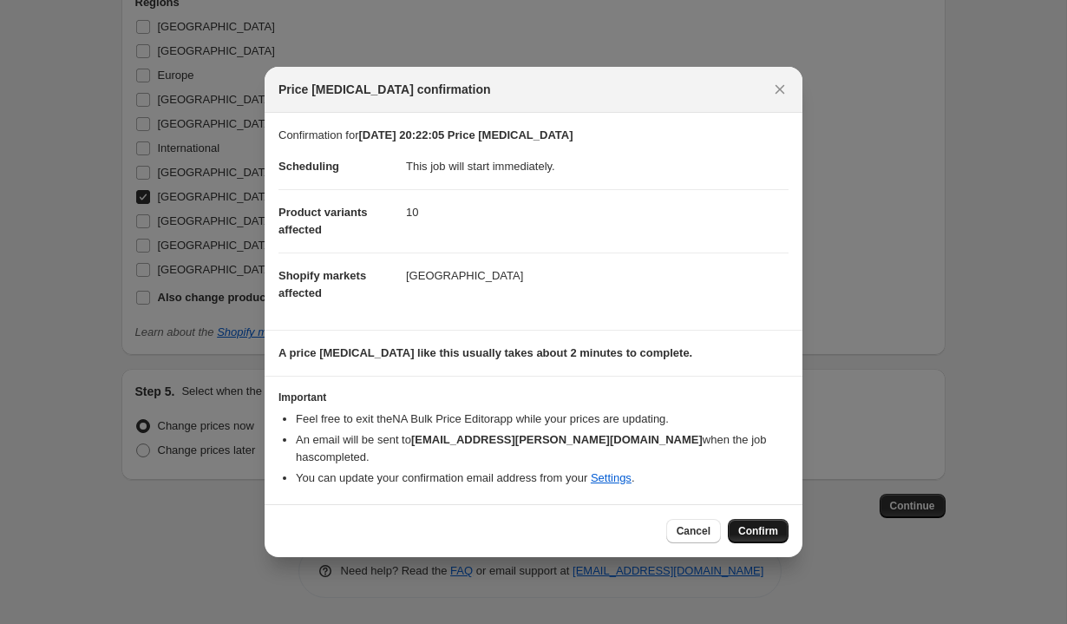
click at [745, 523] on button "Confirm" at bounding box center [758, 531] width 61 height 24
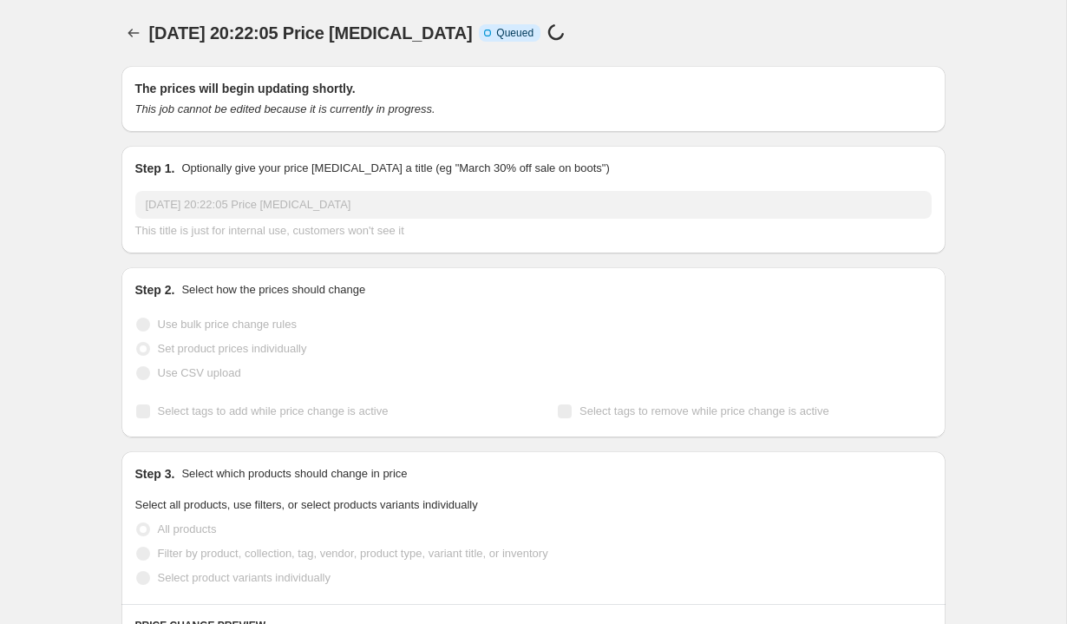
scroll to position [3237, 0]
